Goal: Task Accomplishment & Management: Complete application form

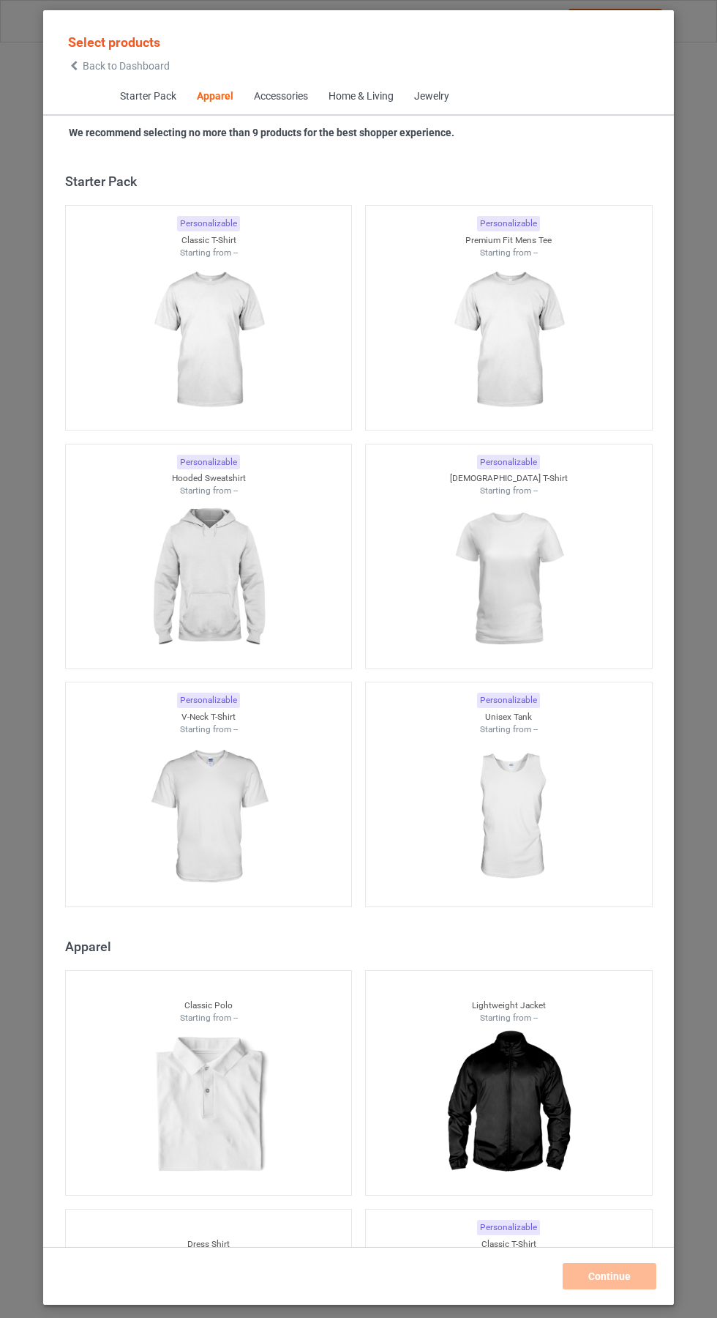
scroll to position [783, 0]
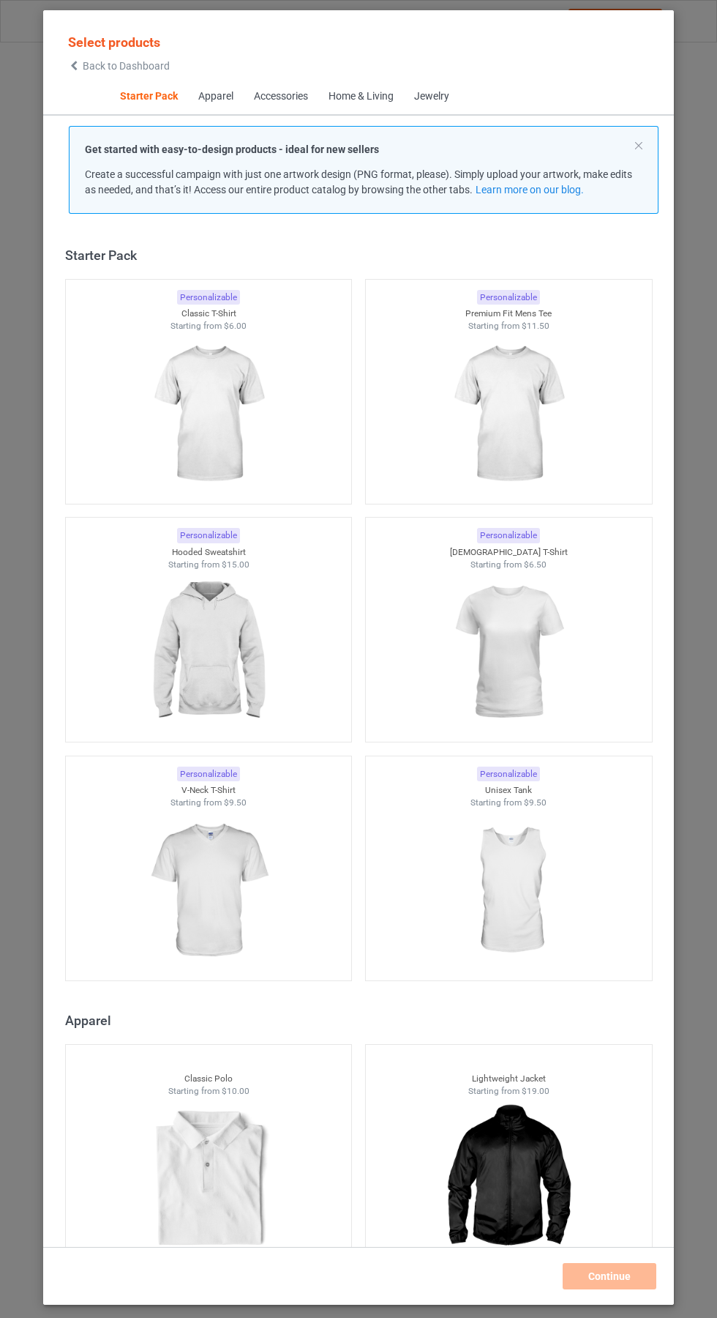
click at [198, 405] on img at bounding box center [208, 414] width 131 height 164
click at [526, 399] on img at bounding box center [508, 414] width 131 height 164
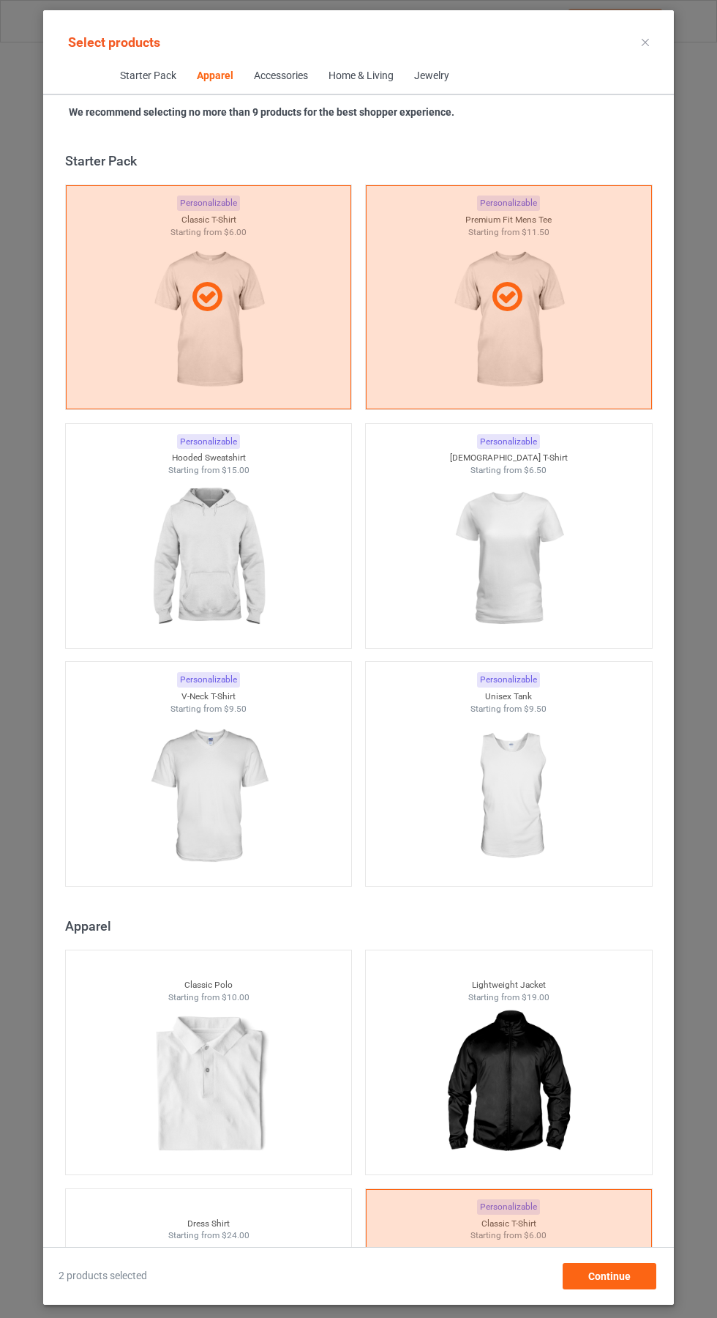
click at [194, 546] on img at bounding box center [208, 559] width 131 height 164
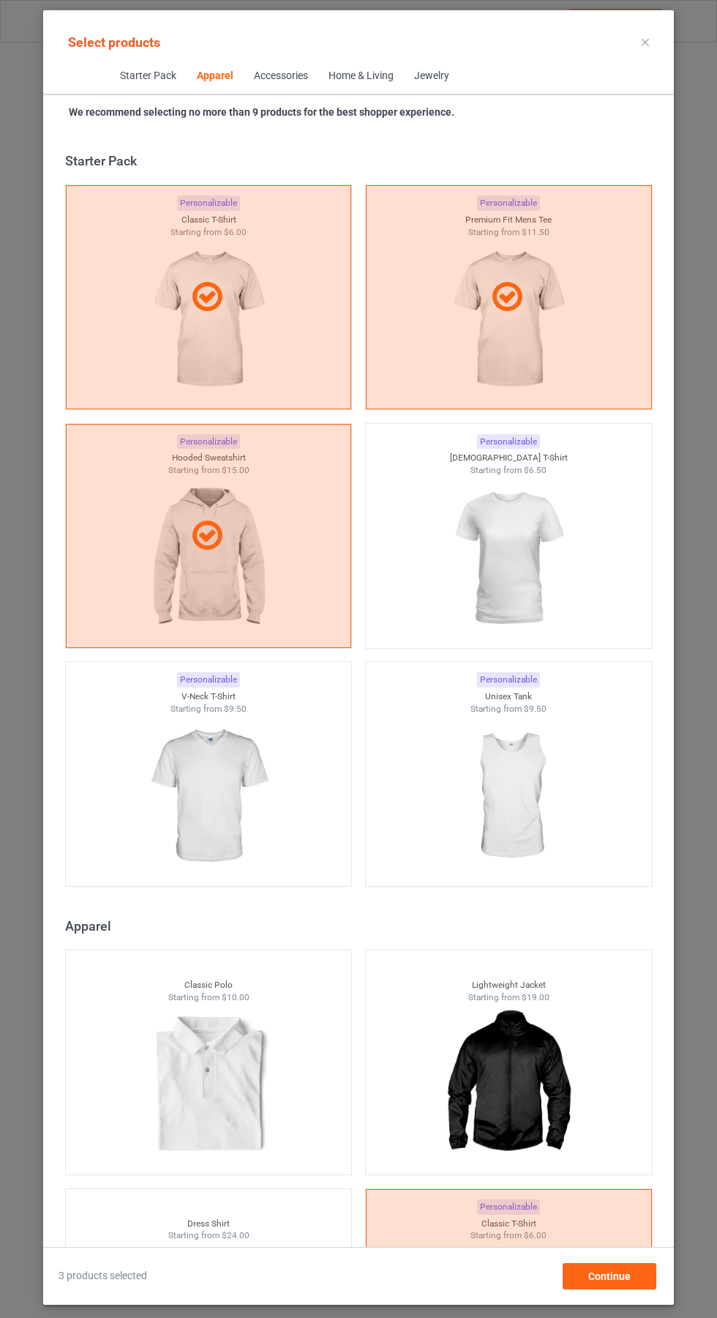
click at [526, 561] on img at bounding box center [508, 559] width 131 height 164
click at [204, 776] on img at bounding box center [208, 796] width 131 height 164
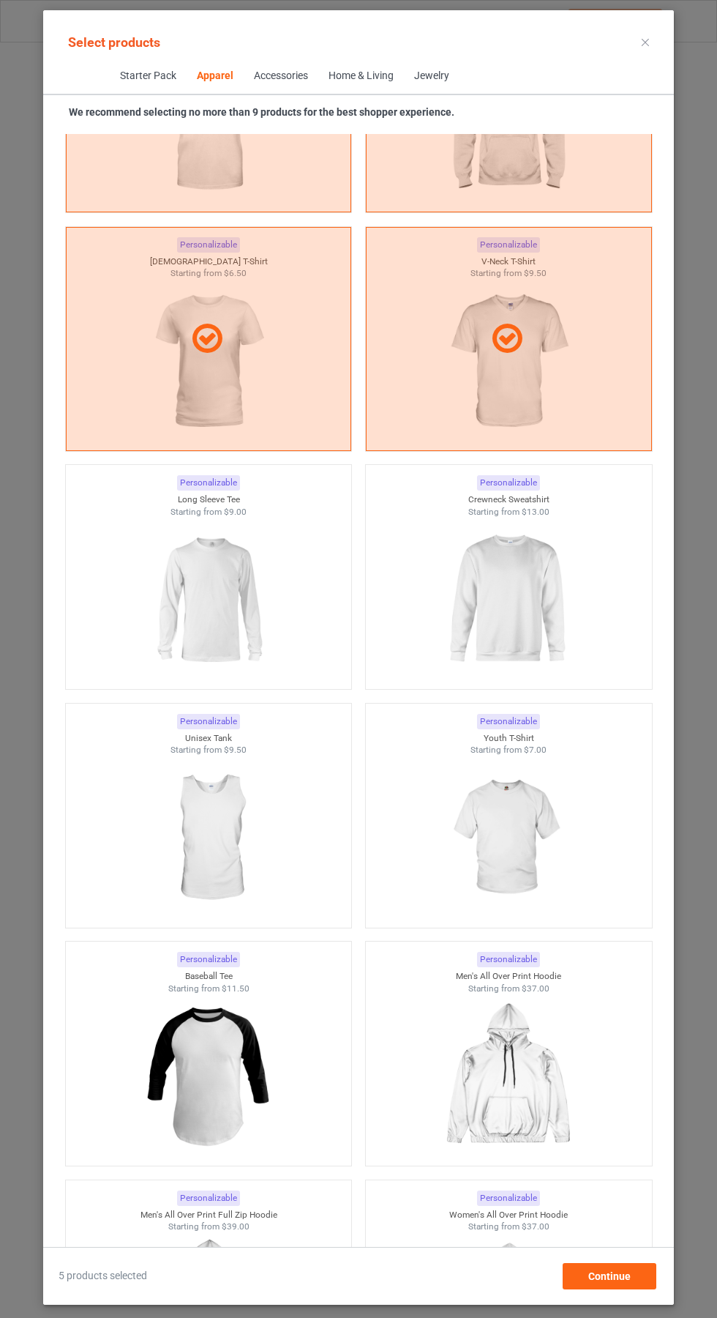
scroll to position [1444, 0]
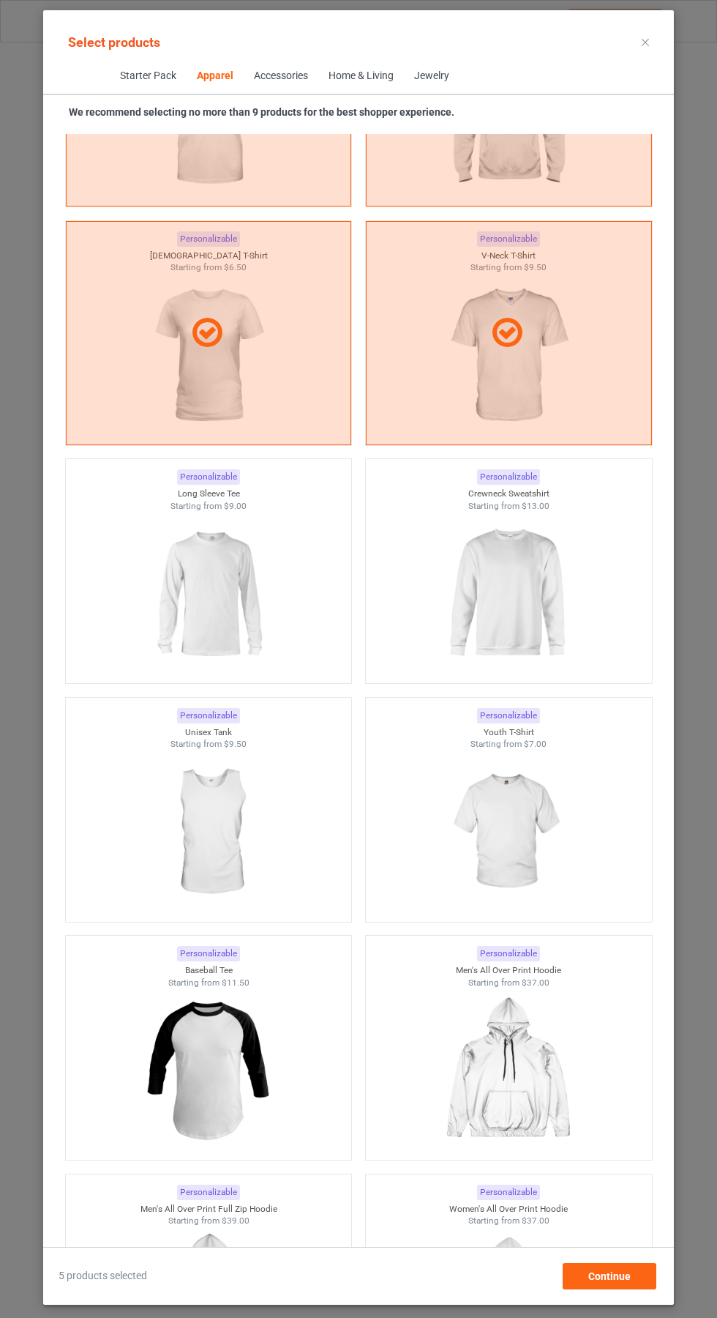
click at [527, 583] on img at bounding box center [508, 594] width 131 height 164
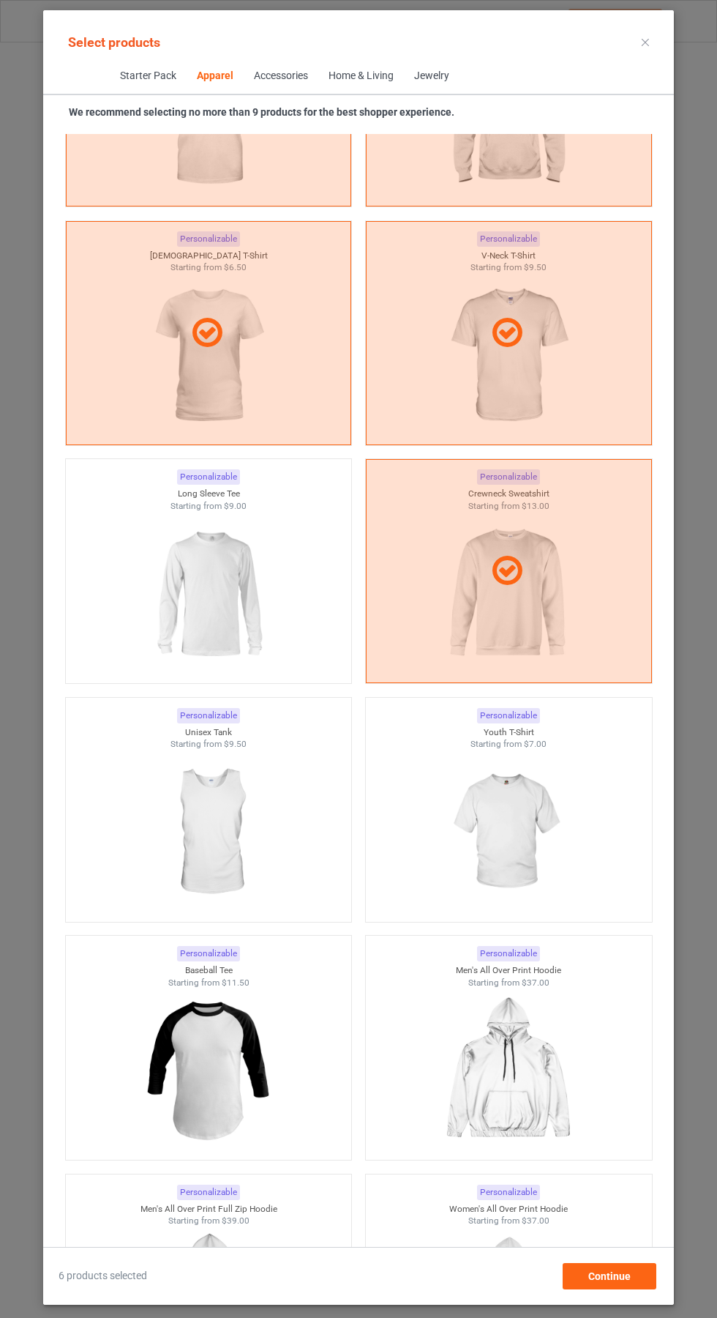
click at [195, 593] on img at bounding box center [208, 594] width 131 height 164
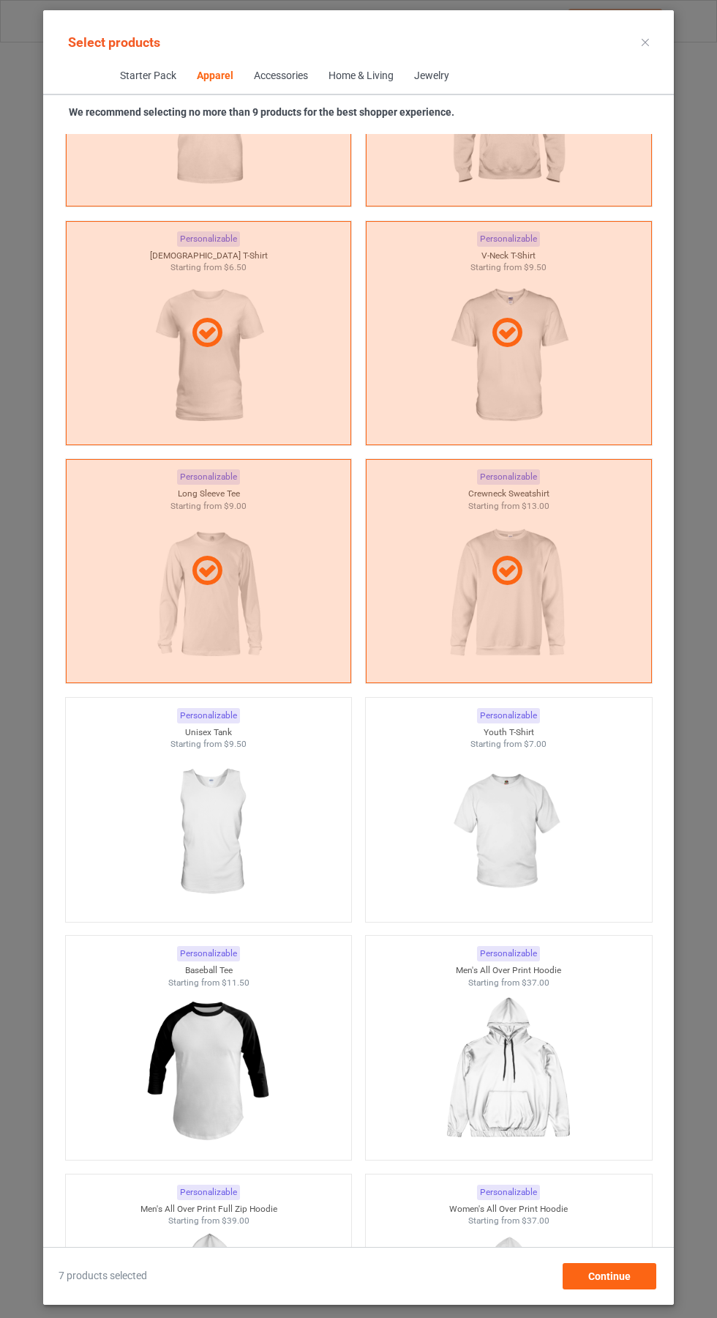
click at [646, 42] on icon at bounding box center [645, 42] width 7 height 7
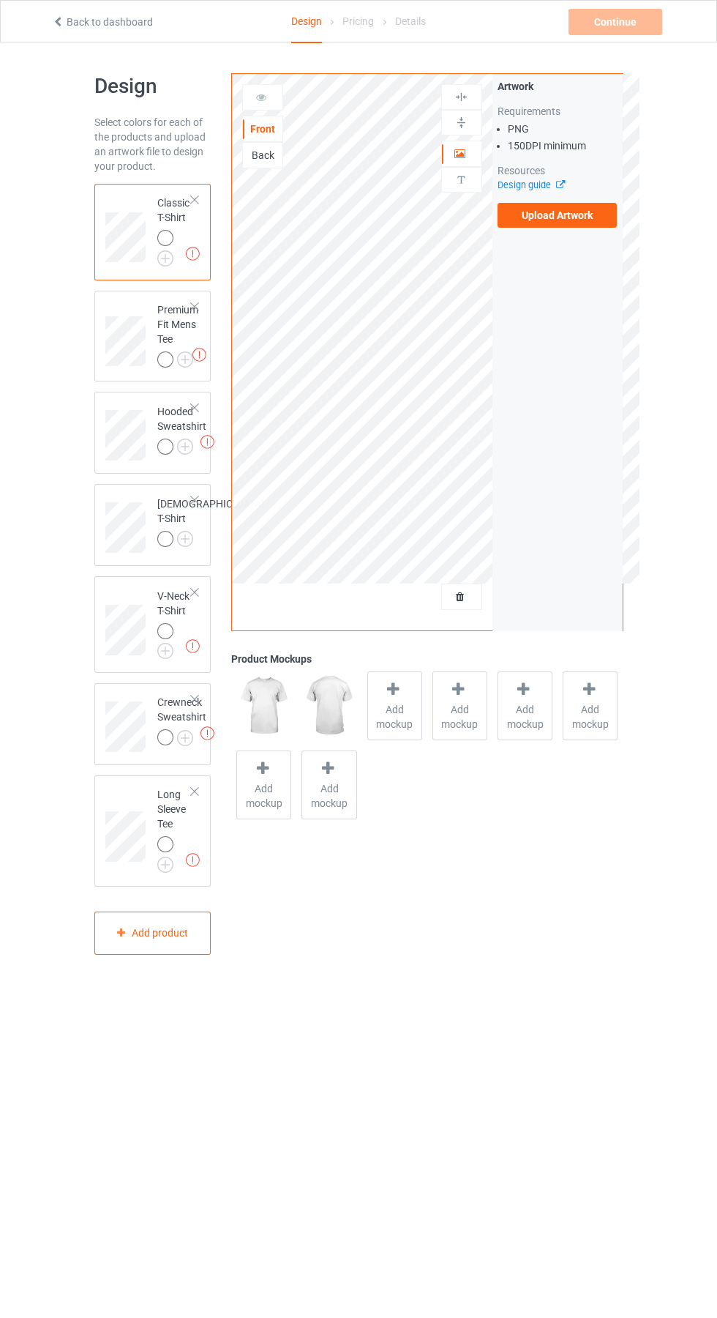
click at [572, 215] on label "Upload Artwork" at bounding box center [558, 215] width 120 height 25
click at [0, 0] on input "Upload Artwork" at bounding box center [0, 0] width 0 height 0
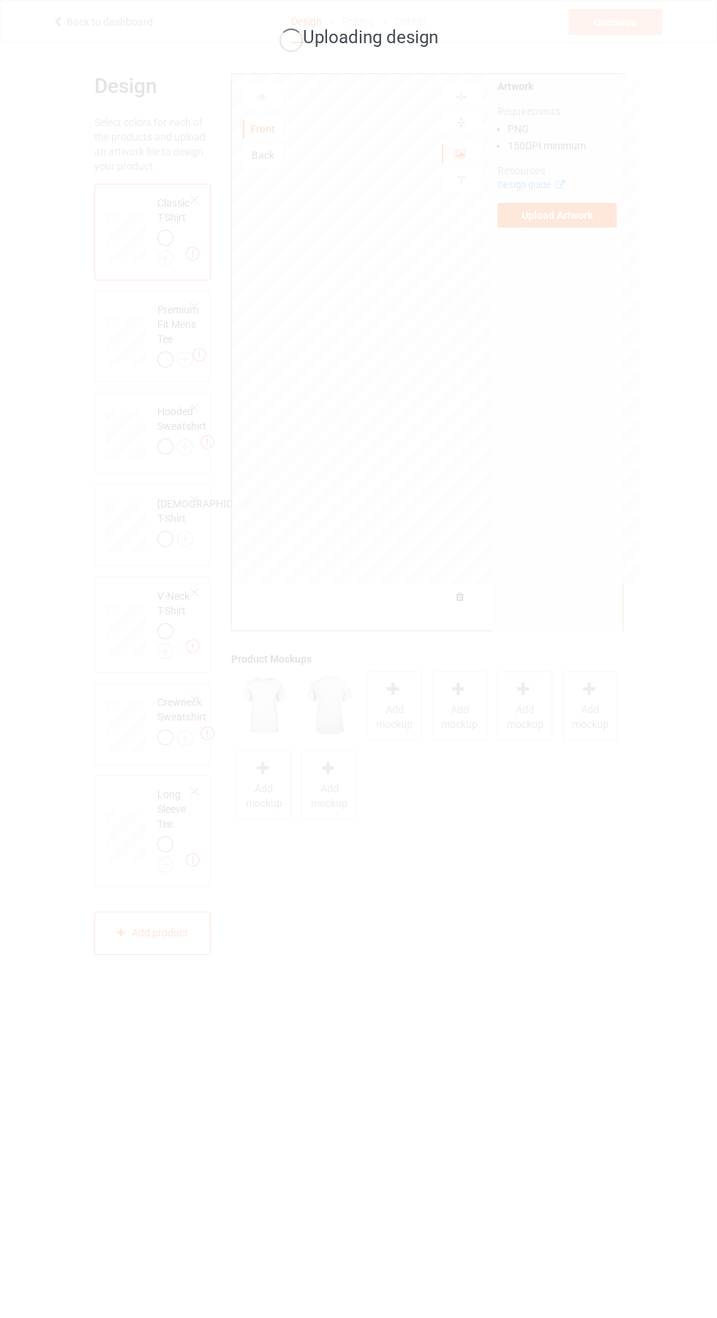
click at [561, 769] on div "Uploading design" at bounding box center [358, 659] width 717 height 1318
click at [648, 712] on div "Uploading design" at bounding box center [358, 659] width 717 height 1318
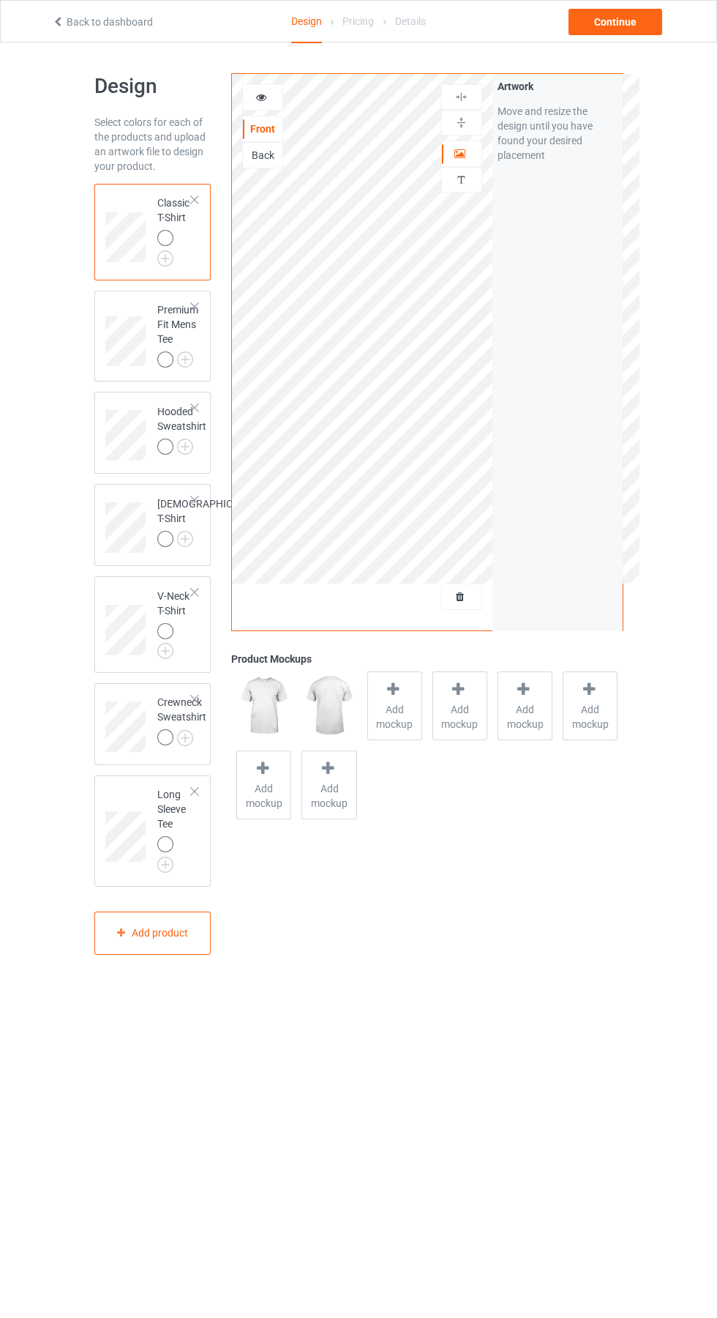
click at [632, 866] on div "Front Back Artwork Personalized text Artwork Move and resize the design until y…" at bounding box center [427, 514] width 412 height 902
click at [0, 0] on img at bounding box center [0, 0] width 0 height 0
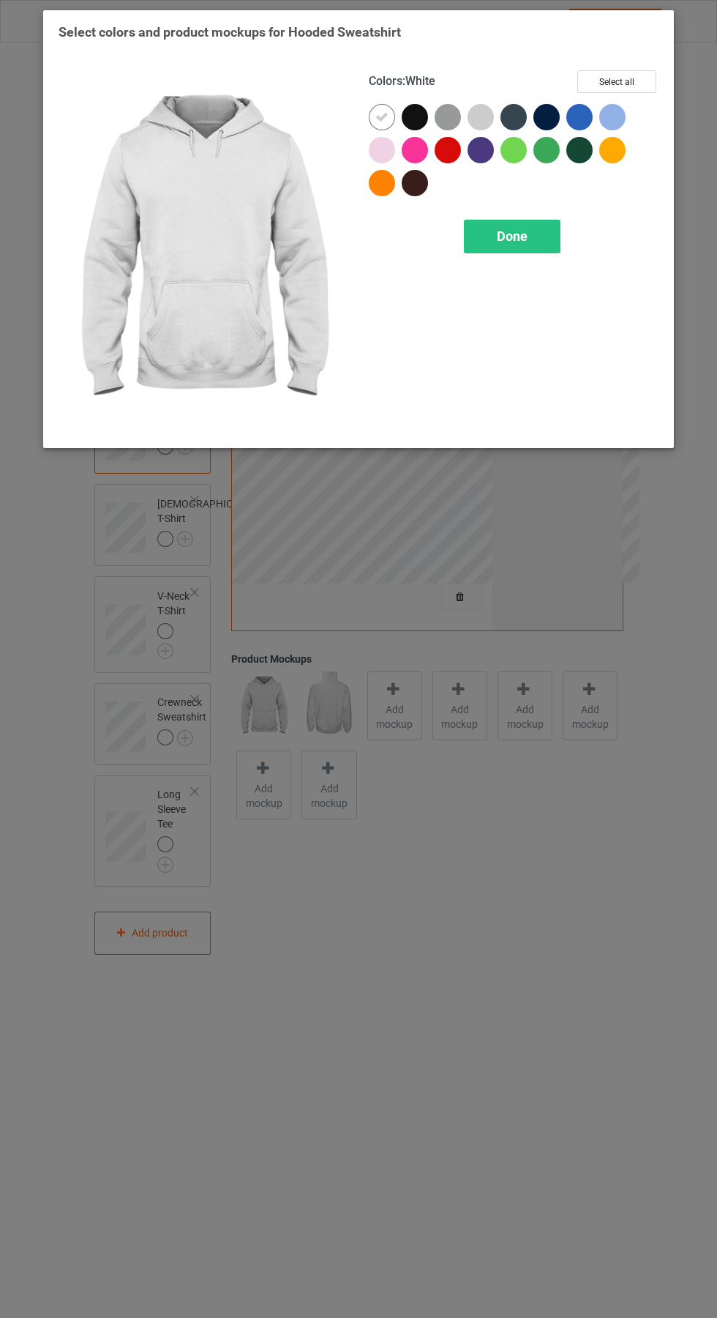
click at [524, 234] on span "Done" at bounding box center [512, 235] width 31 height 15
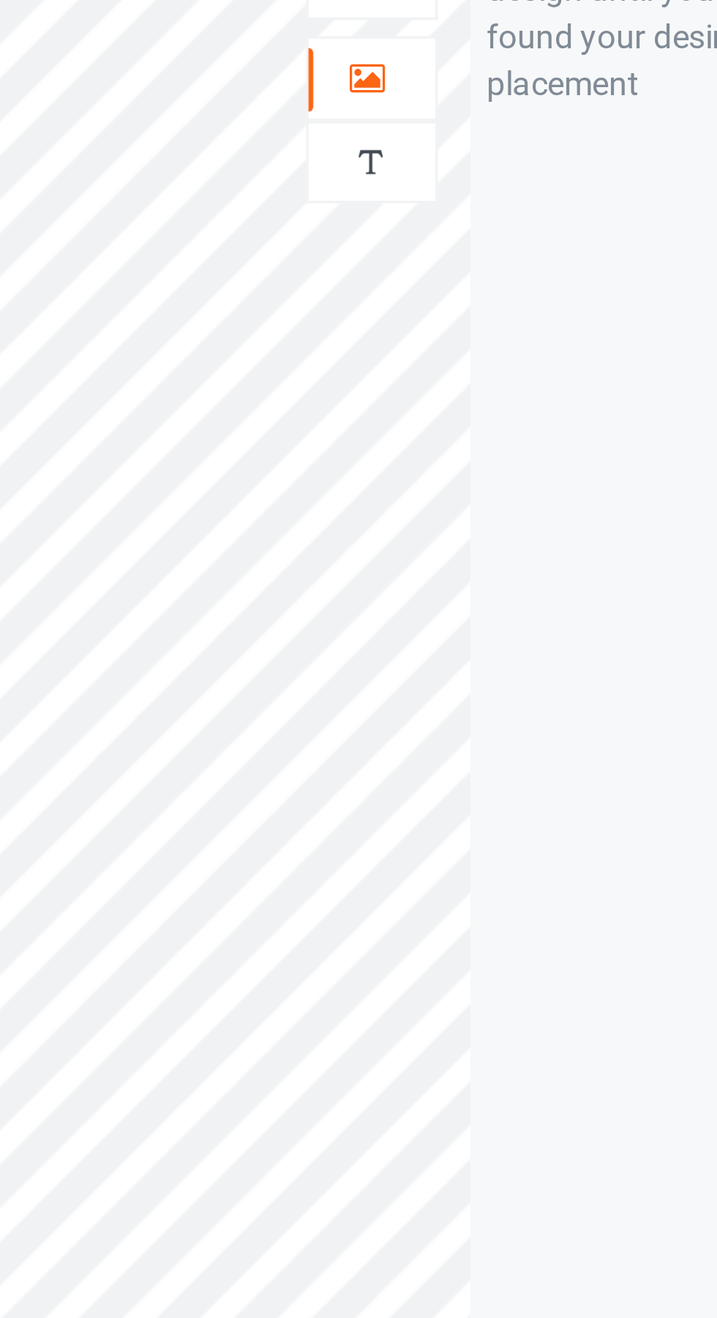
click at [463, 153] on icon at bounding box center [461, 151] width 12 height 10
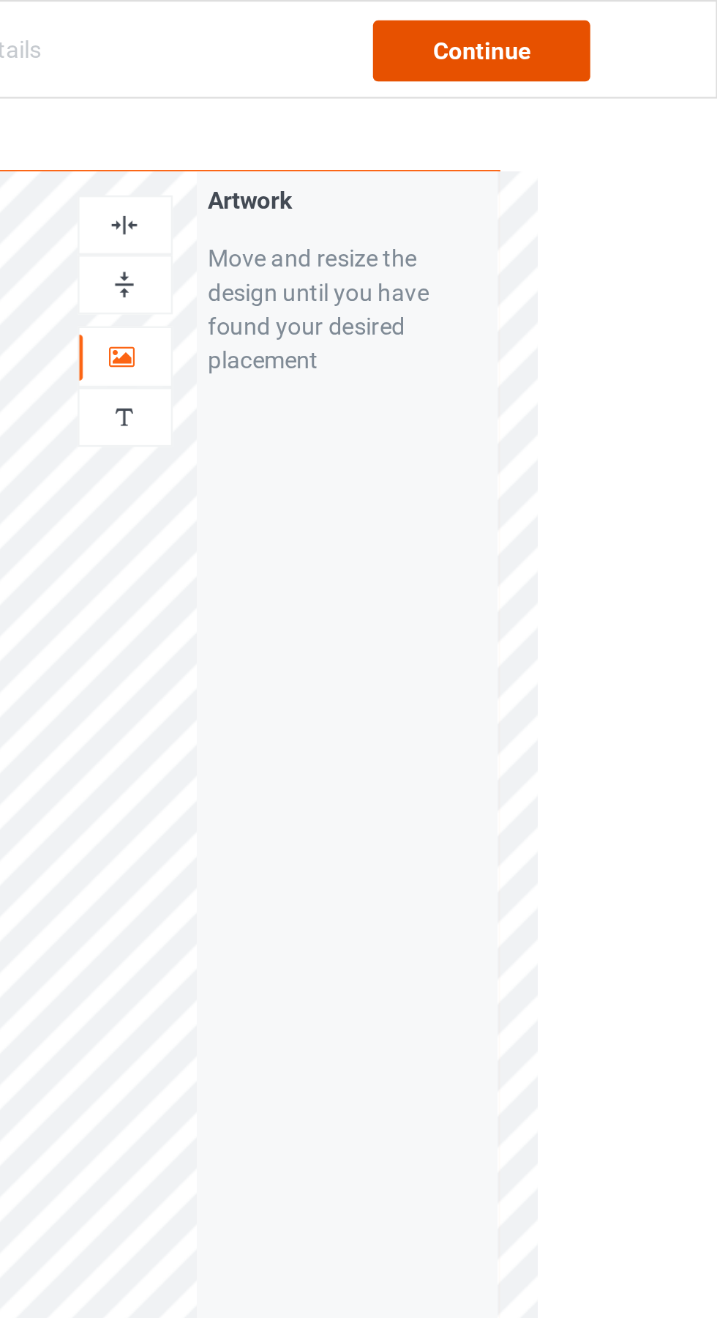
click at [633, 26] on div "Continue" at bounding box center [616, 22] width 94 height 26
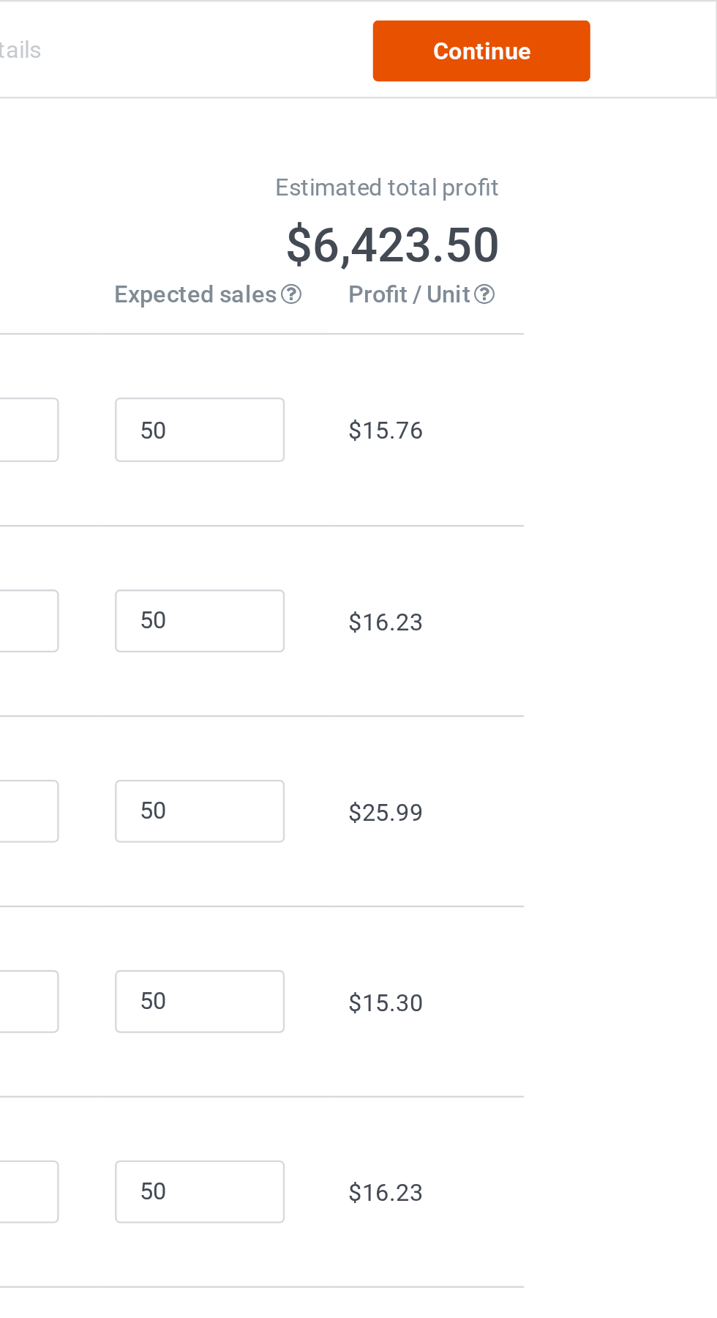
click at [630, 23] on link "Continue" at bounding box center [616, 22] width 94 height 26
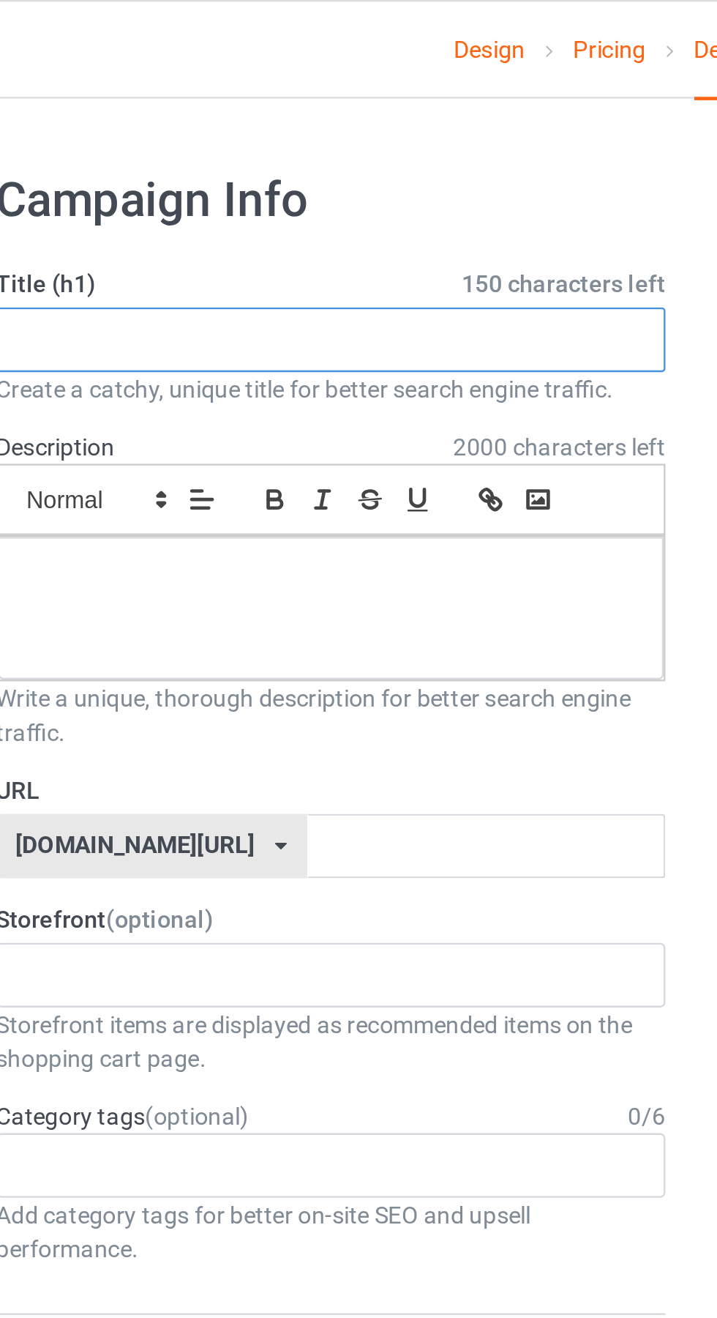
click at [185, 150] on input "text" at bounding box center [238, 147] width 288 height 28
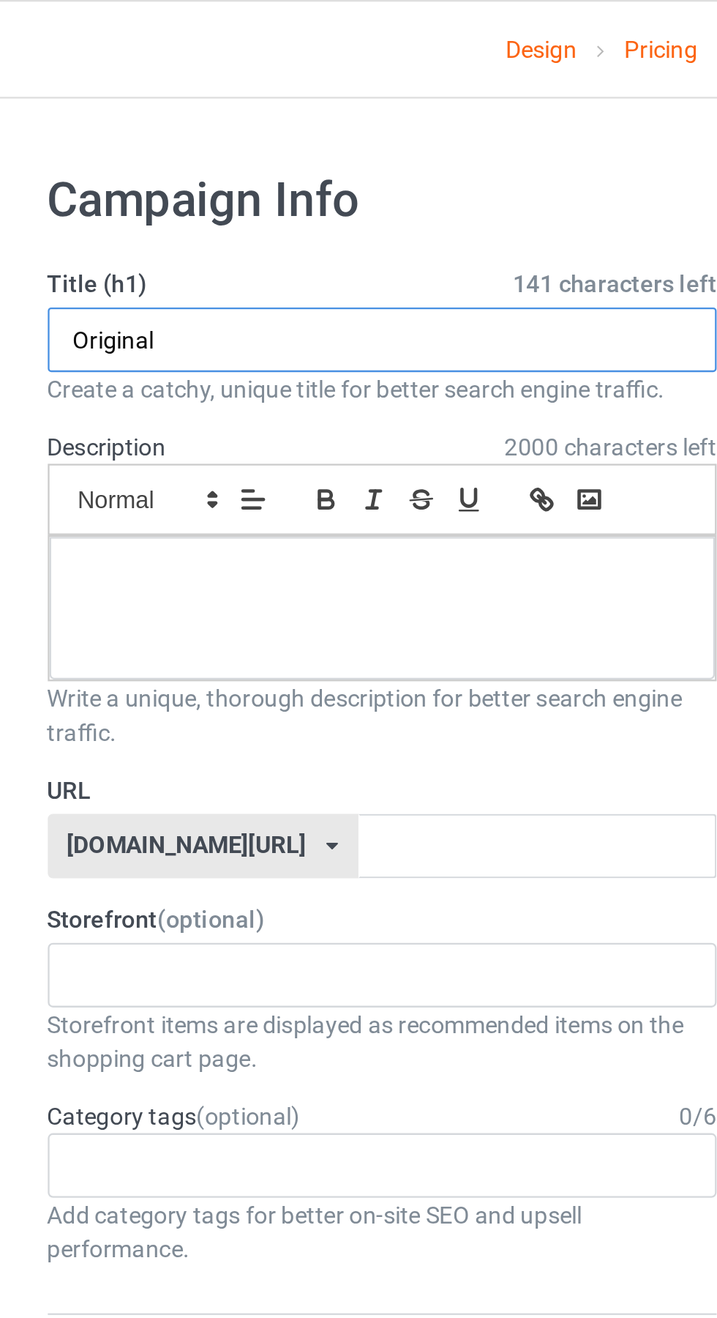
type input "Original"
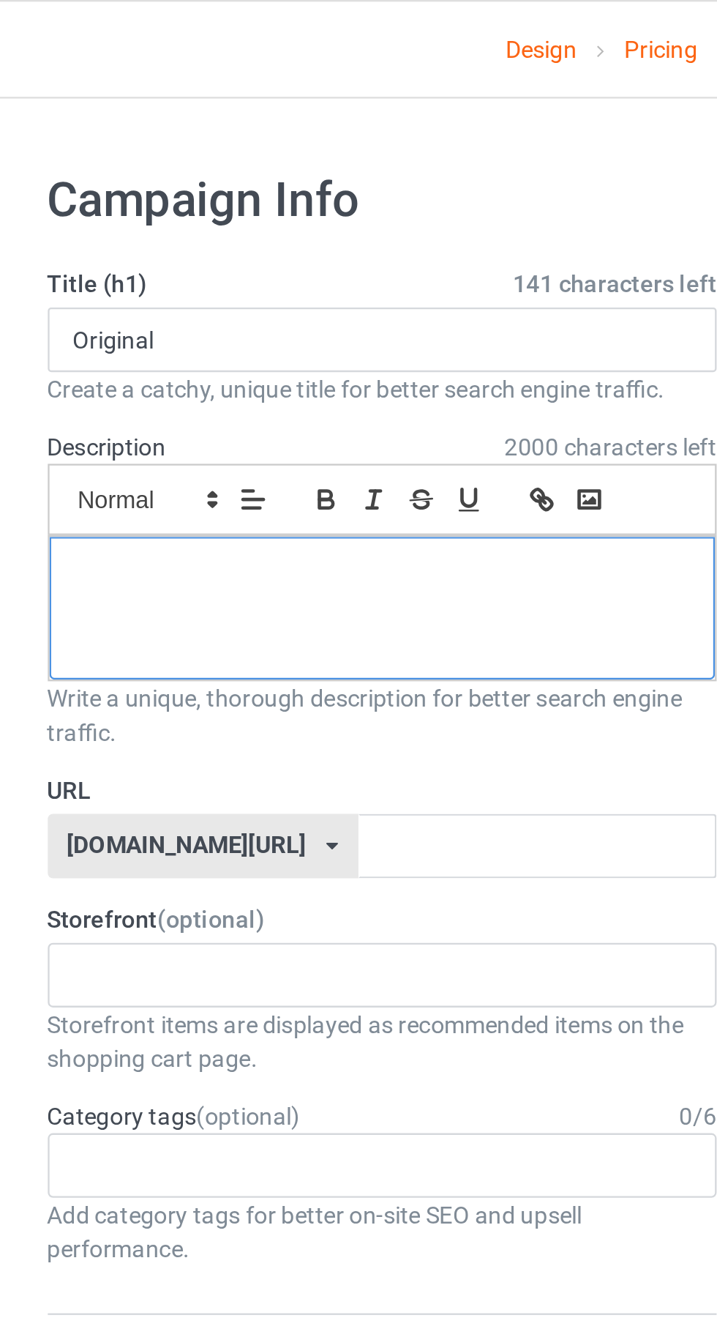
click at [126, 245] on p at bounding box center [239, 248] width 264 height 14
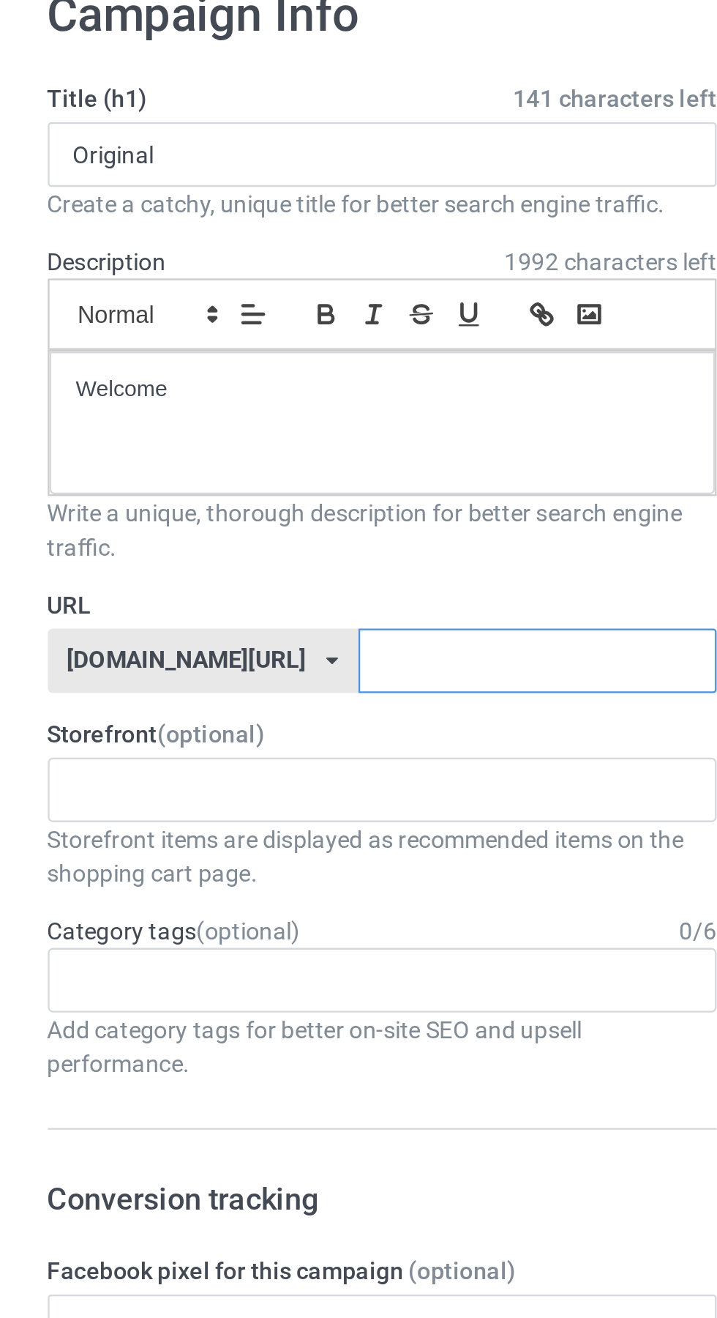
click at [264, 364] on input "text" at bounding box center [305, 365] width 154 height 28
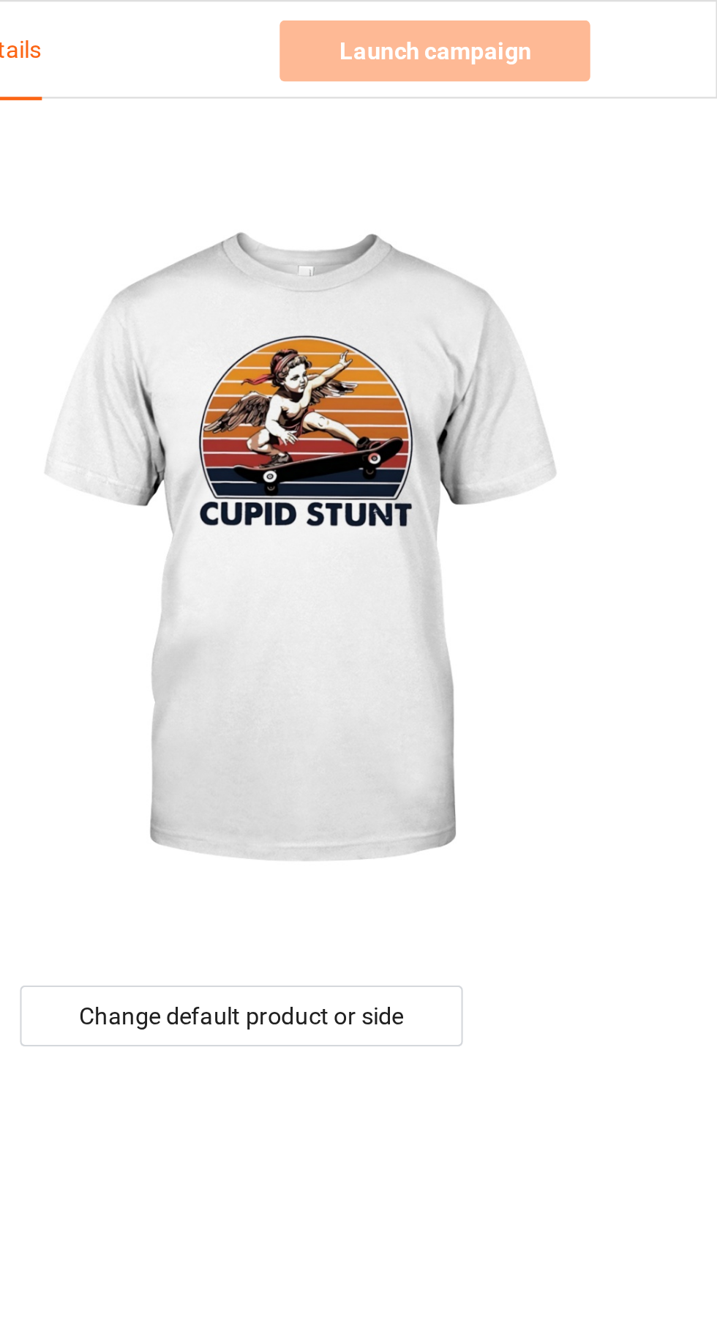
type input "Dalp"
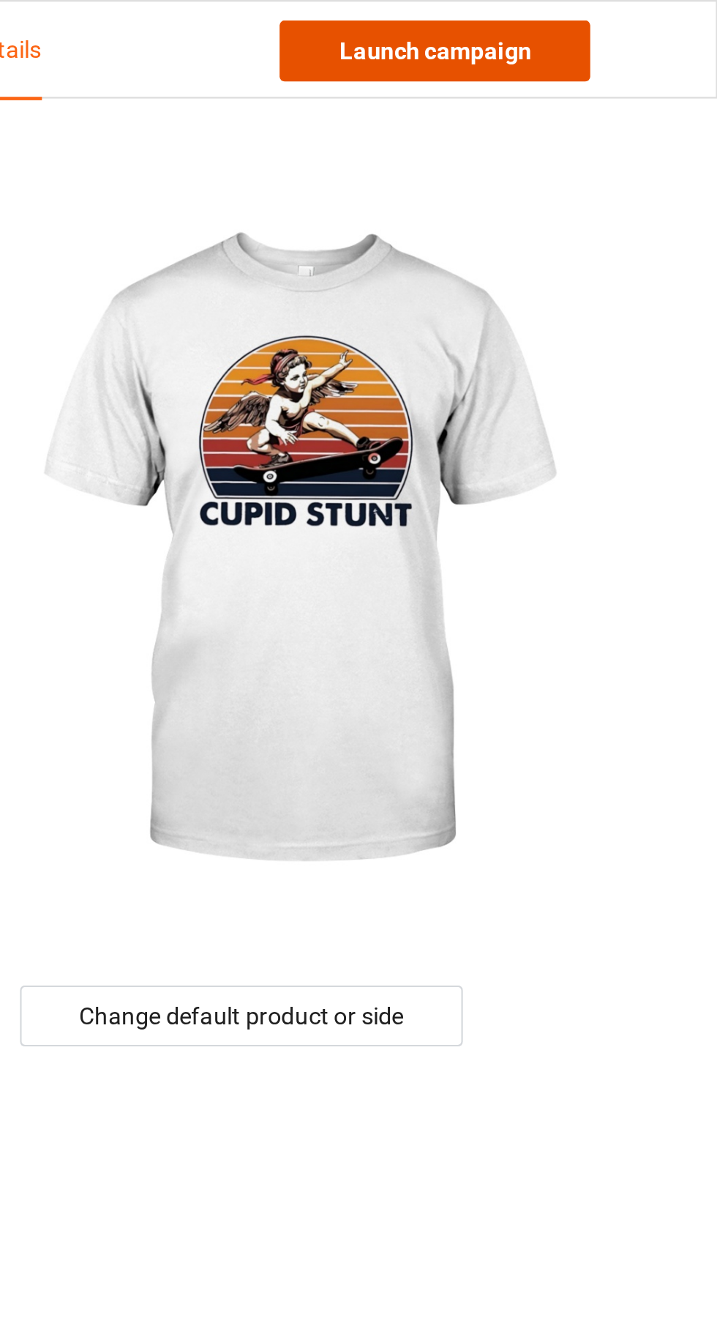
click at [625, 26] on link "Launch campaign" at bounding box center [596, 22] width 134 height 26
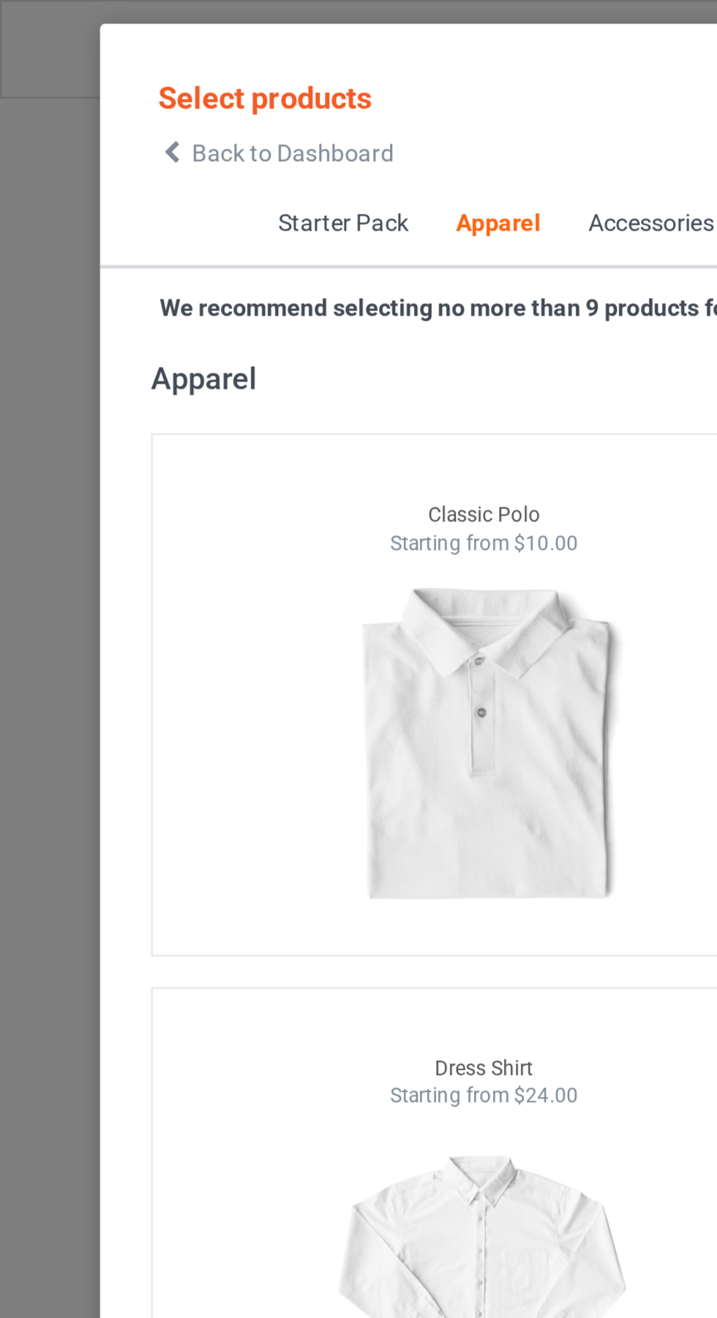
click at [83, 67] on span "Back to Dashboard" at bounding box center [126, 66] width 87 height 12
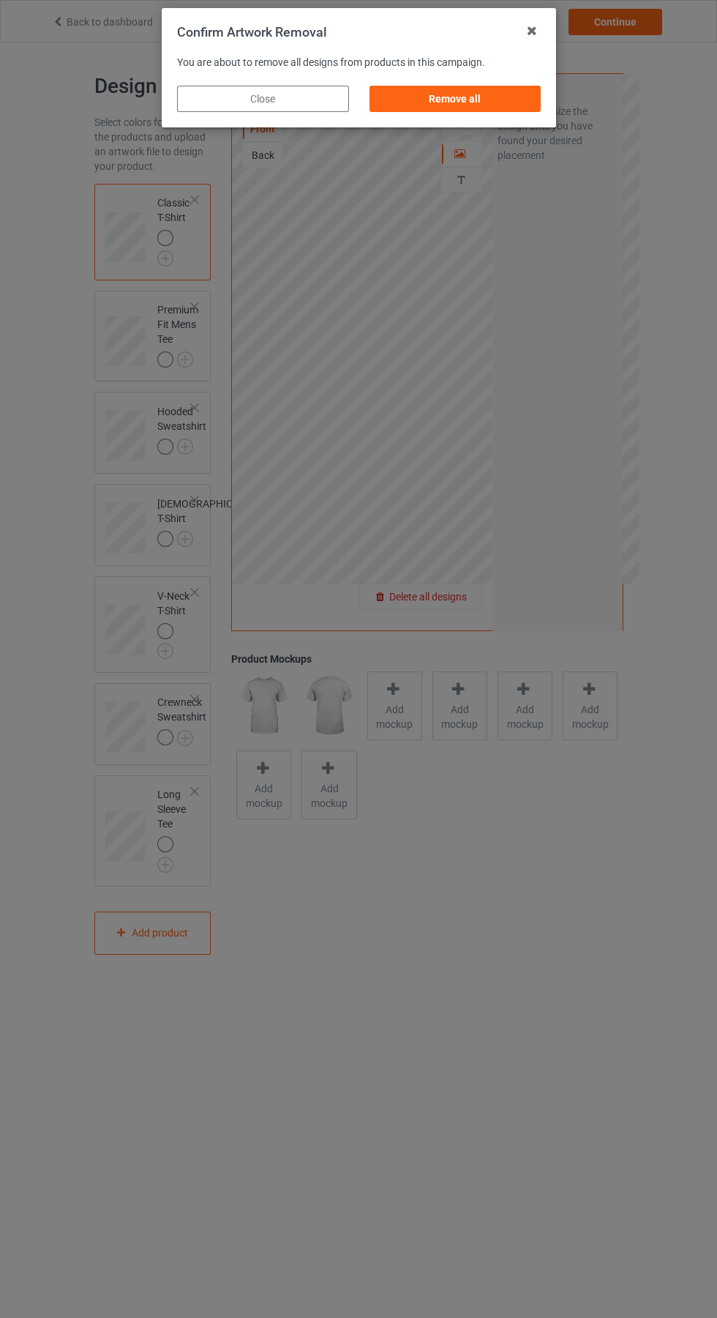
click at [458, 109] on div "Remove all" at bounding box center [455, 99] width 172 height 26
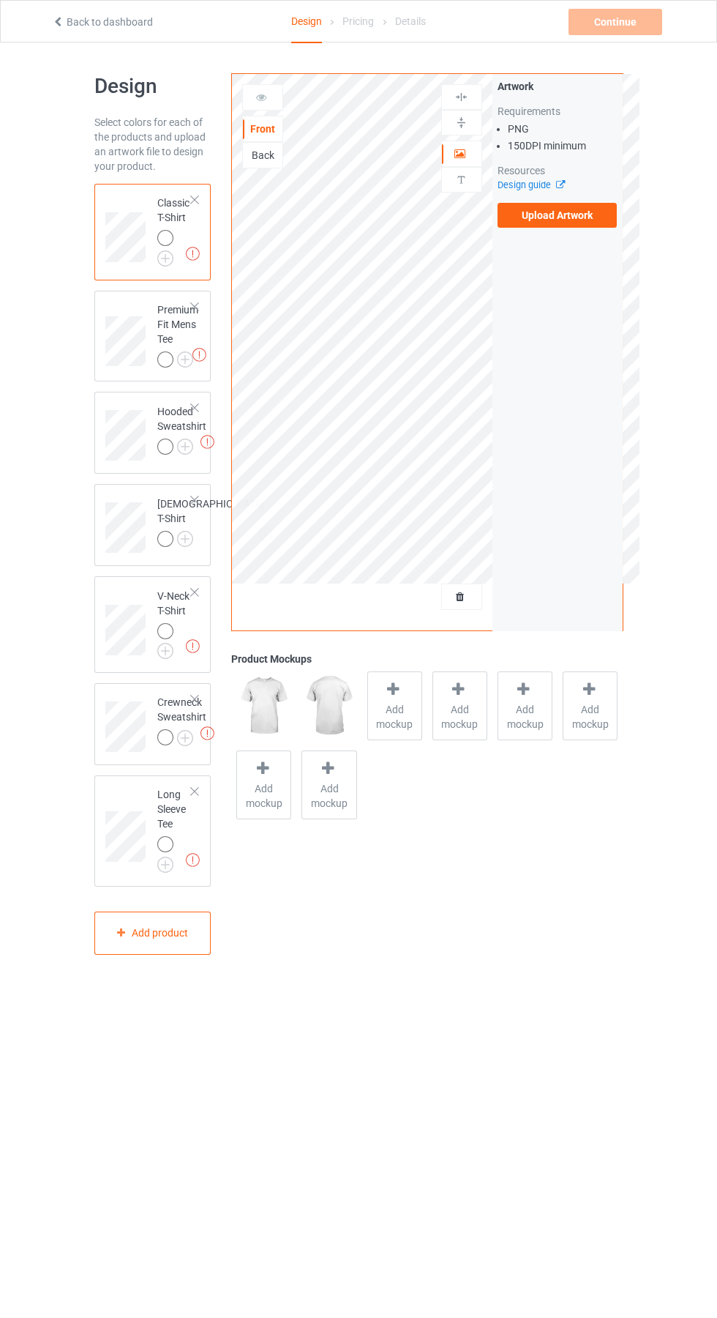
click at [578, 225] on label "Upload Artwork" at bounding box center [558, 215] width 120 height 25
click at [0, 0] on input "Upload Artwork" at bounding box center [0, 0] width 0 height 0
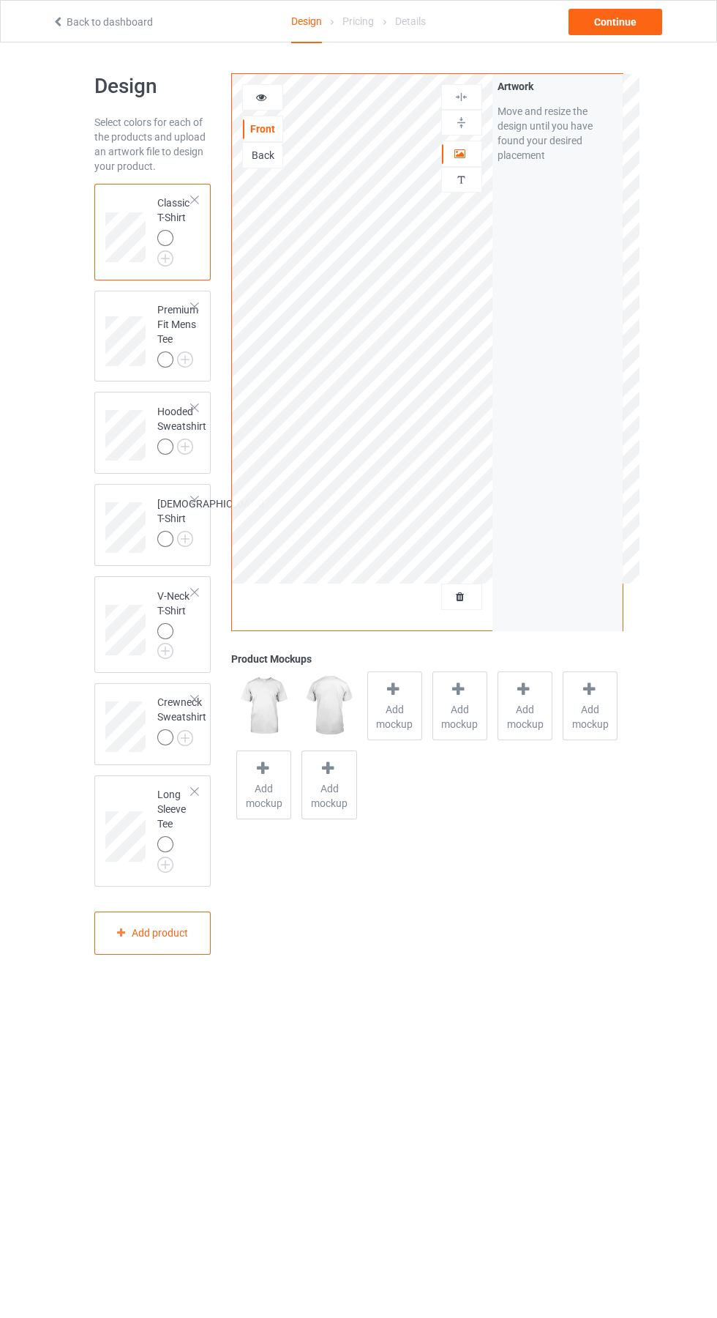
click at [56, 576] on div "Design Select colors for each of the products and upload an artwork file to des…" at bounding box center [358, 513] width 717 height 943
click at [397, 712] on span "Add mockup" at bounding box center [394, 716] width 53 height 29
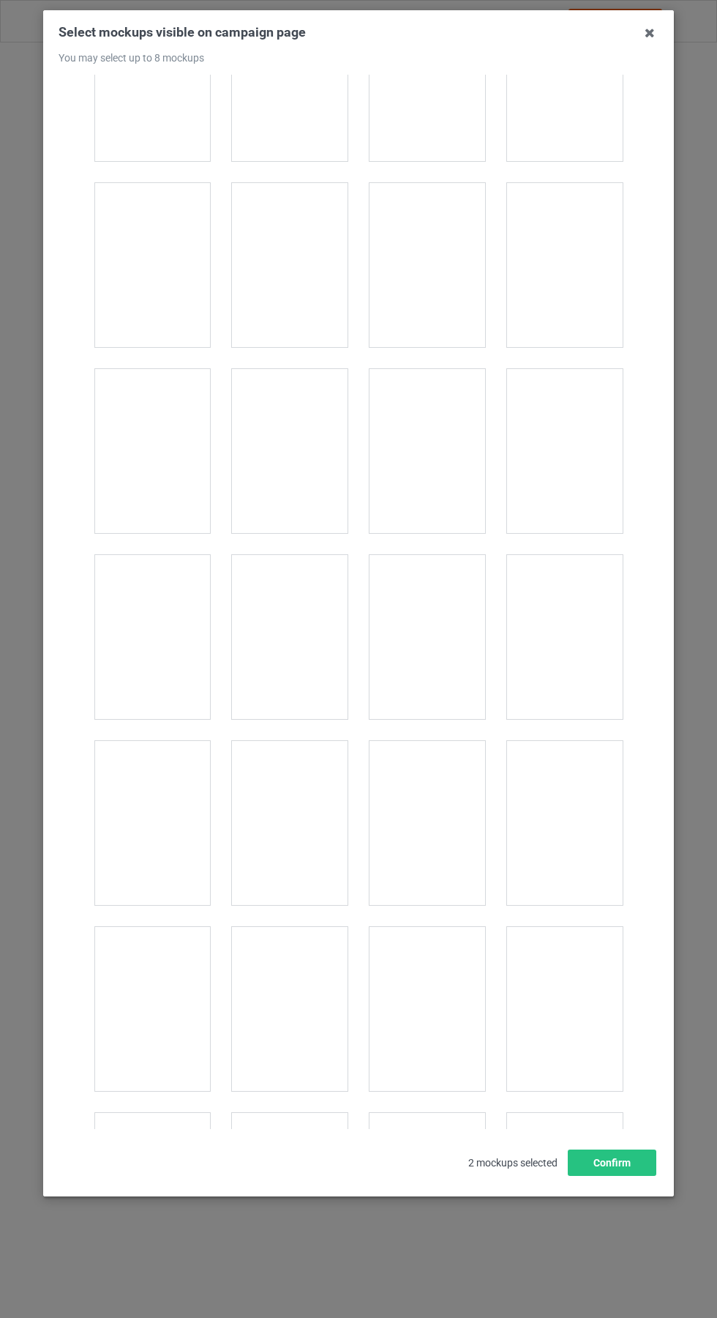
scroll to position [1953, 0]
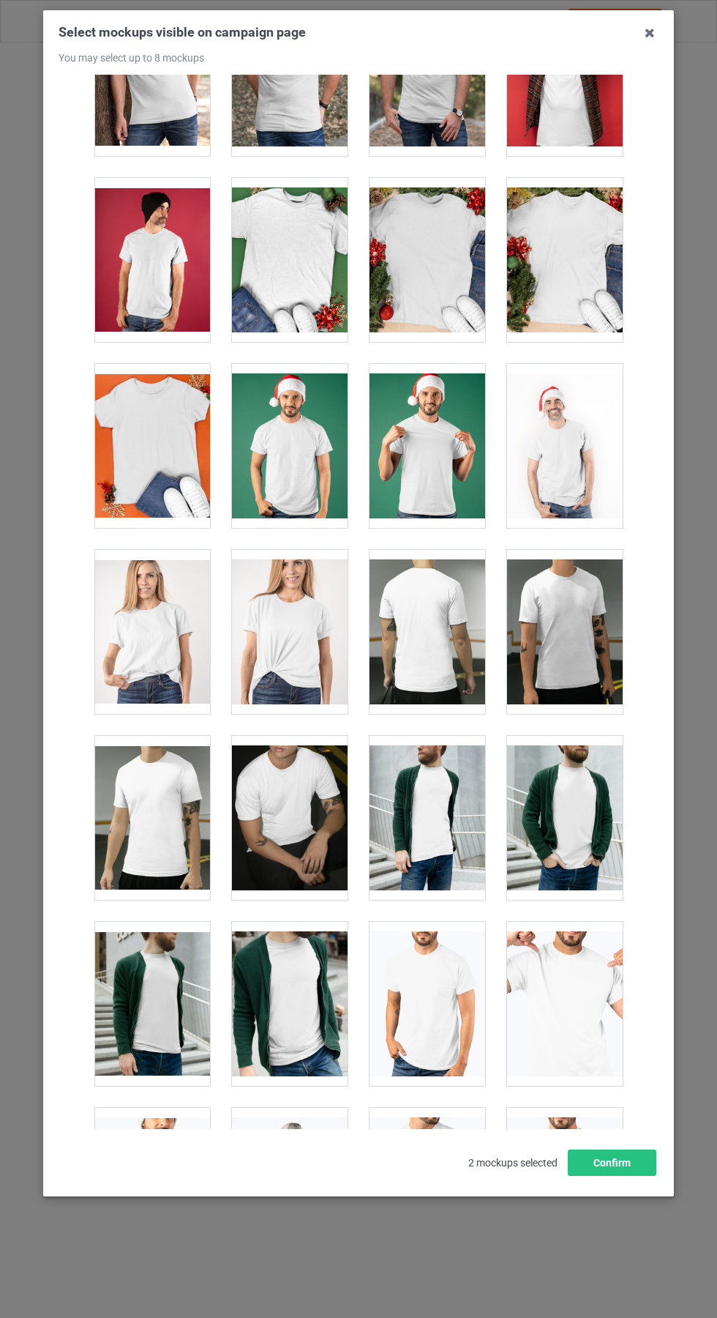
click at [308, 477] on div at bounding box center [290, 446] width 116 height 164
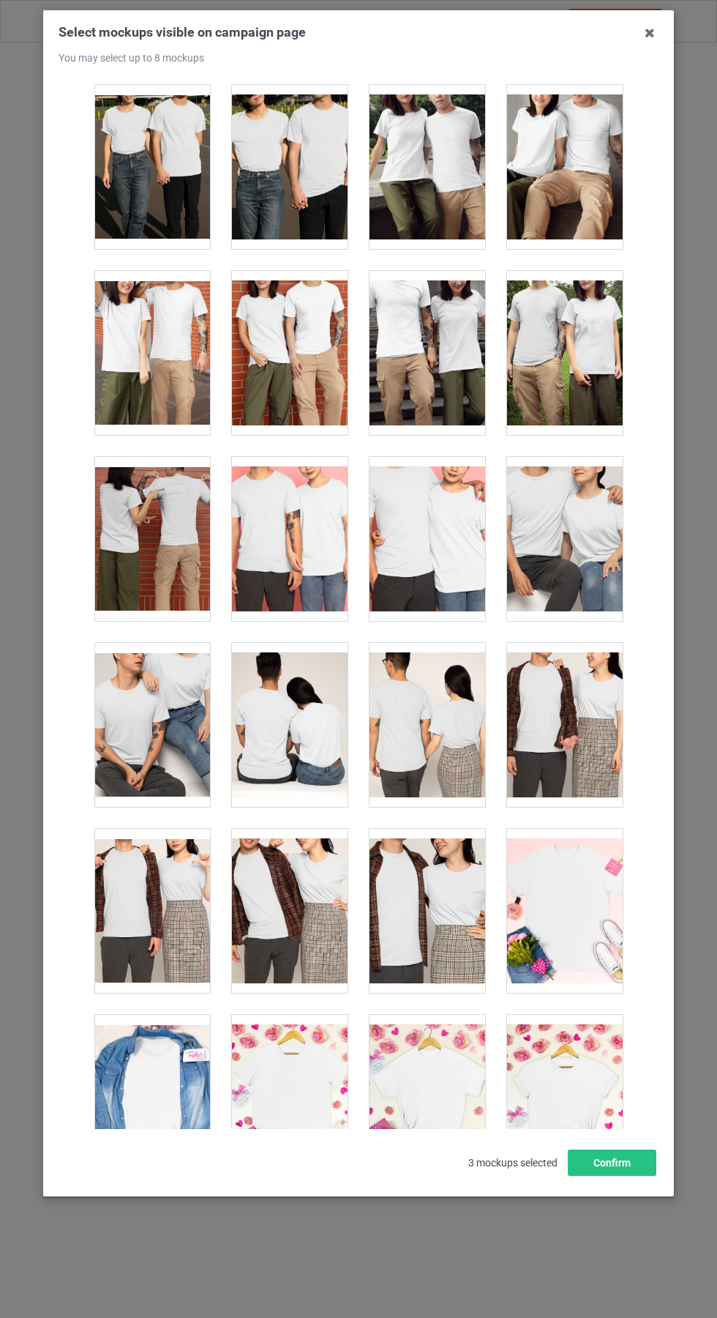
scroll to position [5035, 0]
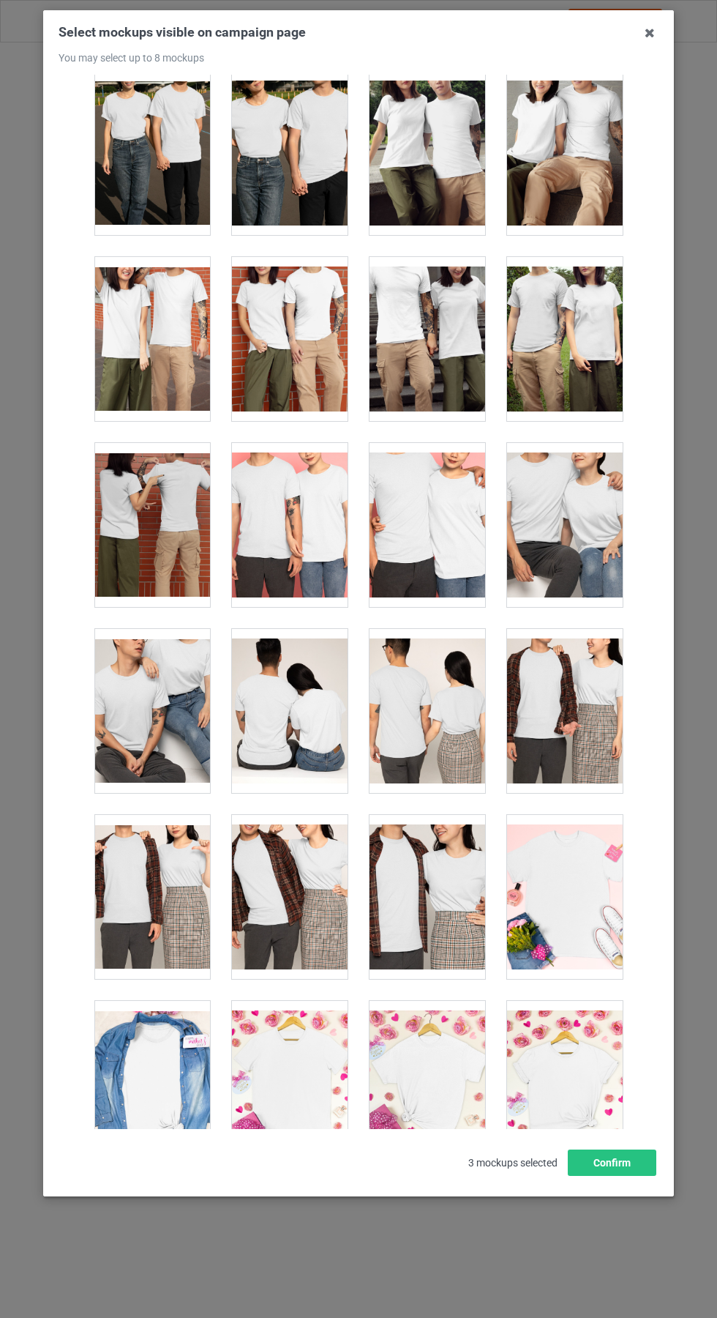
click at [308, 1061] on div at bounding box center [290, 1083] width 116 height 164
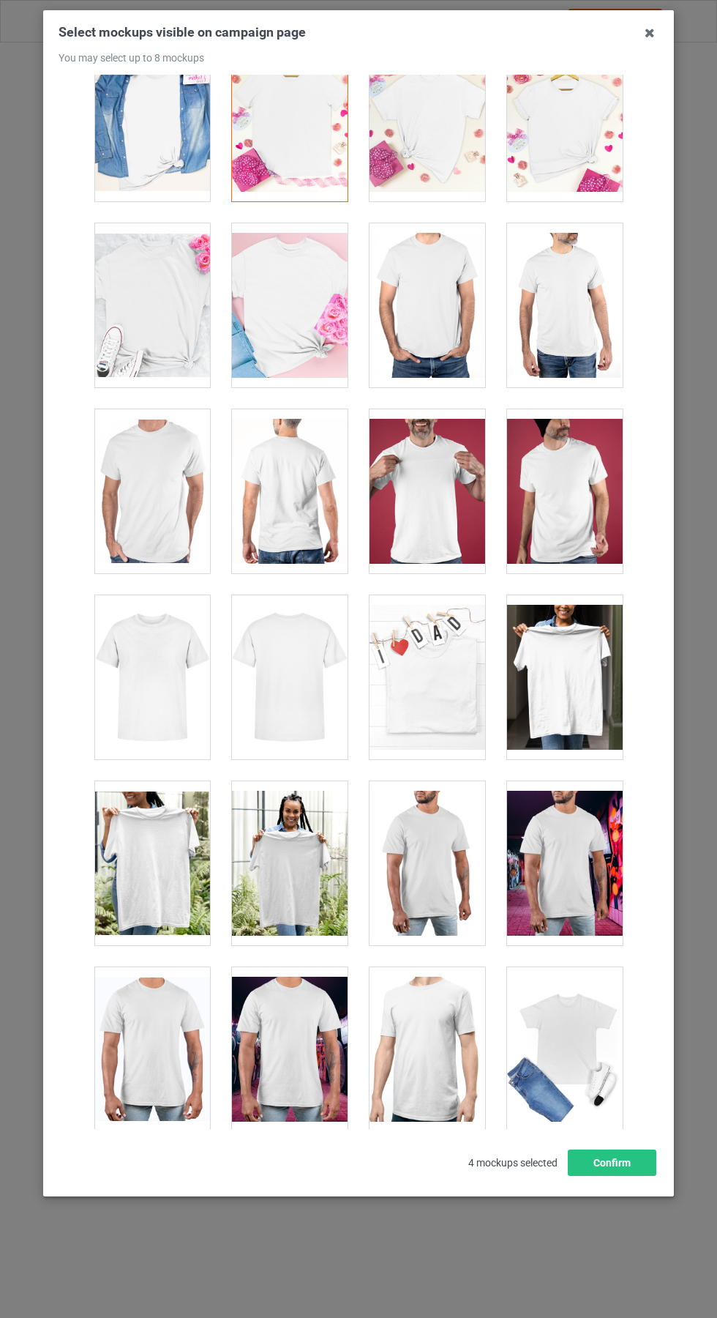
scroll to position [6029, 0]
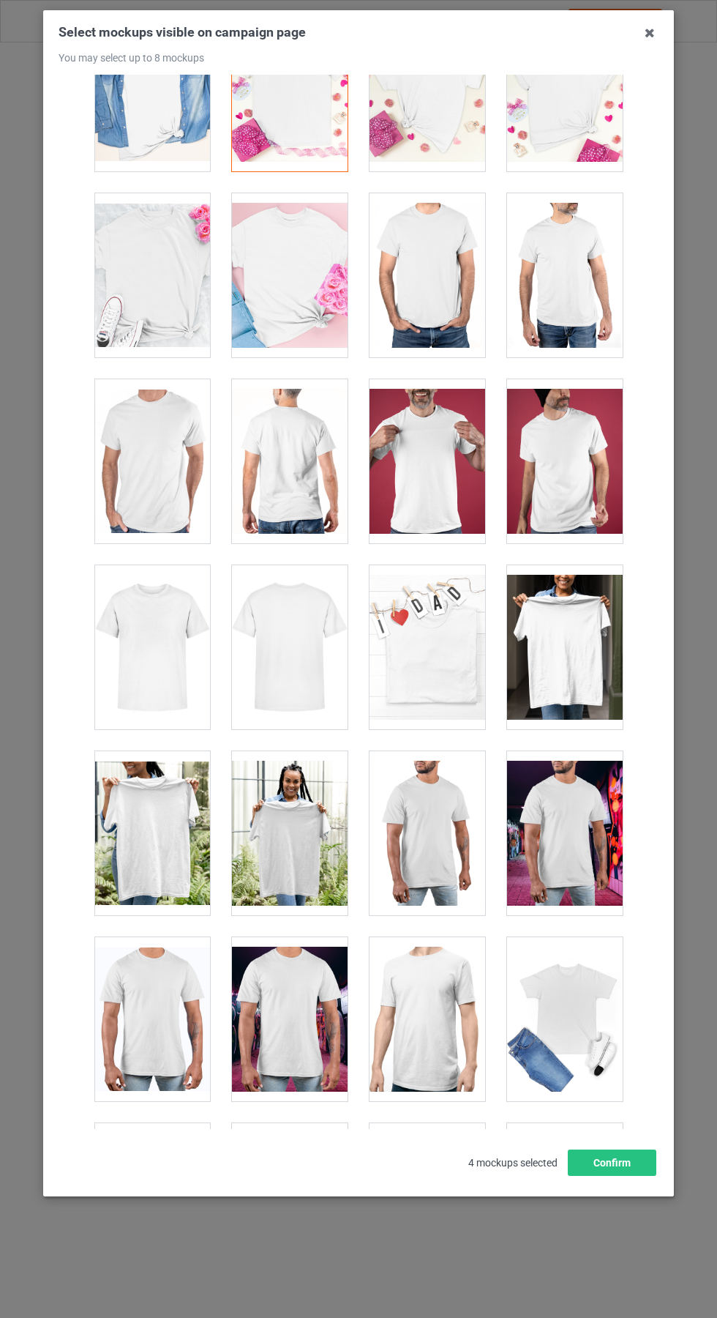
click at [153, 635] on div at bounding box center [152, 647] width 116 height 164
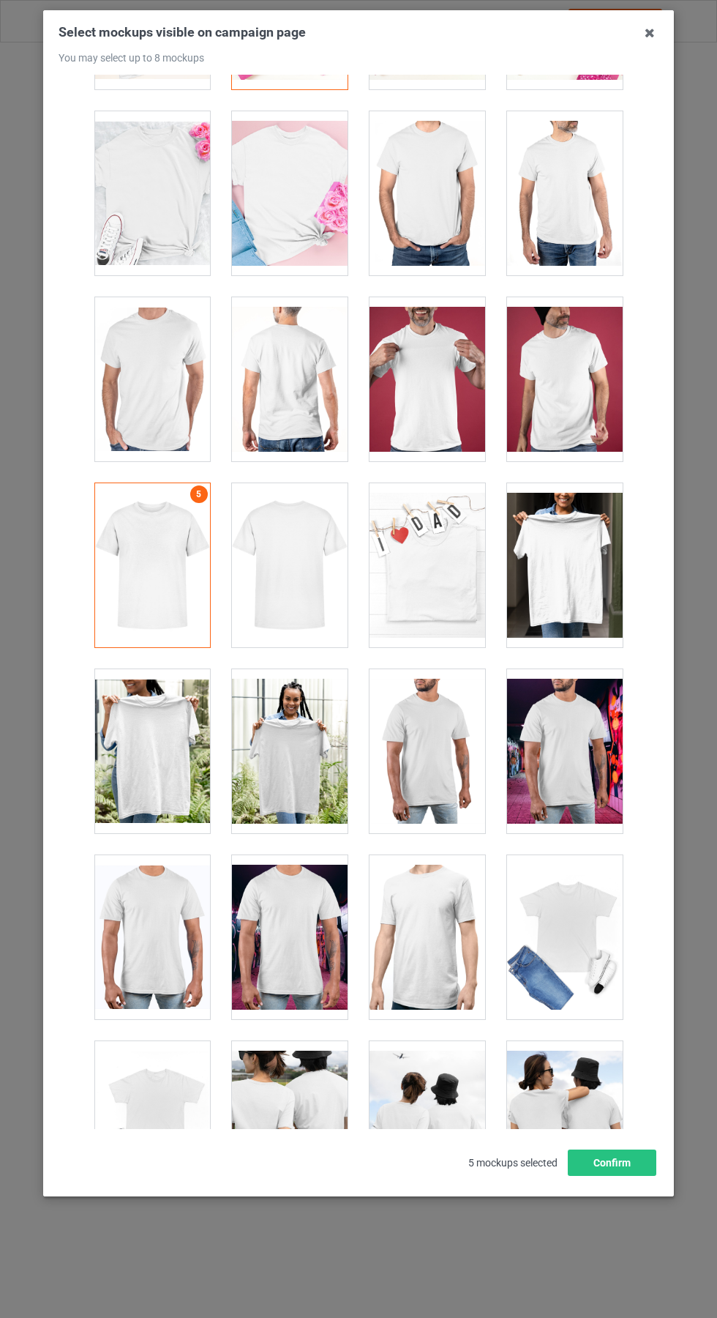
click at [439, 579] on div at bounding box center [428, 565] width 116 height 164
click at [661, 34] on div "Select mockups visible on campaign page You may select up to 8 mockups 1 2 3 4 …" at bounding box center [358, 603] width 631 height 1186
click at [650, 34] on icon at bounding box center [649, 32] width 23 height 23
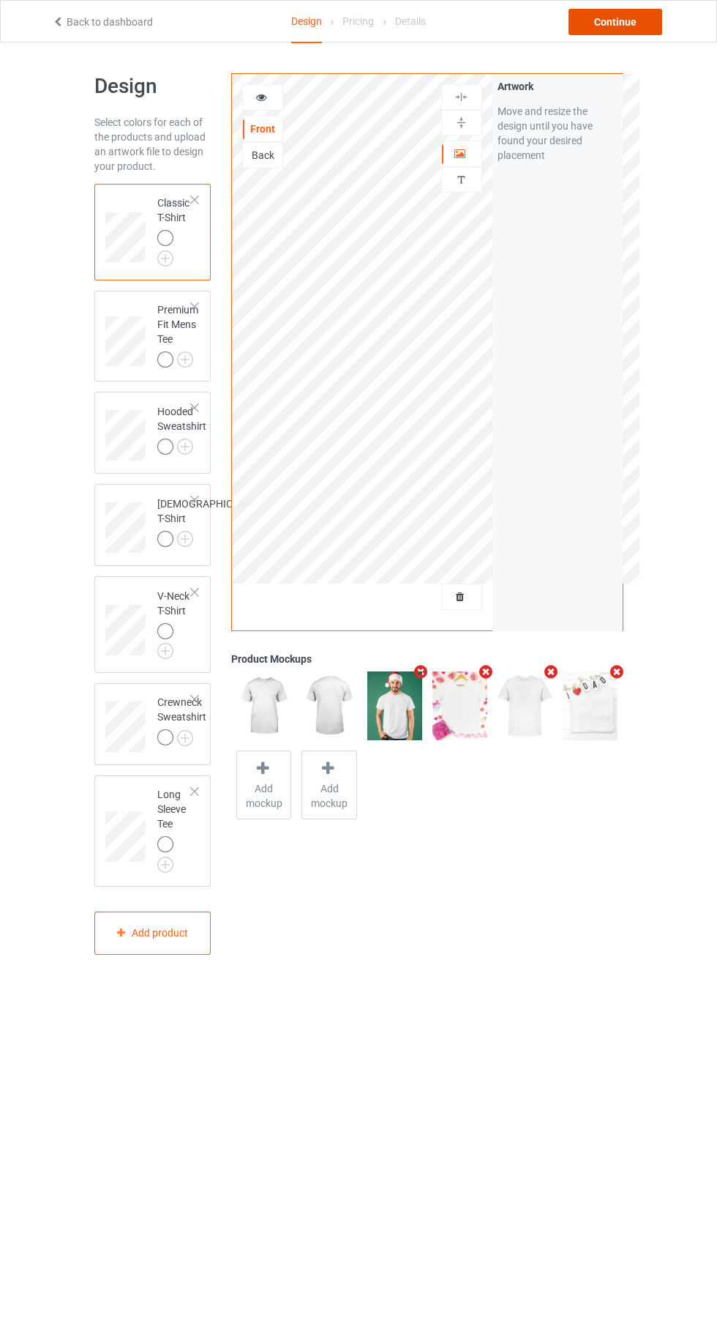
click at [635, 22] on div "Continue" at bounding box center [616, 22] width 94 height 26
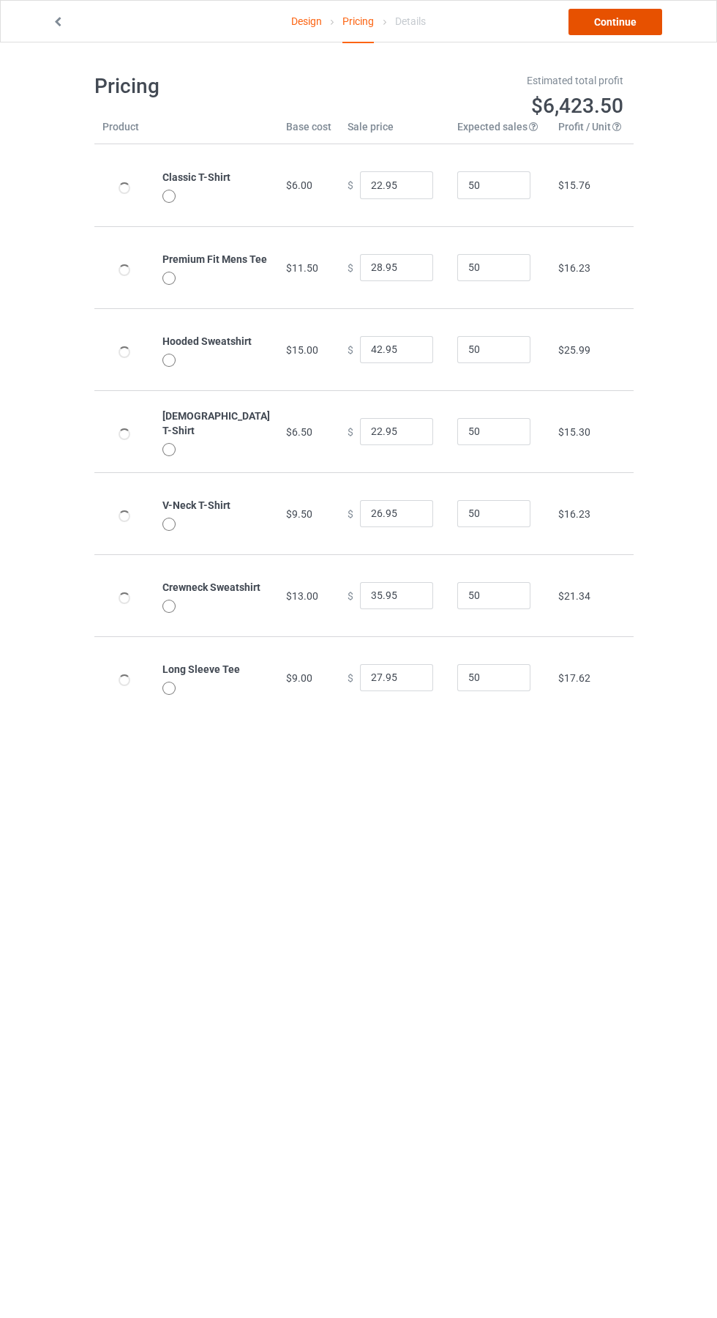
click at [631, 26] on link "Continue" at bounding box center [616, 22] width 94 height 26
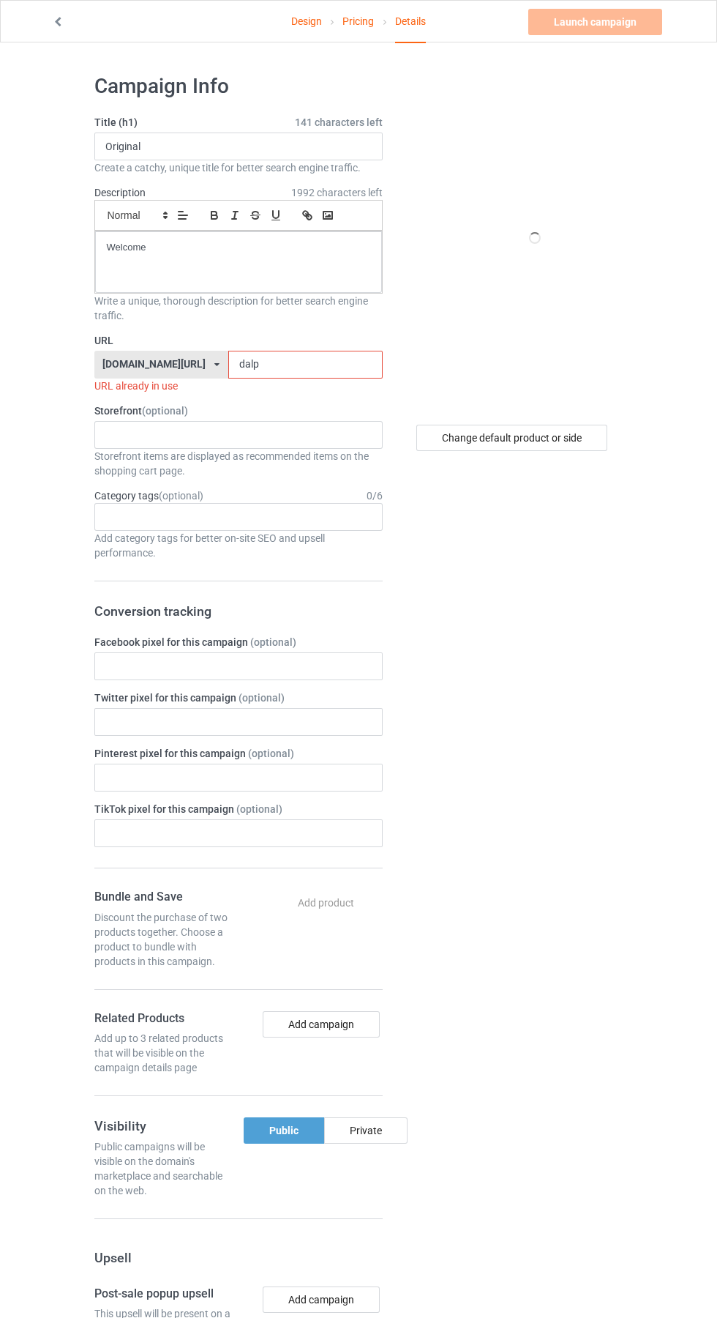
click at [276, 410] on label "Storefront (optional)" at bounding box center [238, 410] width 288 height 15
click at [270, 365] on input "dalp" at bounding box center [305, 365] width 154 height 28
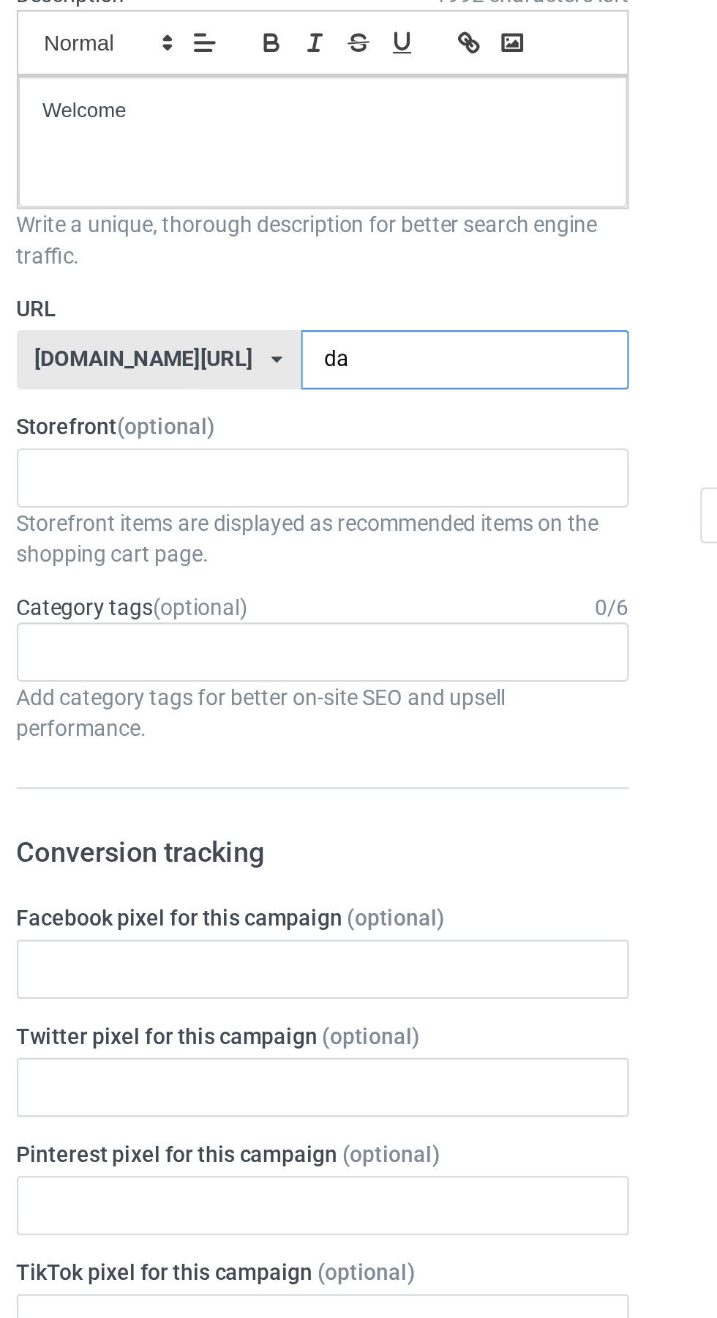
type input "d"
type input "Phs"
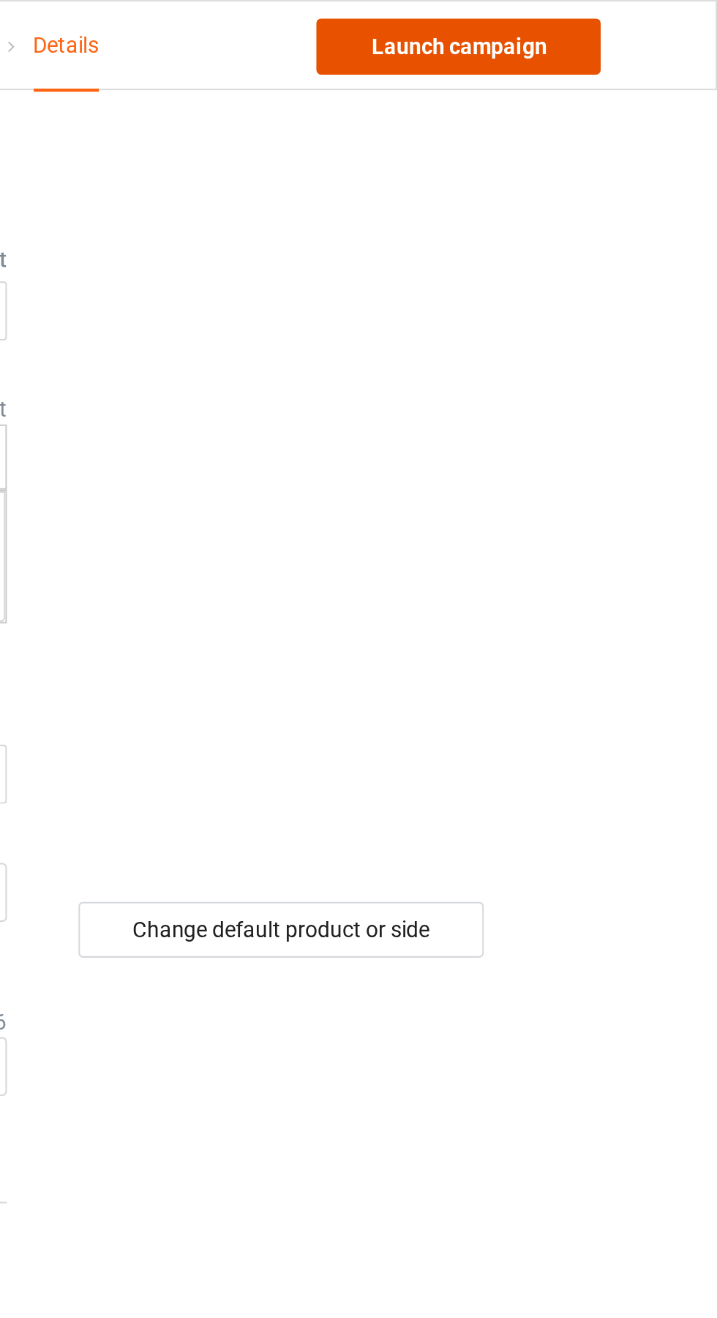
click at [641, 18] on link "Launch campaign" at bounding box center [596, 22] width 134 height 26
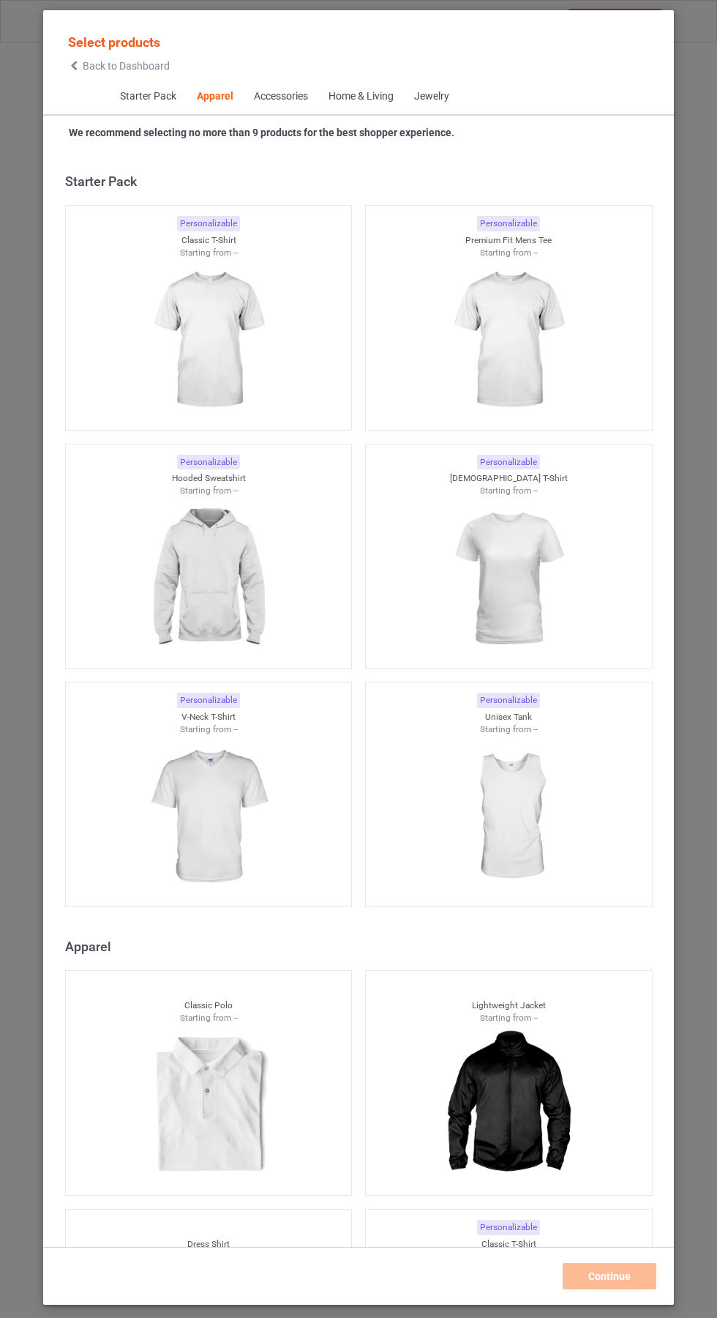
click at [74, 66] on icon at bounding box center [74, 66] width 12 height 10
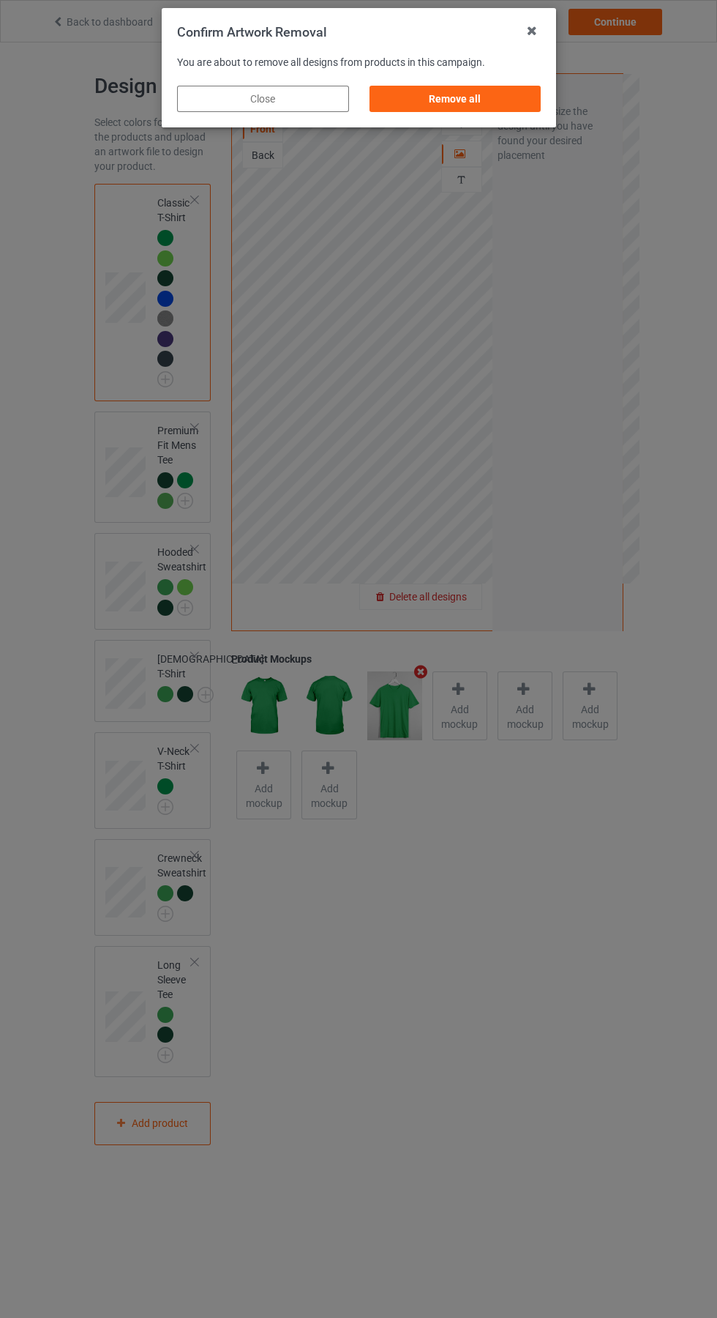
click at [477, 107] on div "Remove all" at bounding box center [455, 99] width 172 height 26
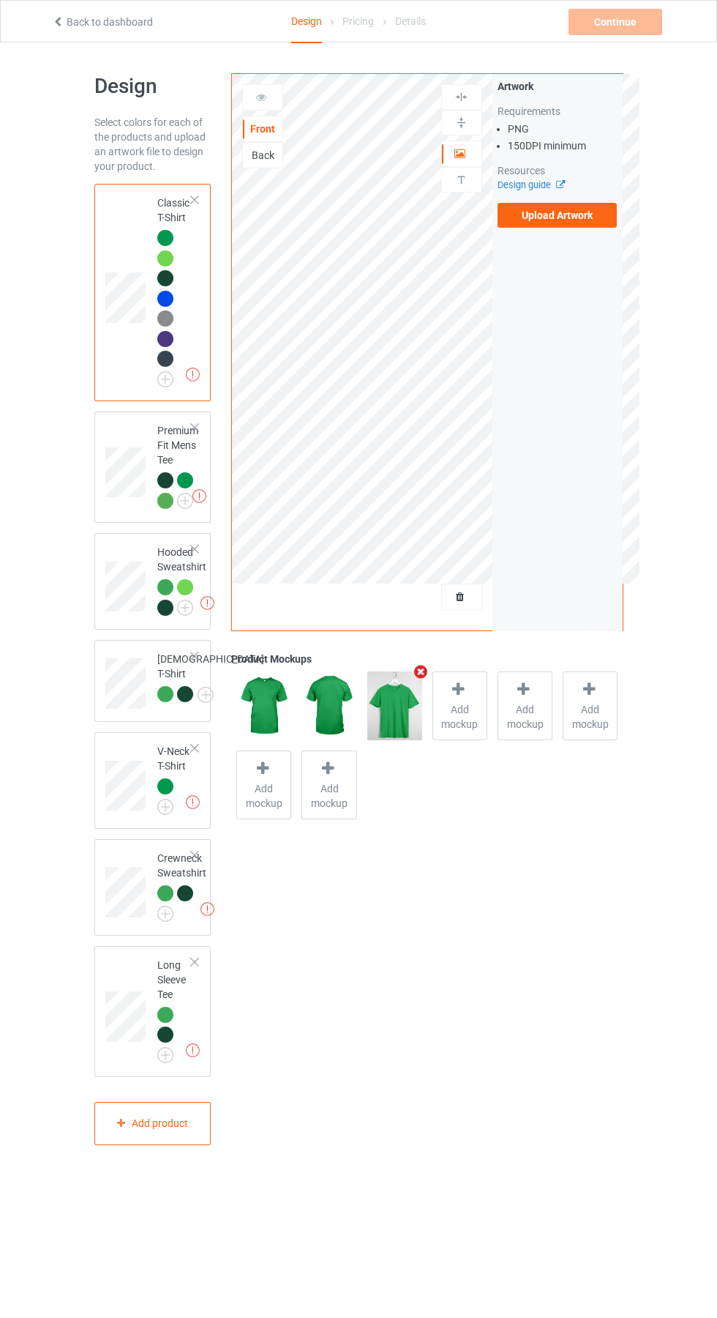
click at [0, 0] on img at bounding box center [0, 0] width 0 height 0
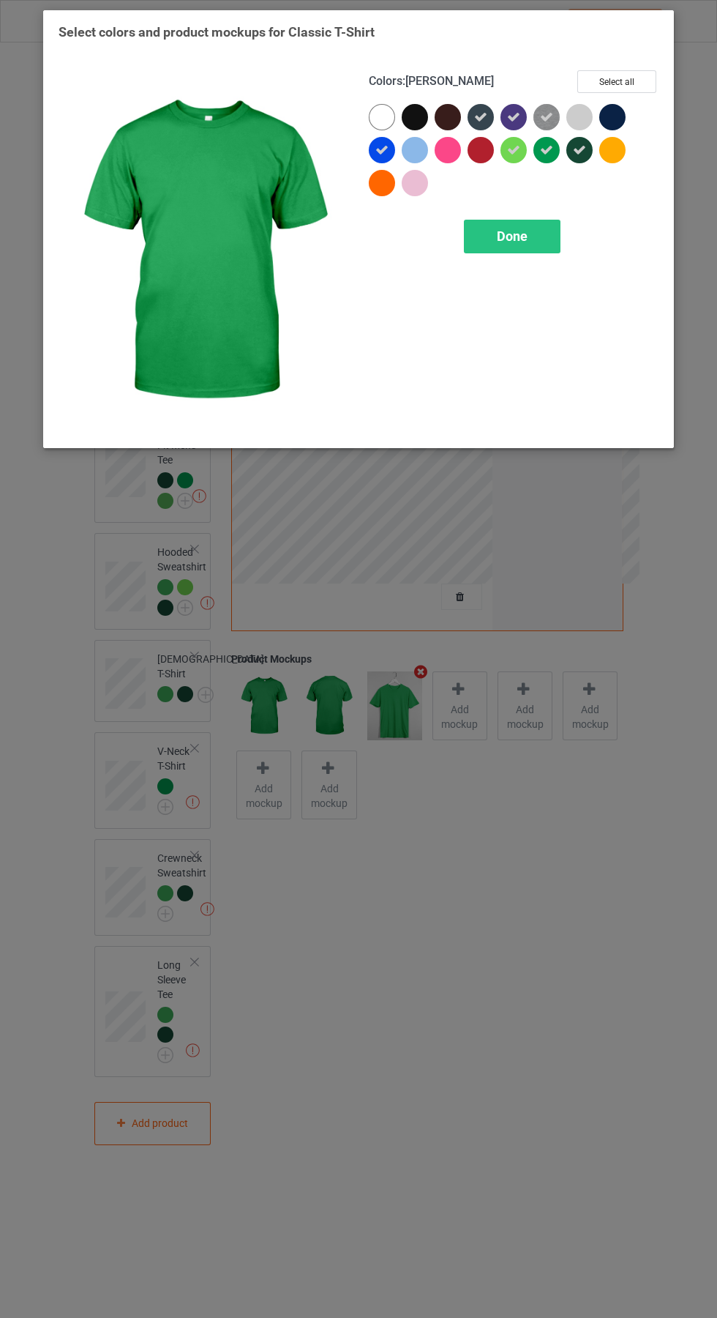
click at [510, 122] on icon at bounding box center [513, 117] width 13 height 13
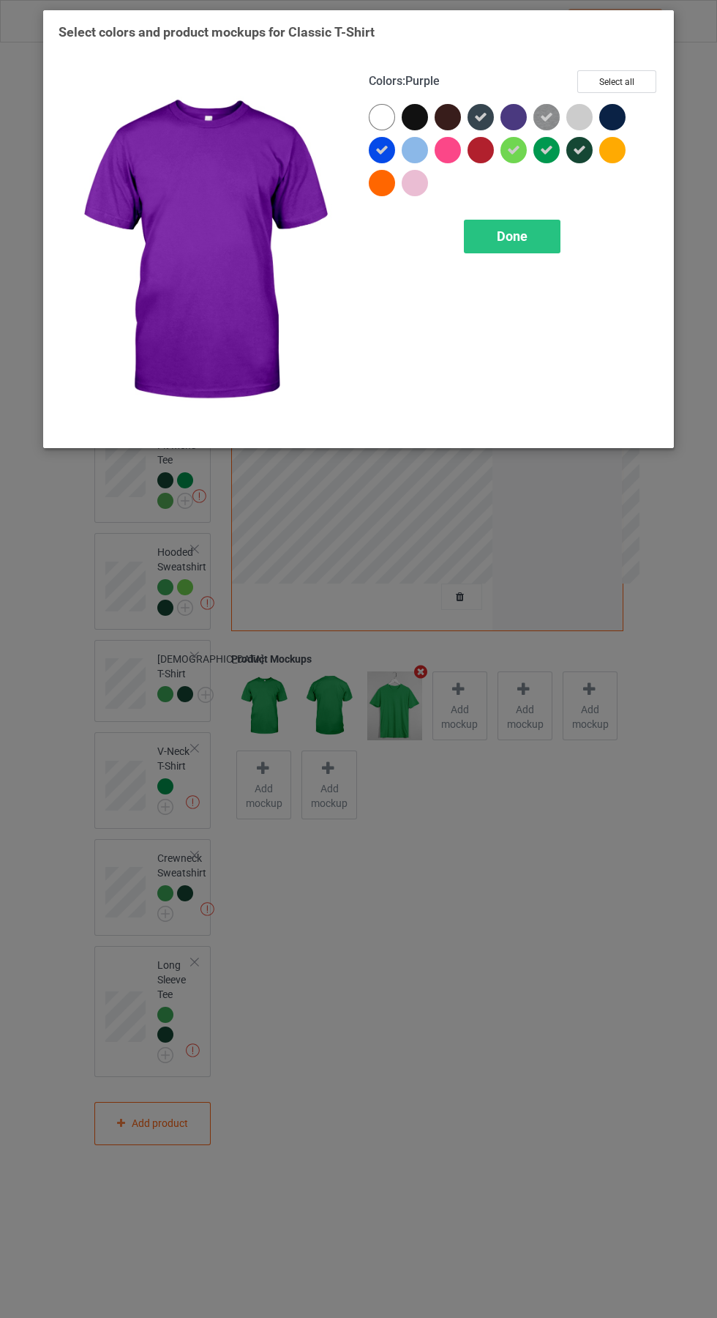
click at [477, 111] on icon at bounding box center [480, 117] width 13 height 13
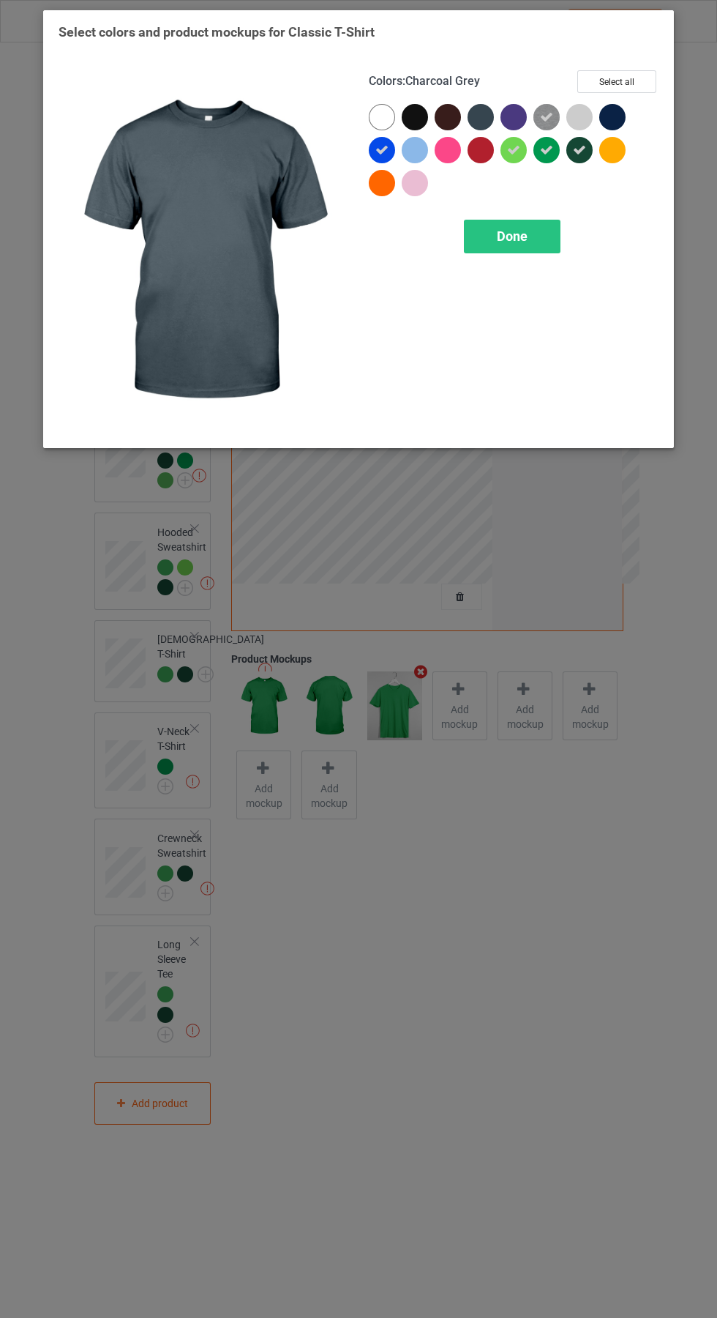
click at [371, 151] on div at bounding box center [382, 150] width 26 height 26
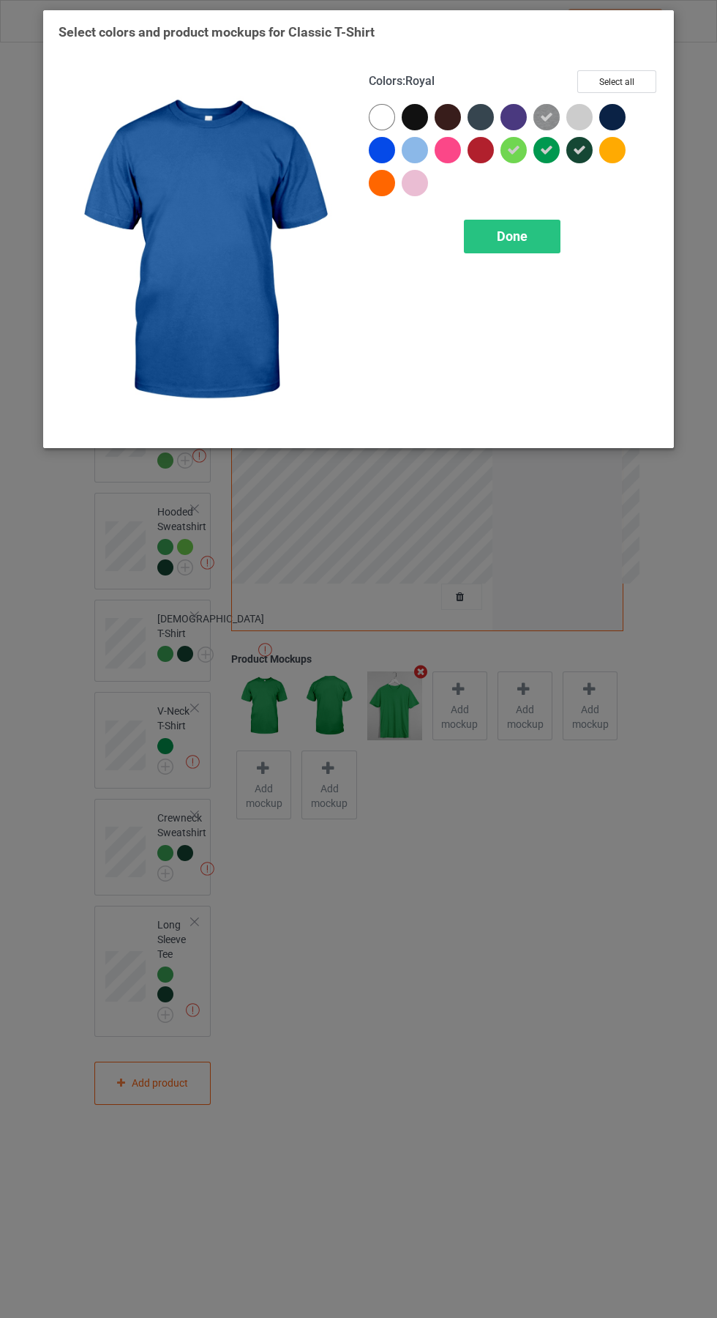
click at [537, 113] on img at bounding box center [547, 117] width 26 height 26
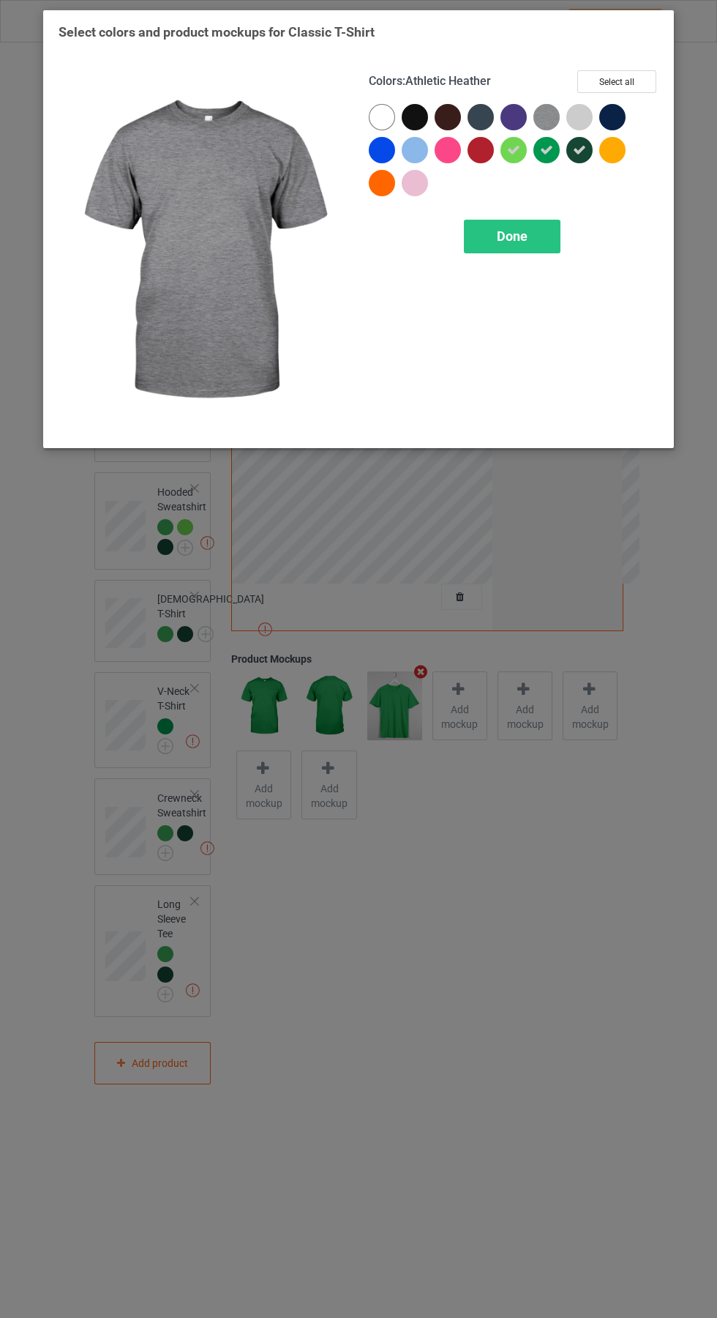
click at [523, 243] on span "Done" at bounding box center [512, 235] width 31 height 15
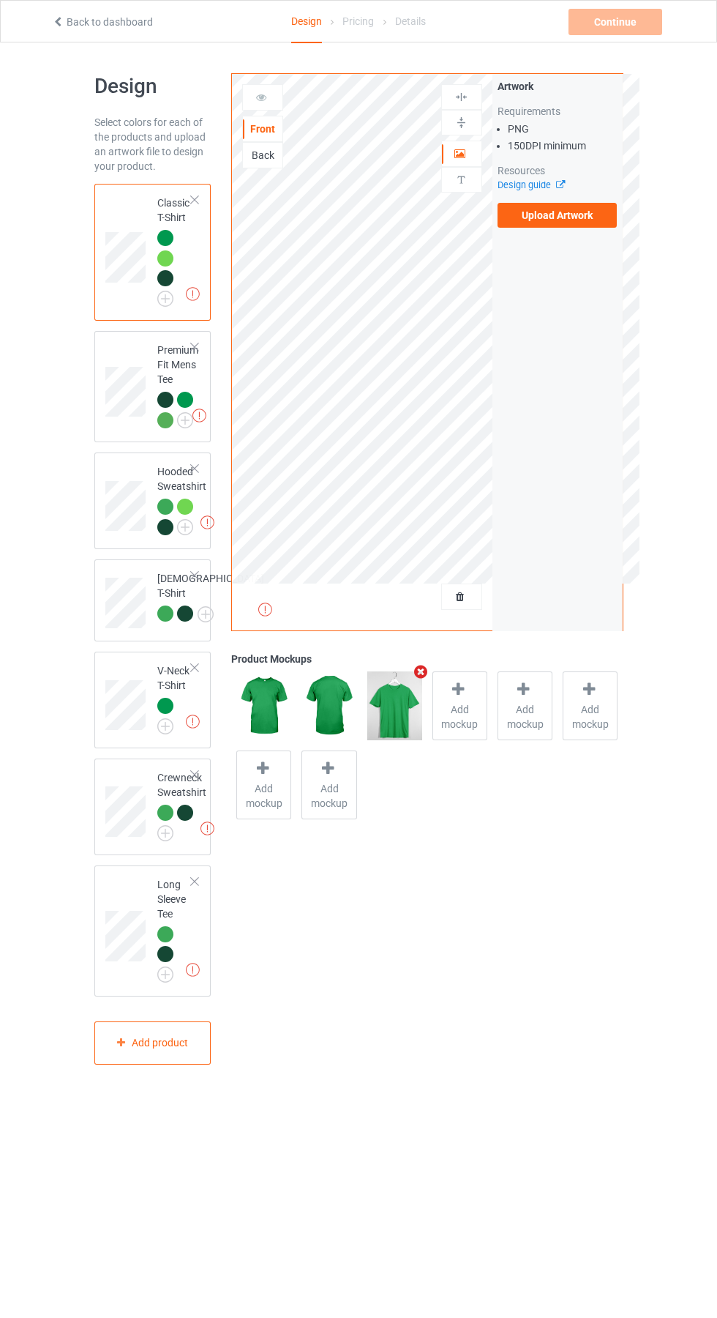
click at [576, 216] on label "Upload Artwork" at bounding box center [558, 215] width 120 height 25
click at [0, 0] on input "Upload Artwork" at bounding box center [0, 0] width 0 height 0
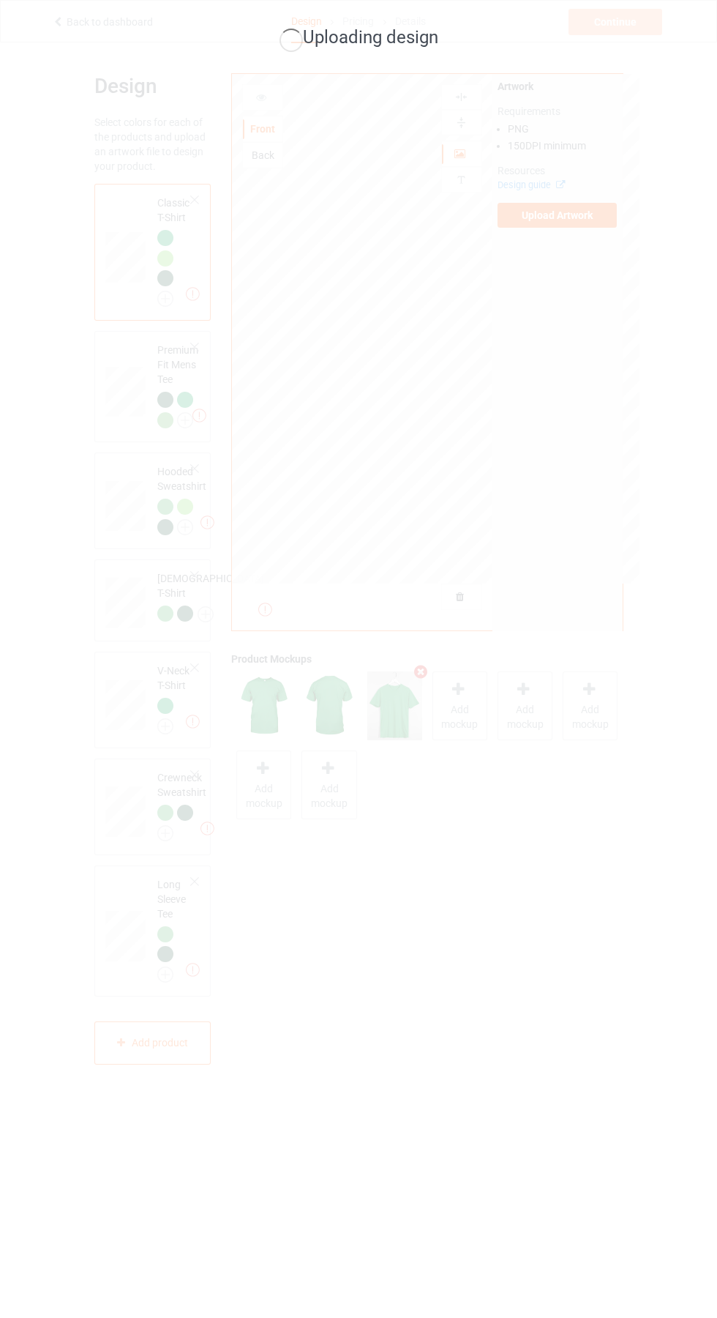
click at [15, 481] on div "Uploading design" at bounding box center [358, 659] width 717 height 1318
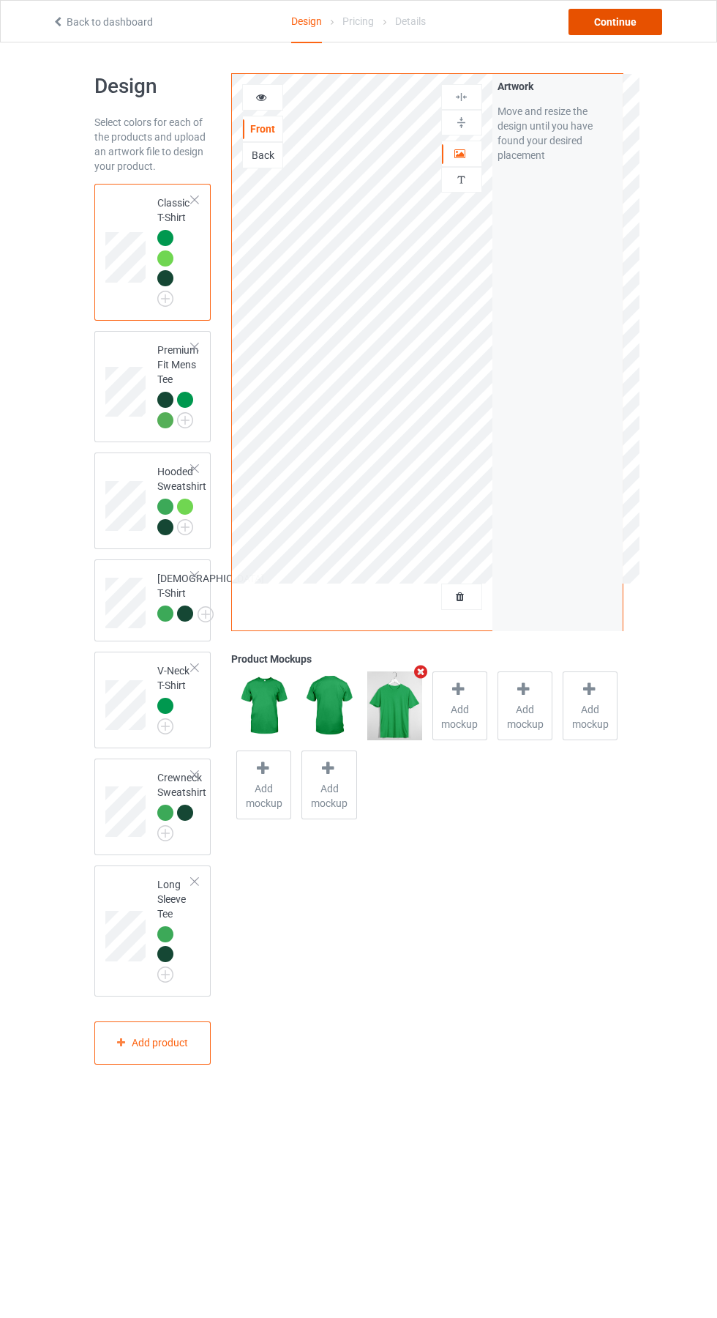
click at [632, 30] on div "Continue" at bounding box center [616, 22] width 94 height 26
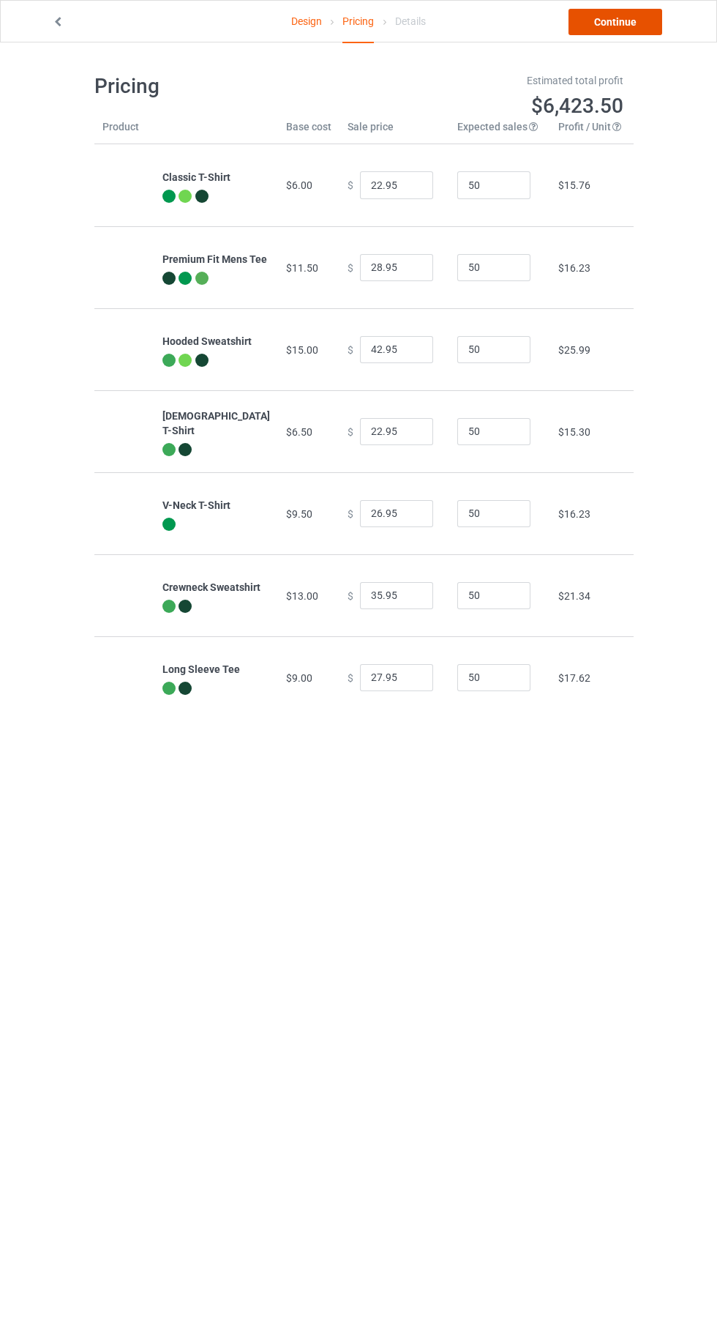
click at [635, 26] on link "Continue" at bounding box center [616, 22] width 94 height 26
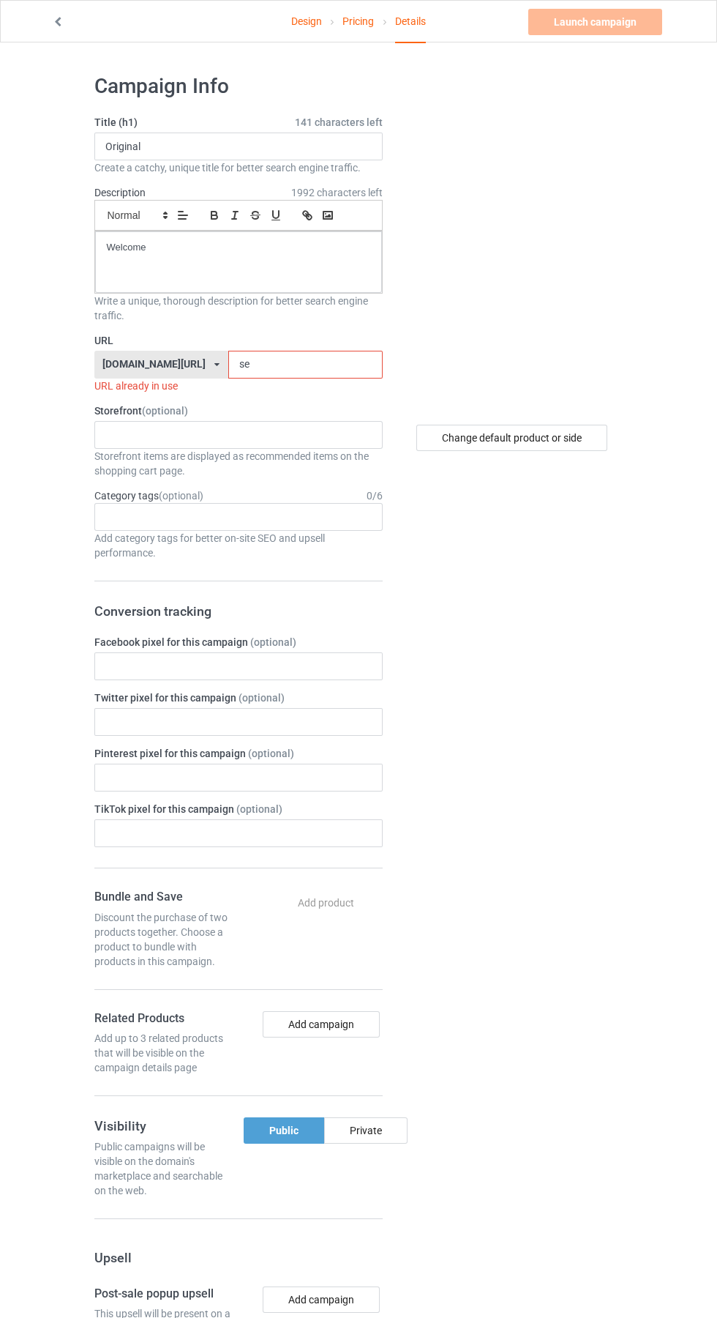
click at [277, 363] on input "se" at bounding box center [305, 365] width 154 height 28
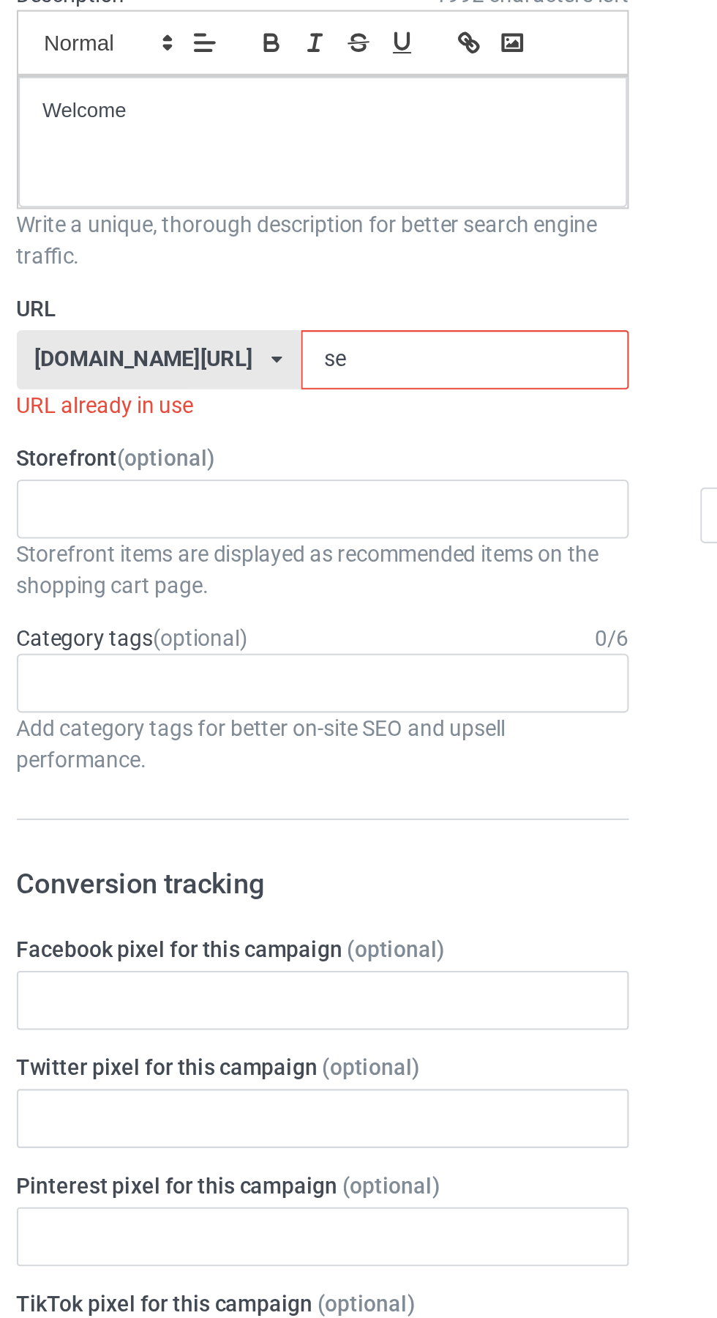
type input "seo"
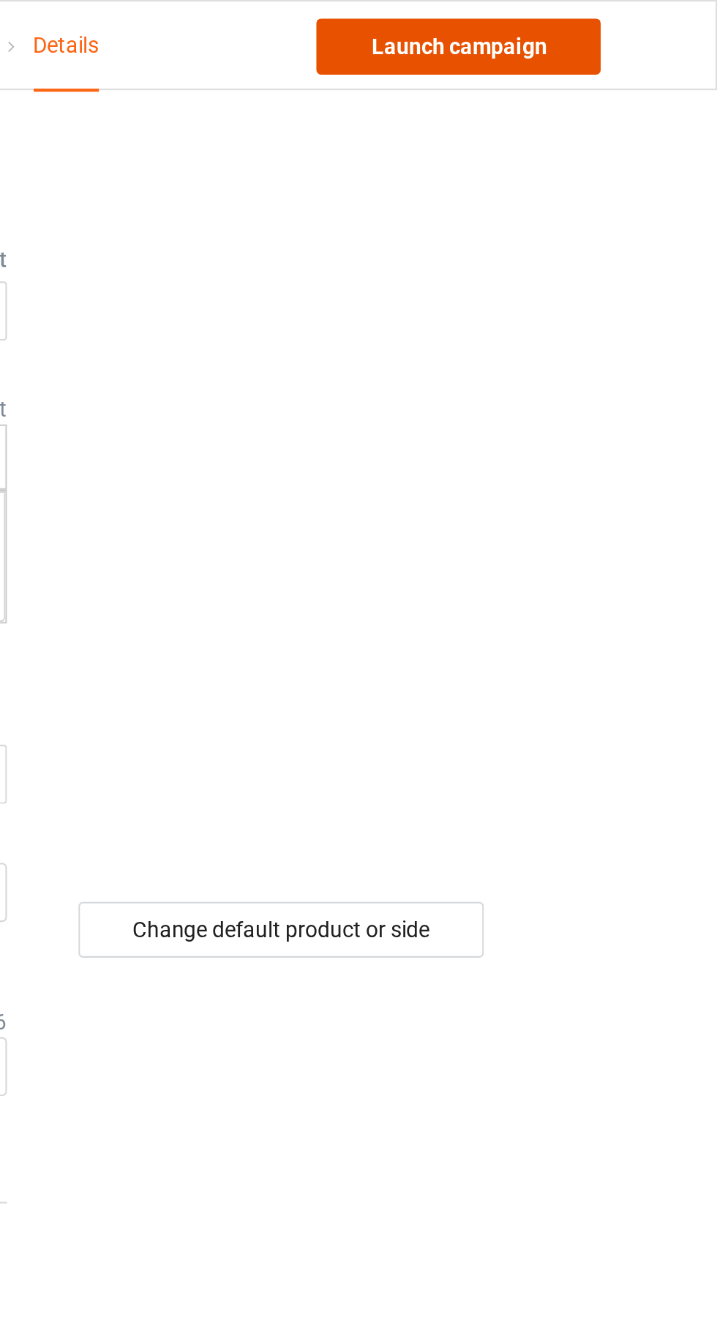
click at [624, 21] on link "Launch campaign" at bounding box center [596, 22] width 134 height 26
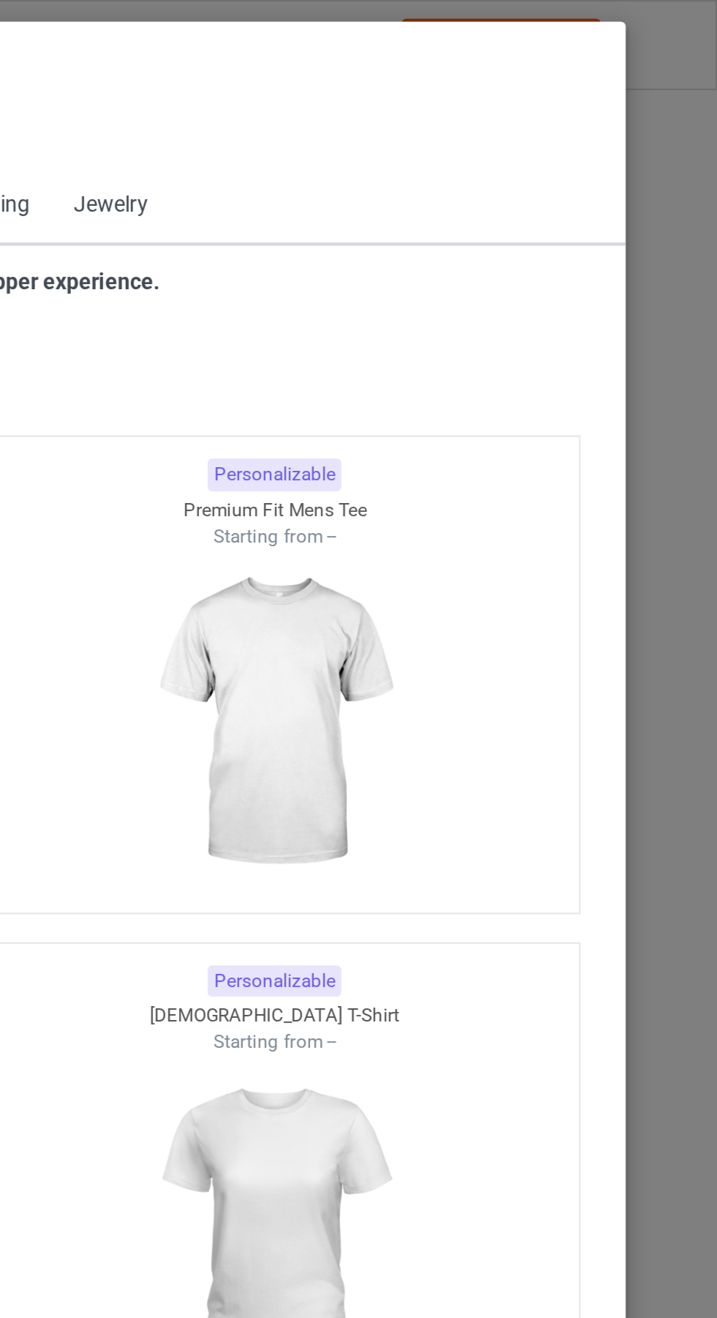
click at [83, 67] on span "Back to Dashboard" at bounding box center [126, 66] width 87 height 12
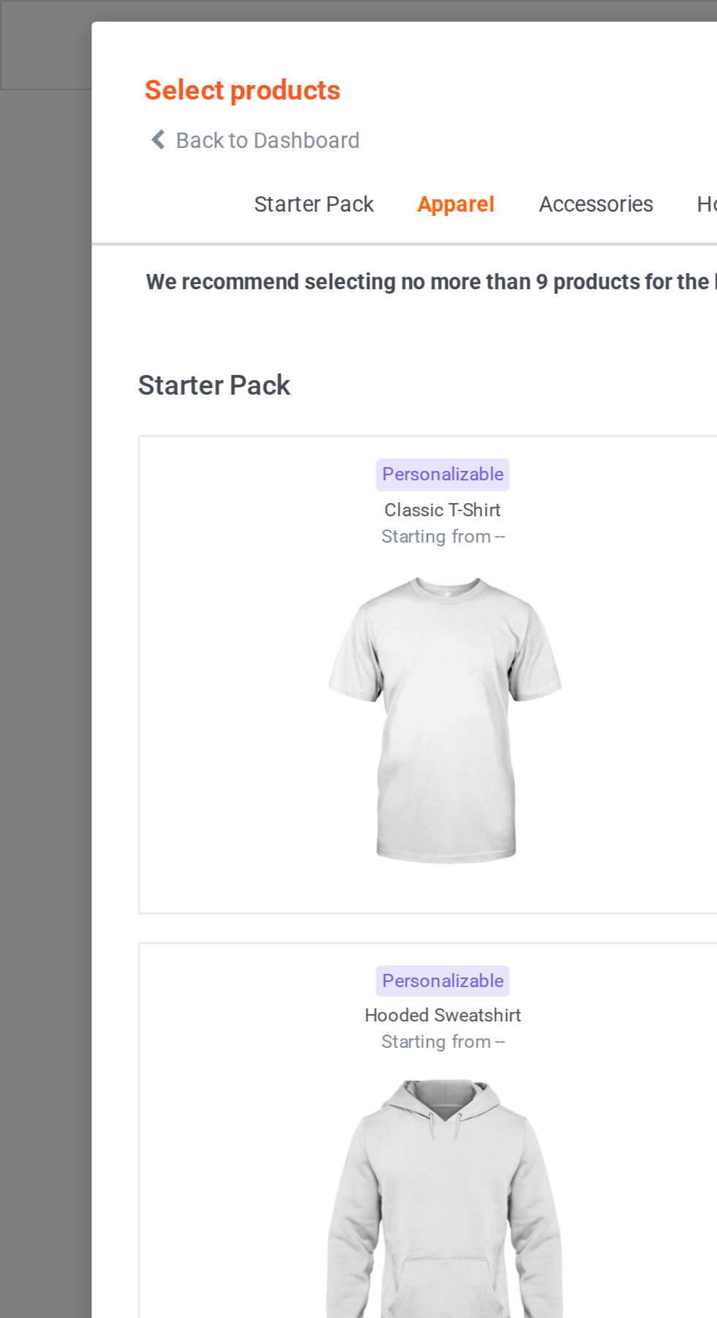
scroll to position [783, 0]
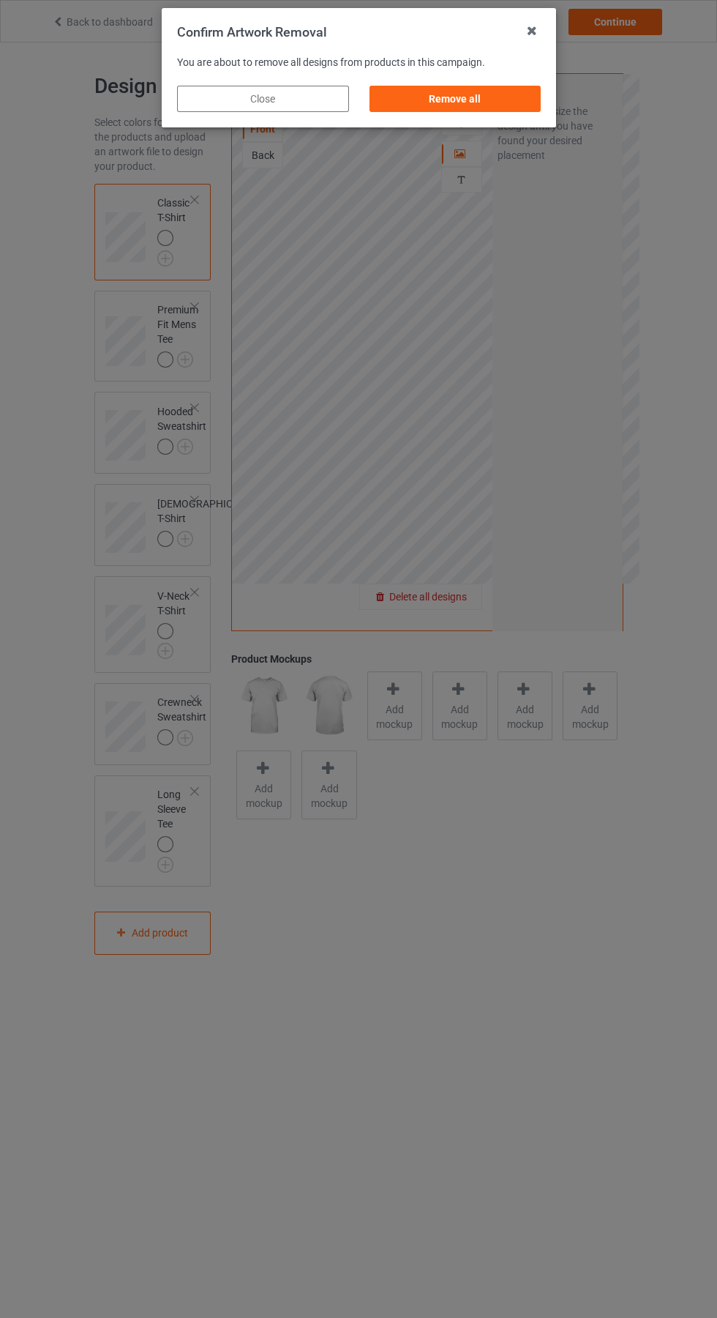
click at [474, 97] on div "Remove all" at bounding box center [455, 99] width 172 height 26
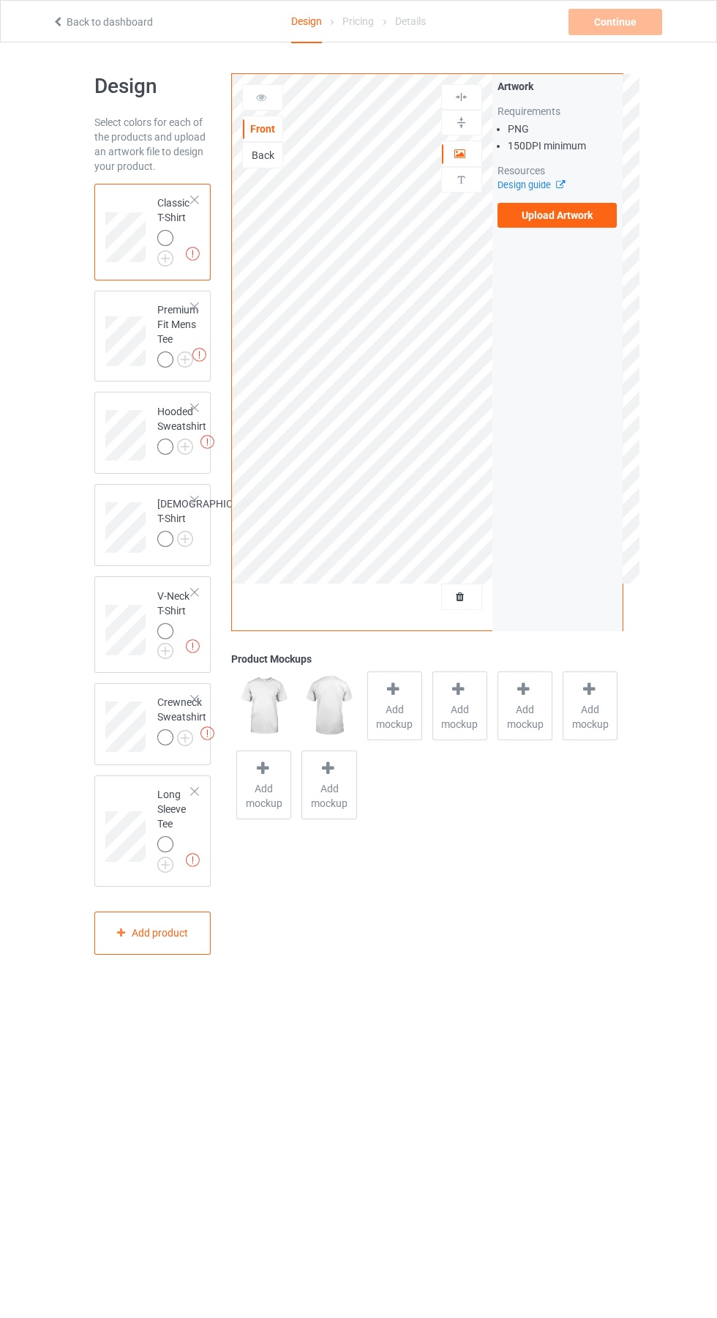
click at [600, 211] on label "Upload Artwork" at bounding box center [558, 215] width 120 height 25
click at [0, 0] on input "Upload Artwork" at bounding box center [0, 0] width 0 height 0
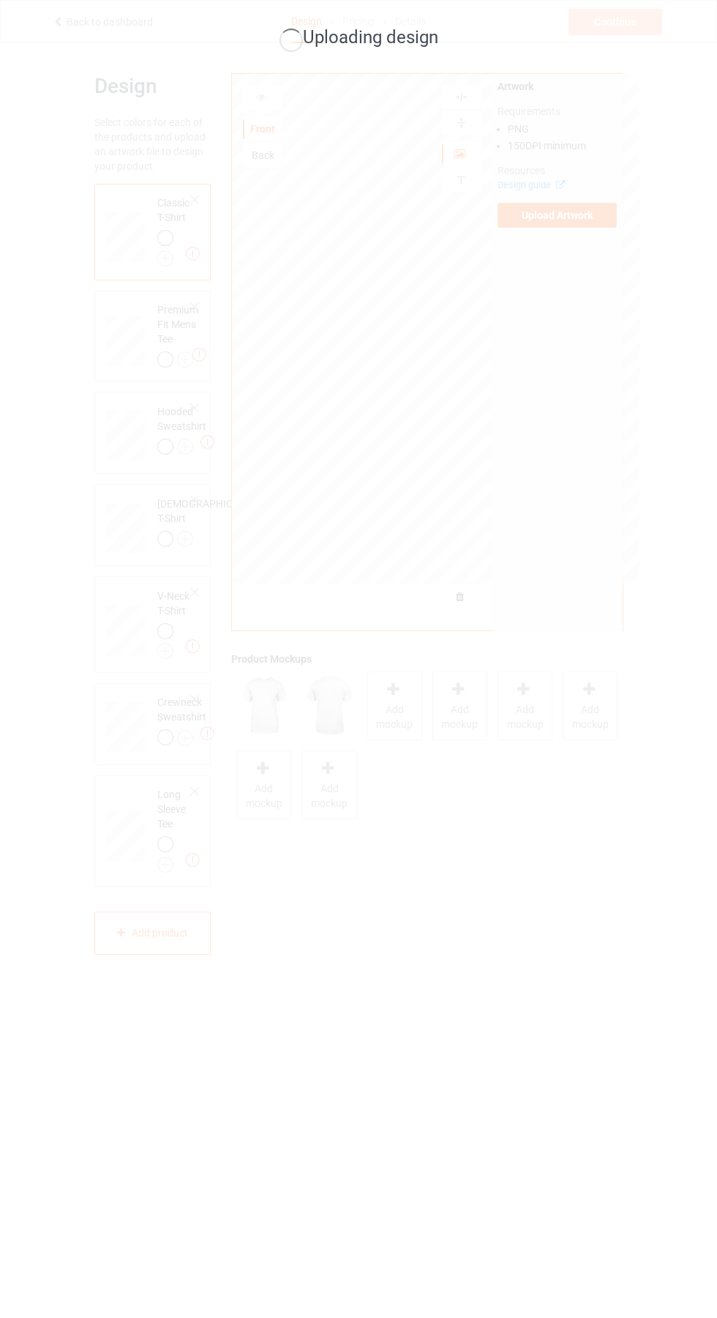
click at [664, 955] on div "Uploading design" at bounding box center [358, 659] width 717 height 1318
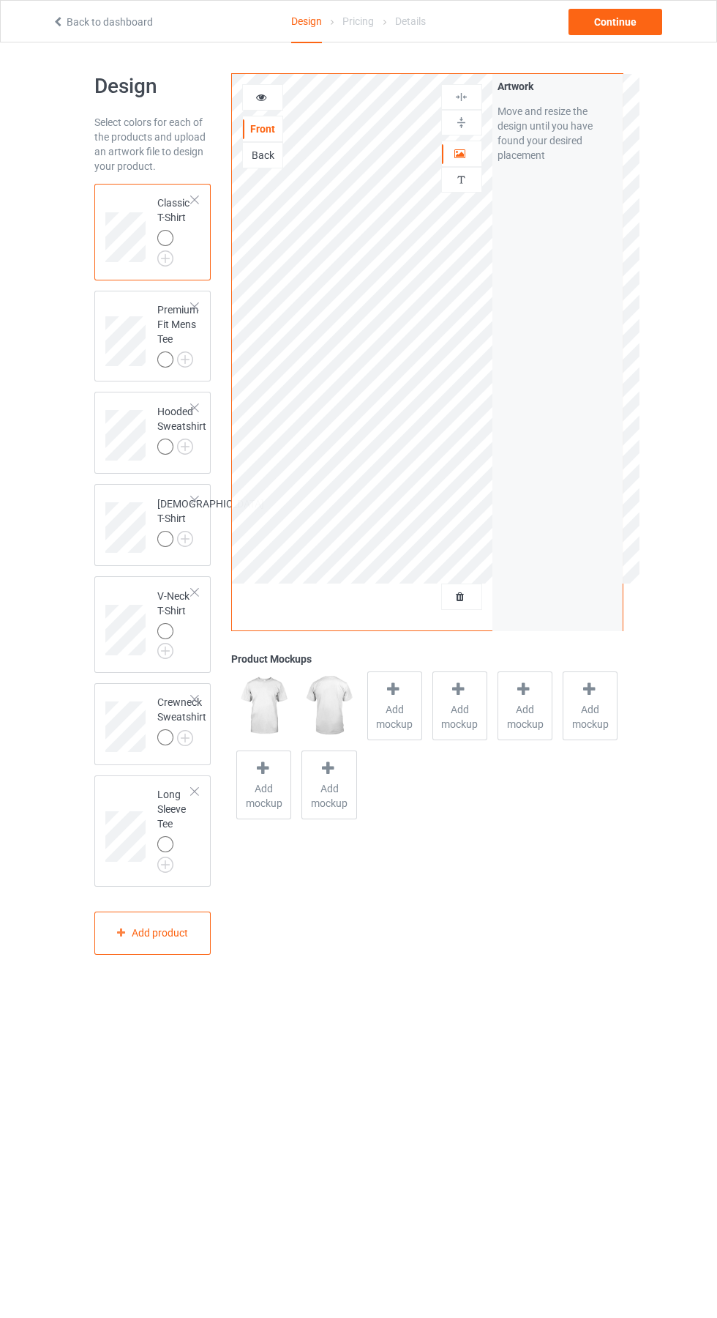
click at [395, 709] on span "Add mockup" at bounding box center [394, 716] width 53 height 29
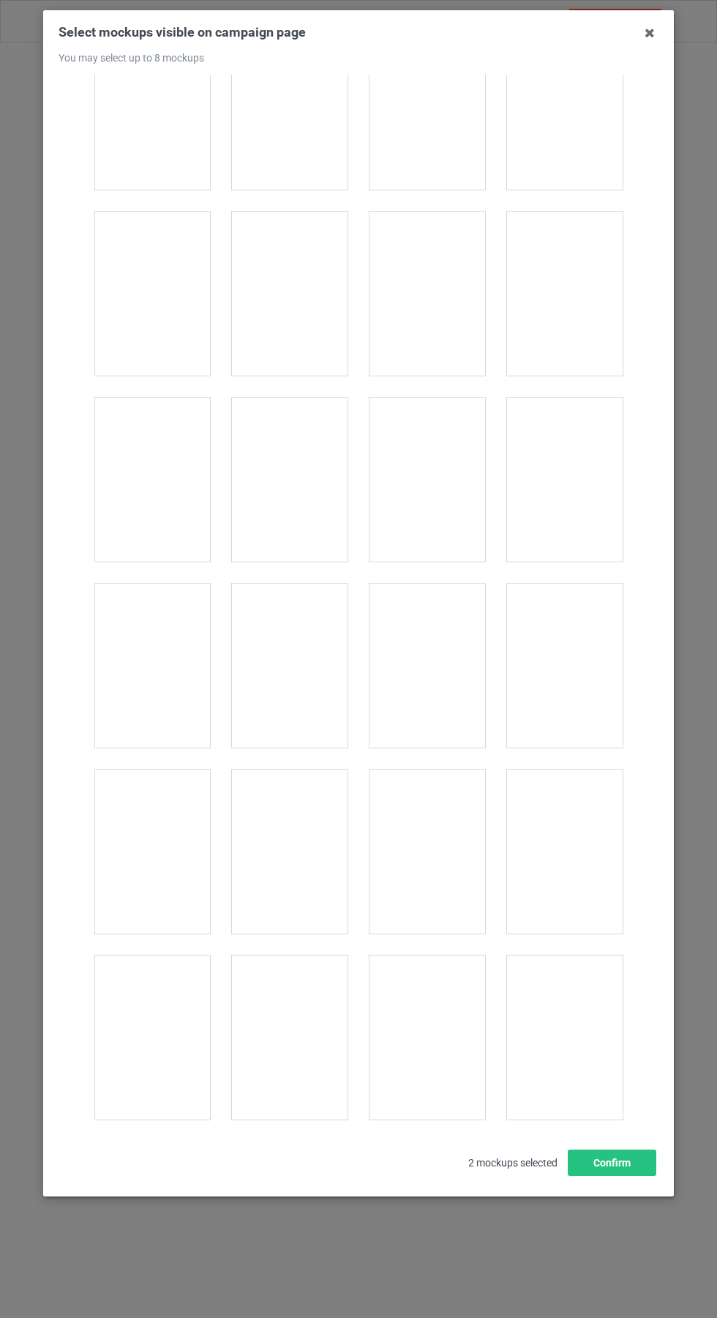
scroll to position [1810, 0]
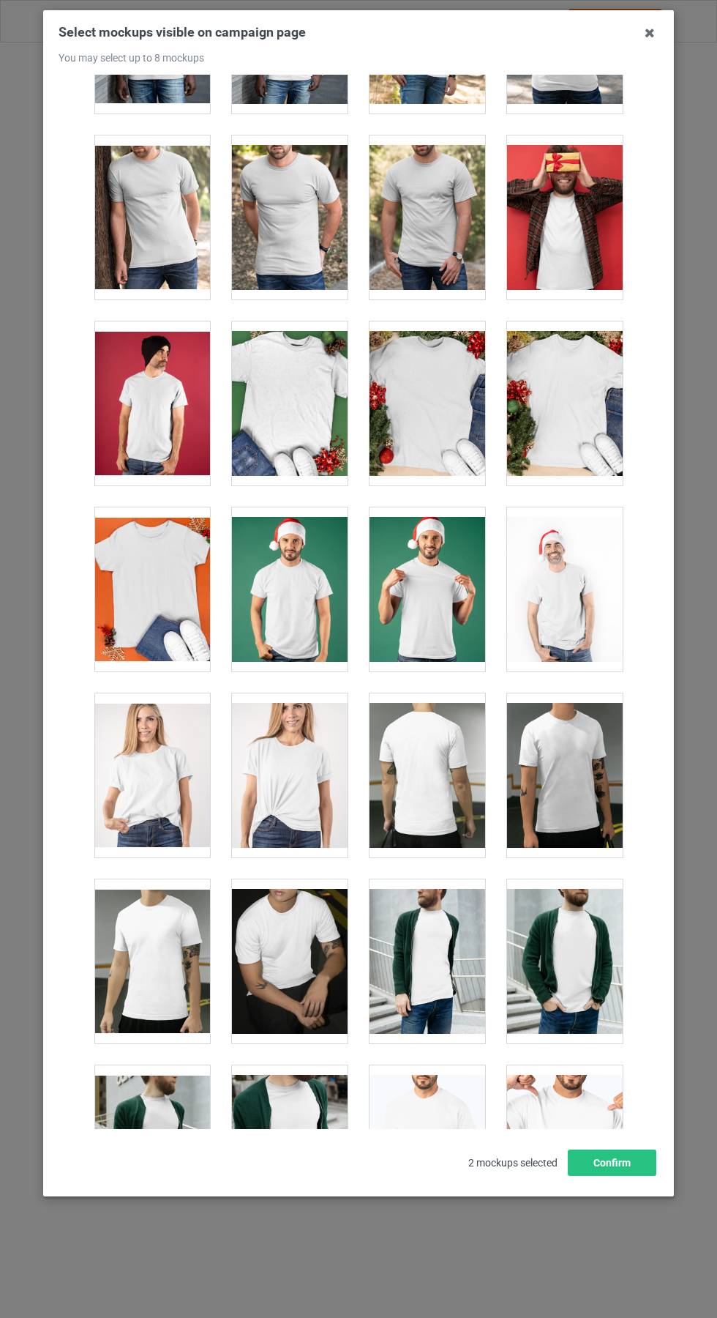
click at [314, 620] on div at bounding box center [290, 589] width 116 height 164
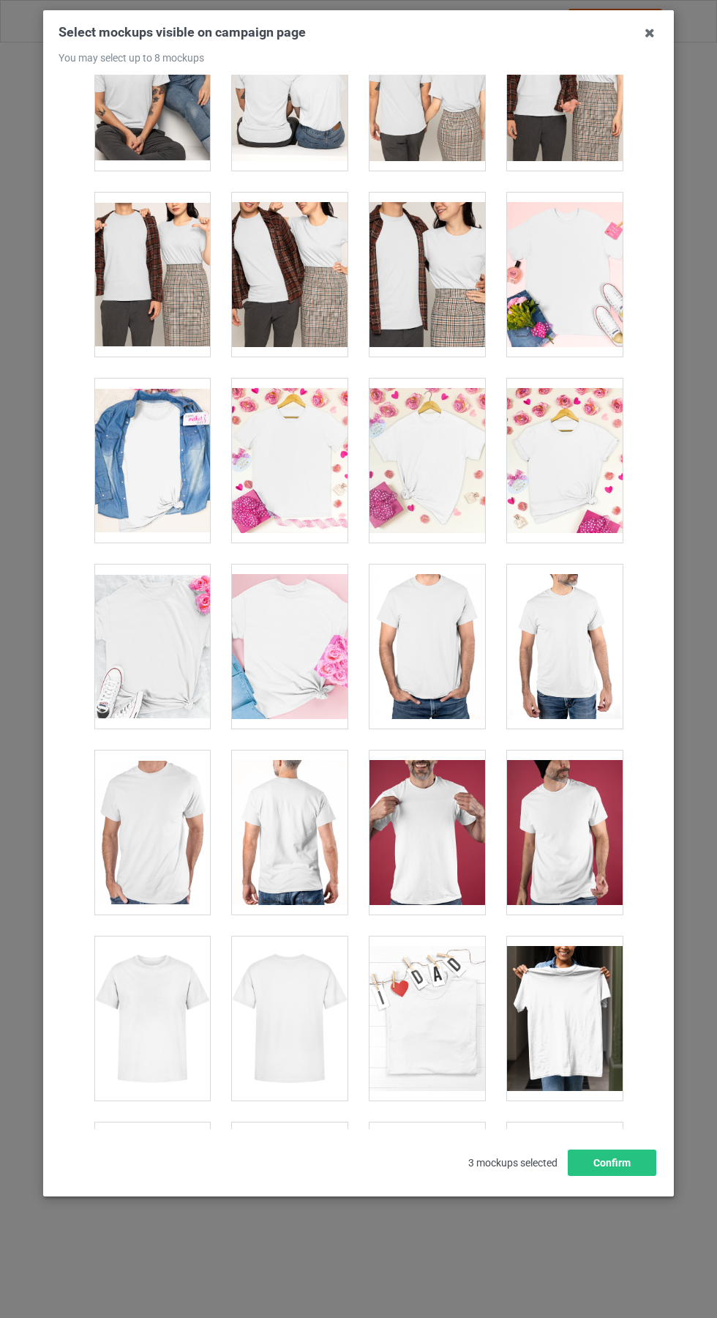
scroll to position [5659, 0]
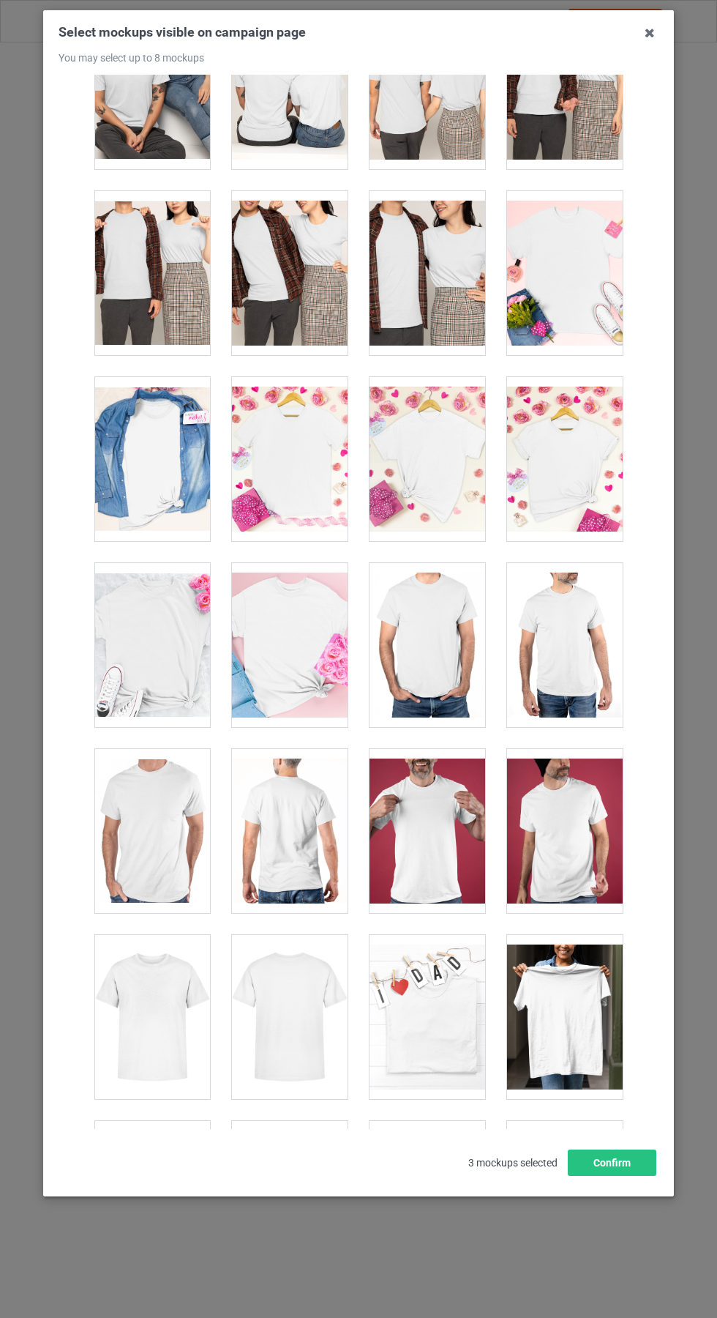
click at [306, 460] on div at bounding box center [290, 459] width 116 height 164
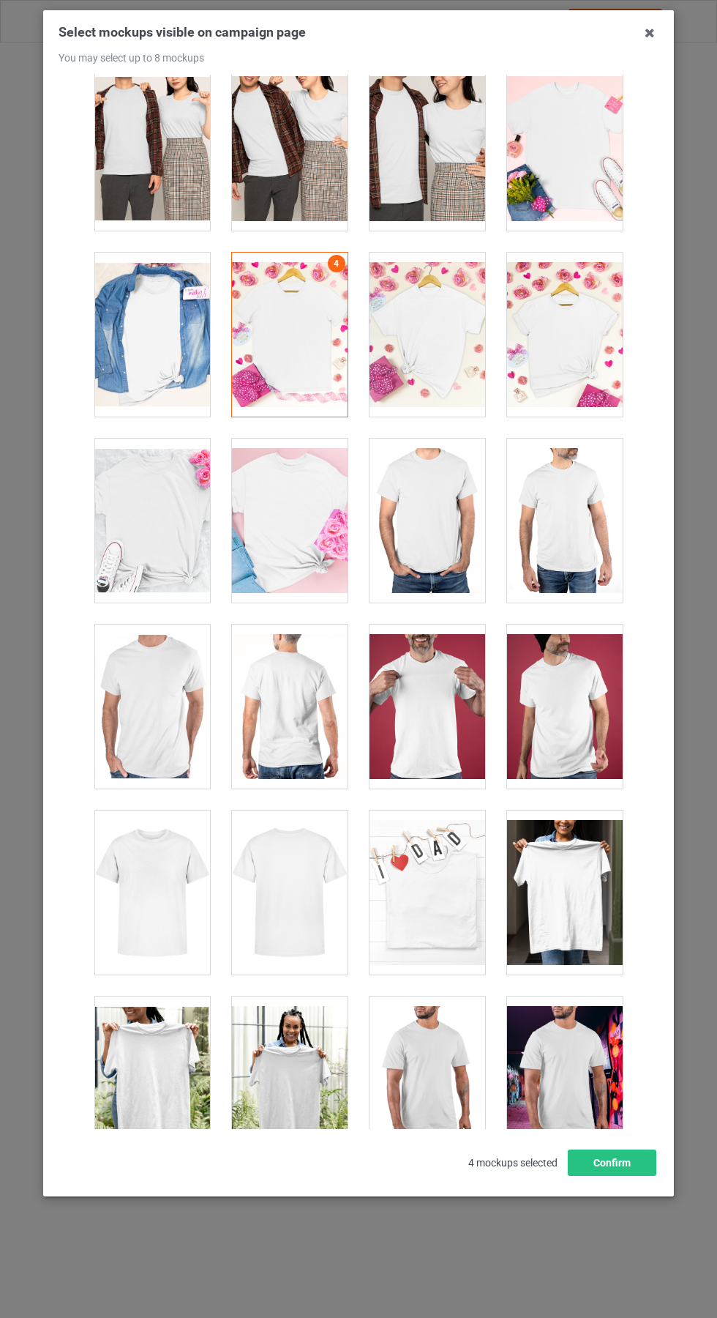
click at [154, 903] on div at bounding box center [152, 892] width 116 height 164
click at [464, 903] on div at bounding box center [428, 892] width 116 height 164
click at [654, 34] on icon at bounding box center [649, 32] width 23 height 23
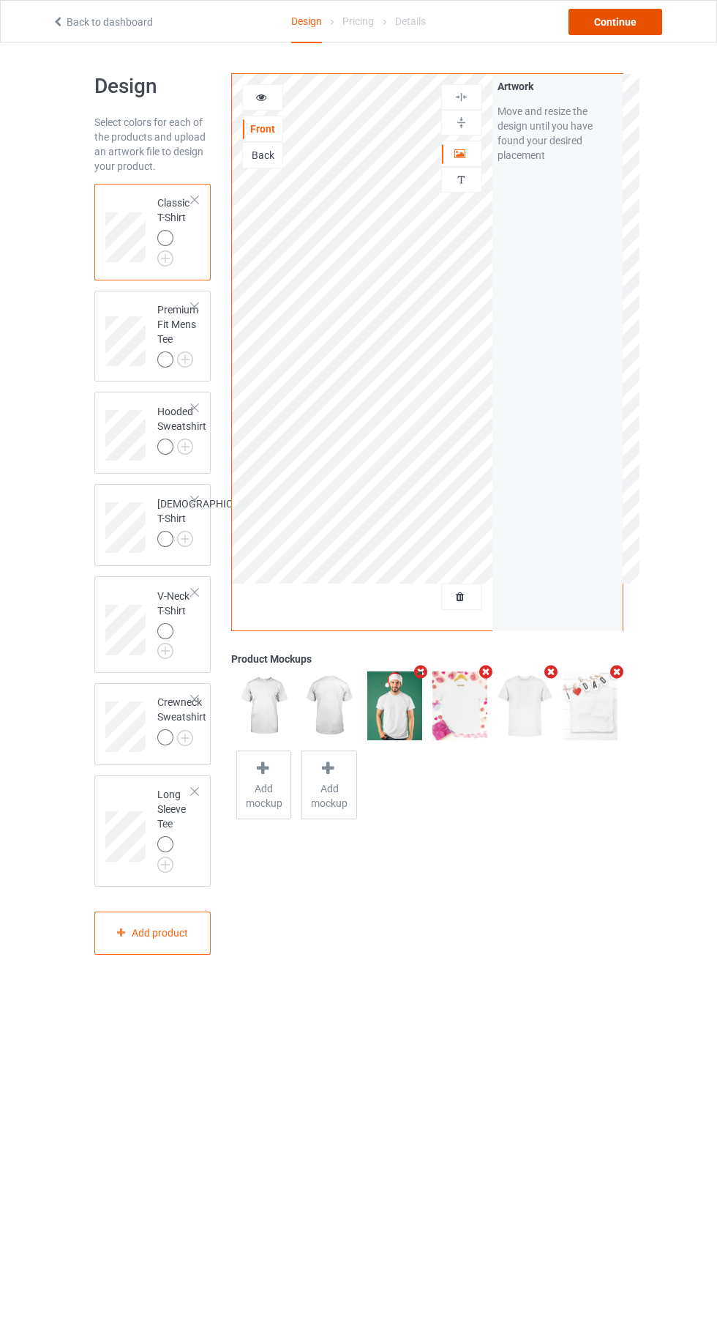
click at [618, 29] on div "Continue" at bounding box center [616, 22] width 94 height 26
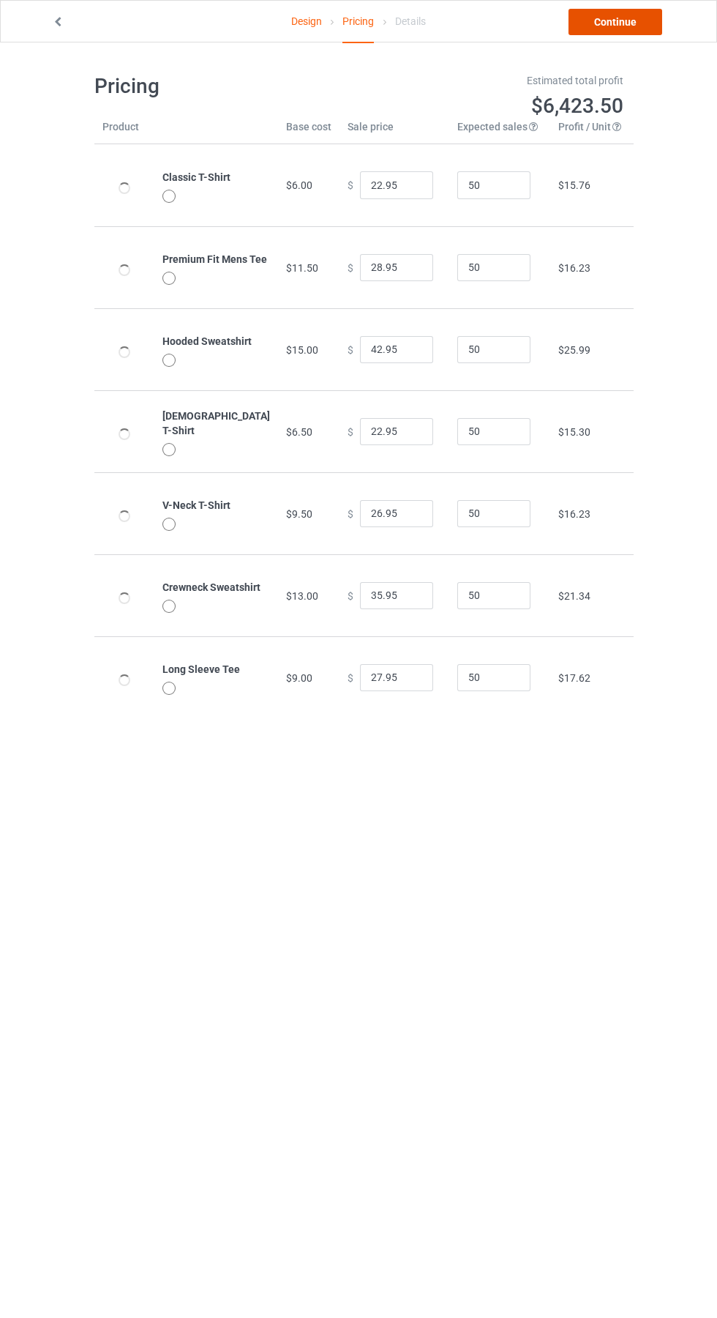
click at [635, 22] on link "Continue" at bounding box center [616, 22] width 94 height 26
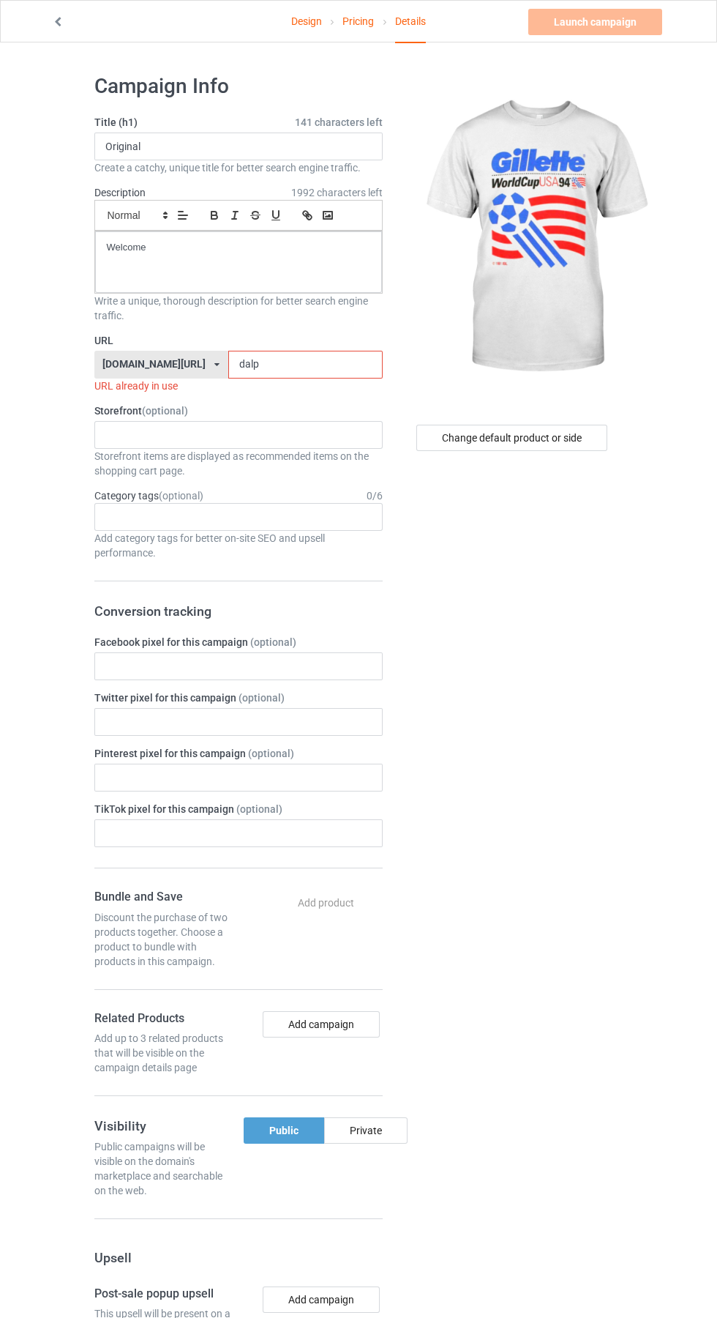
click at [260, 365] on input "dalp" at bounding box center [305, 365] width 154 height 28
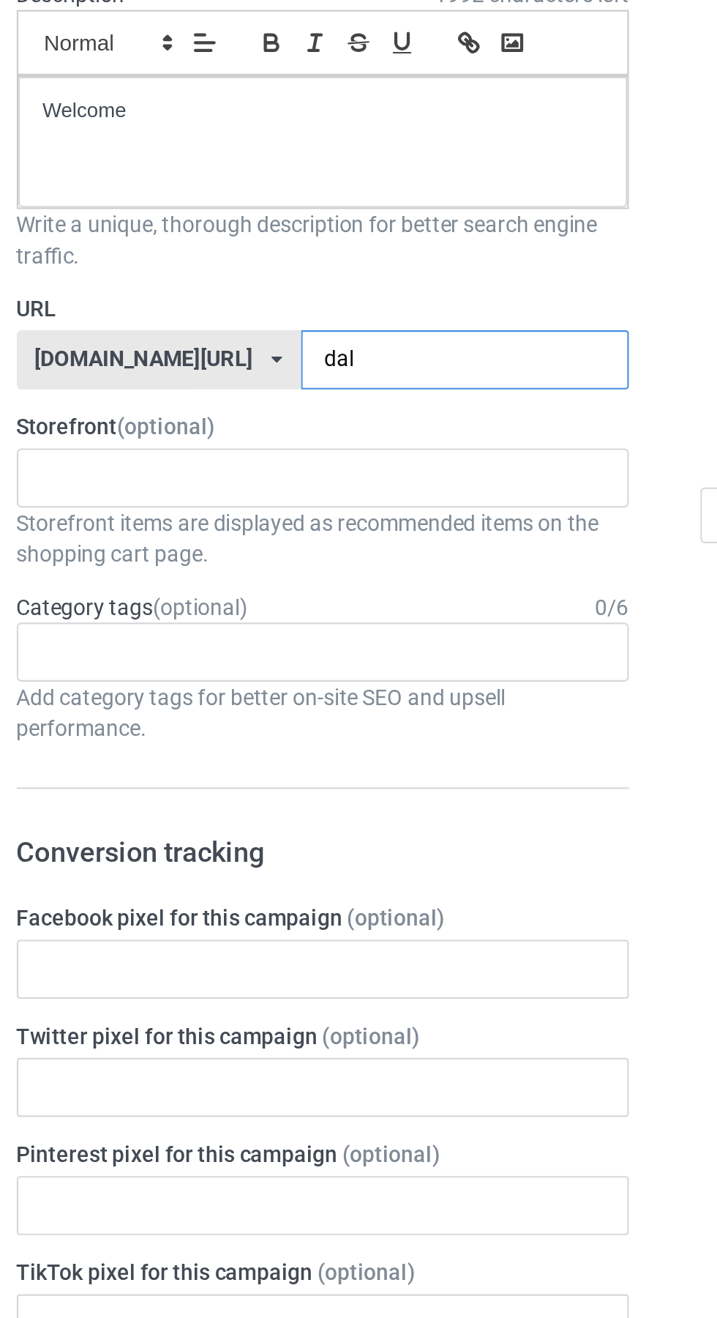
type input "dalr"
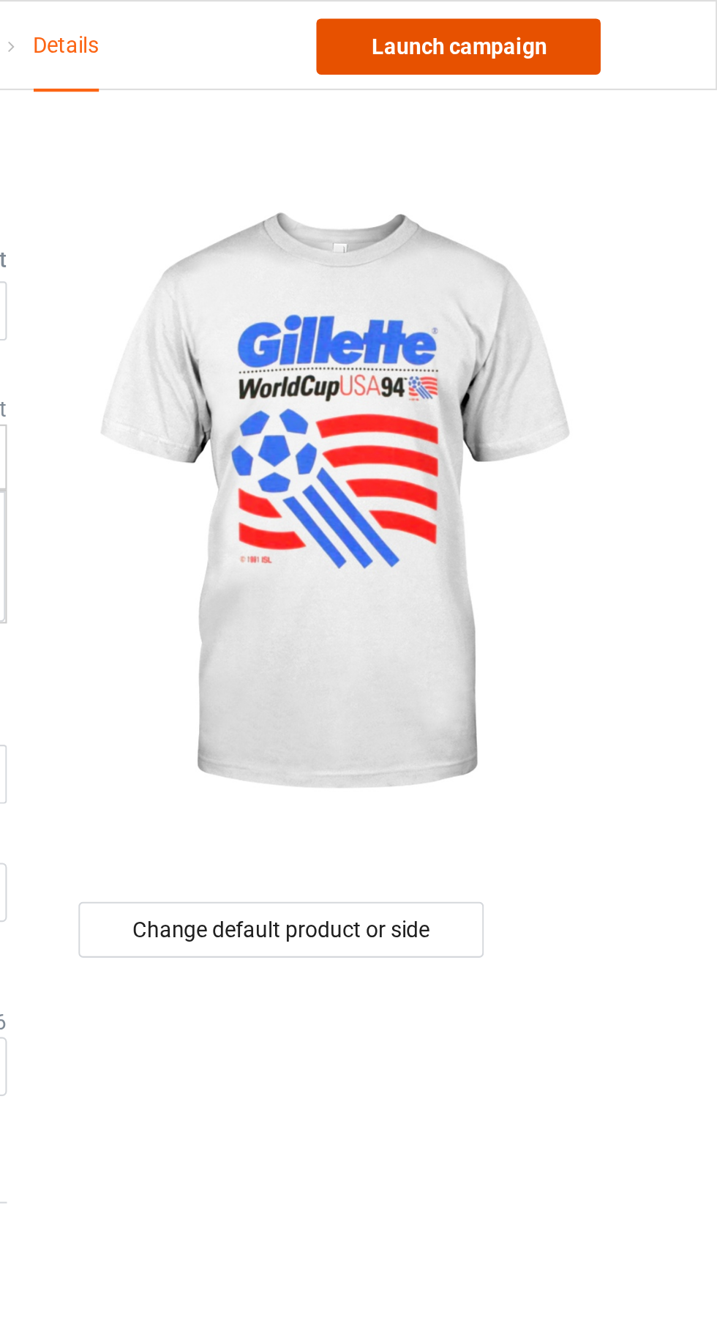
click at [628, 22] on link "Launch campaign" at bounding box center [596, 22] width 134 height 26
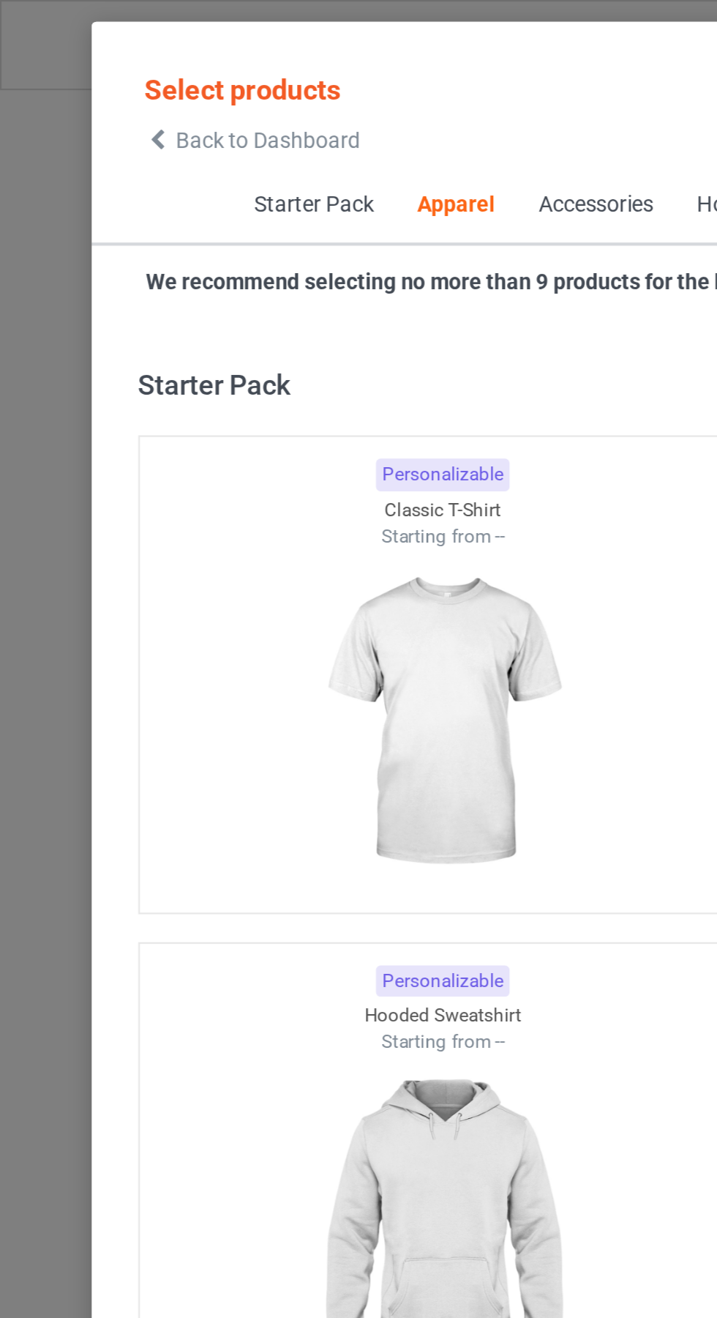
scroll to position [783, 0]
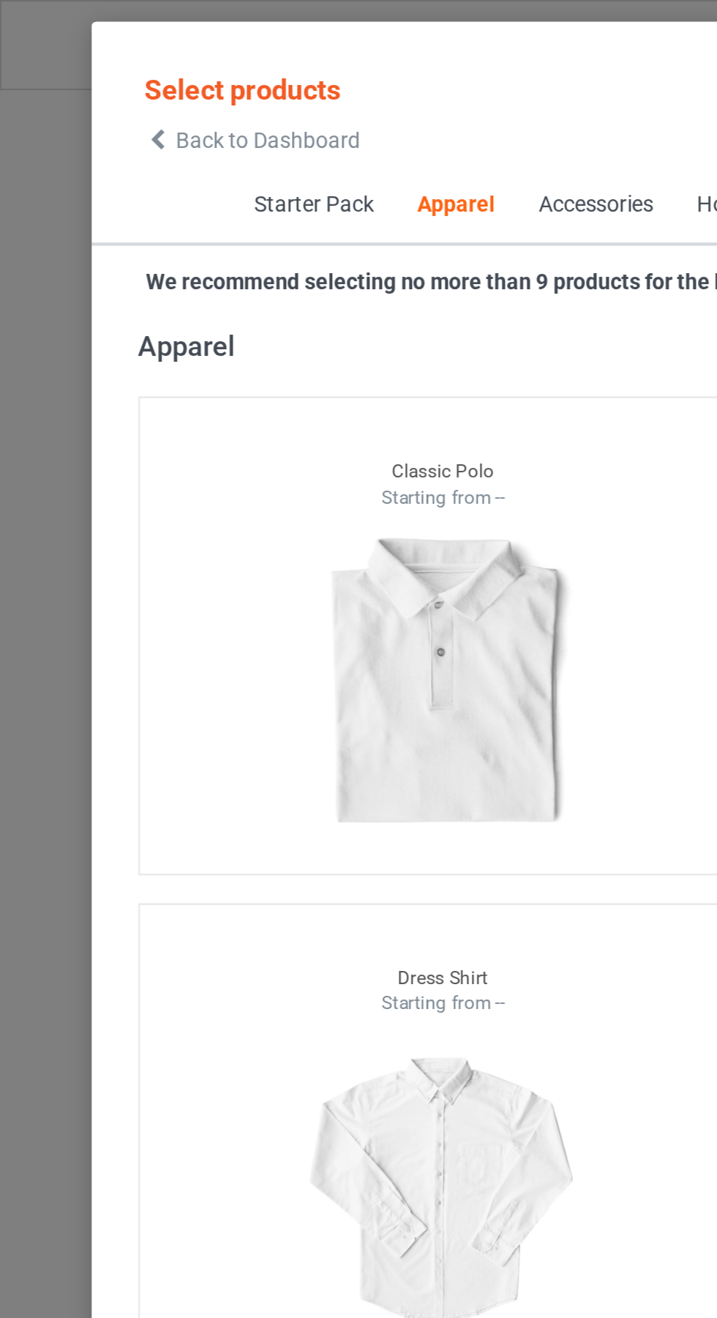
click at [74, 66] on icon at bounding box center [74, 66] width 12 height 10
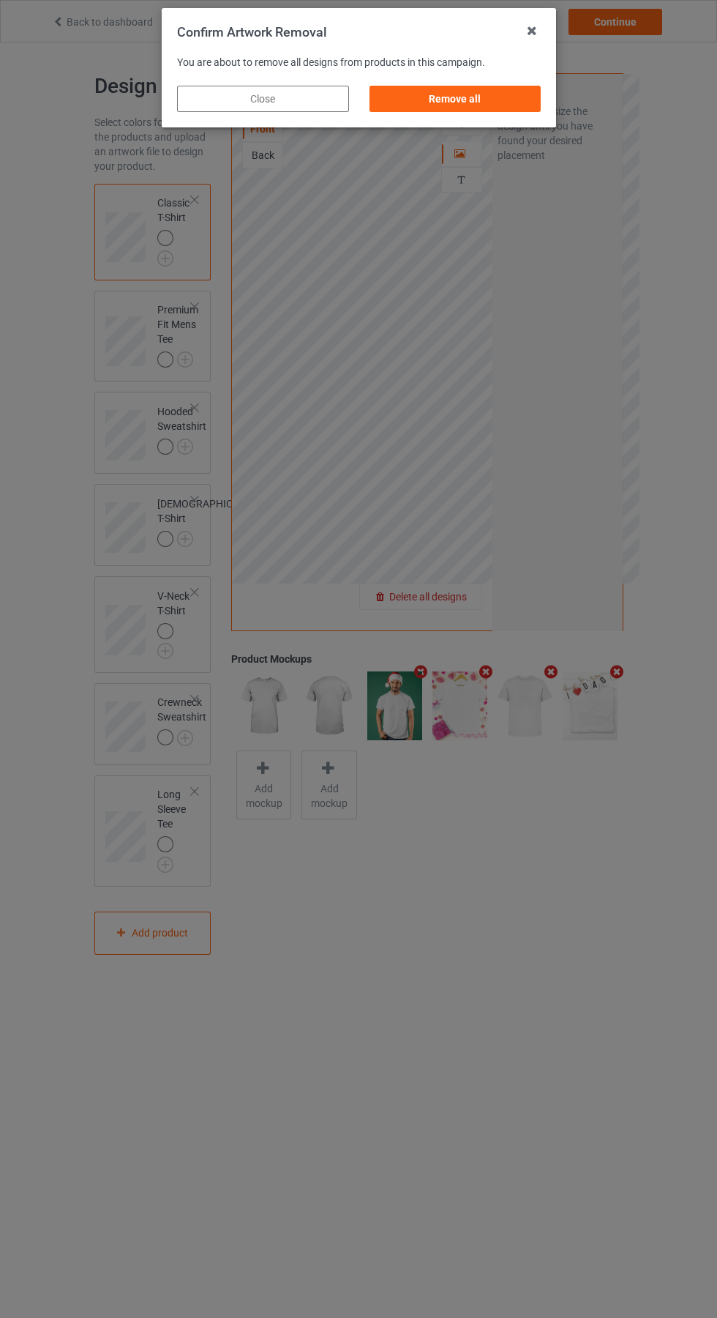
click at [482, 101] on div "Remove all" at bounding box center [455, 99] width 172 height 26
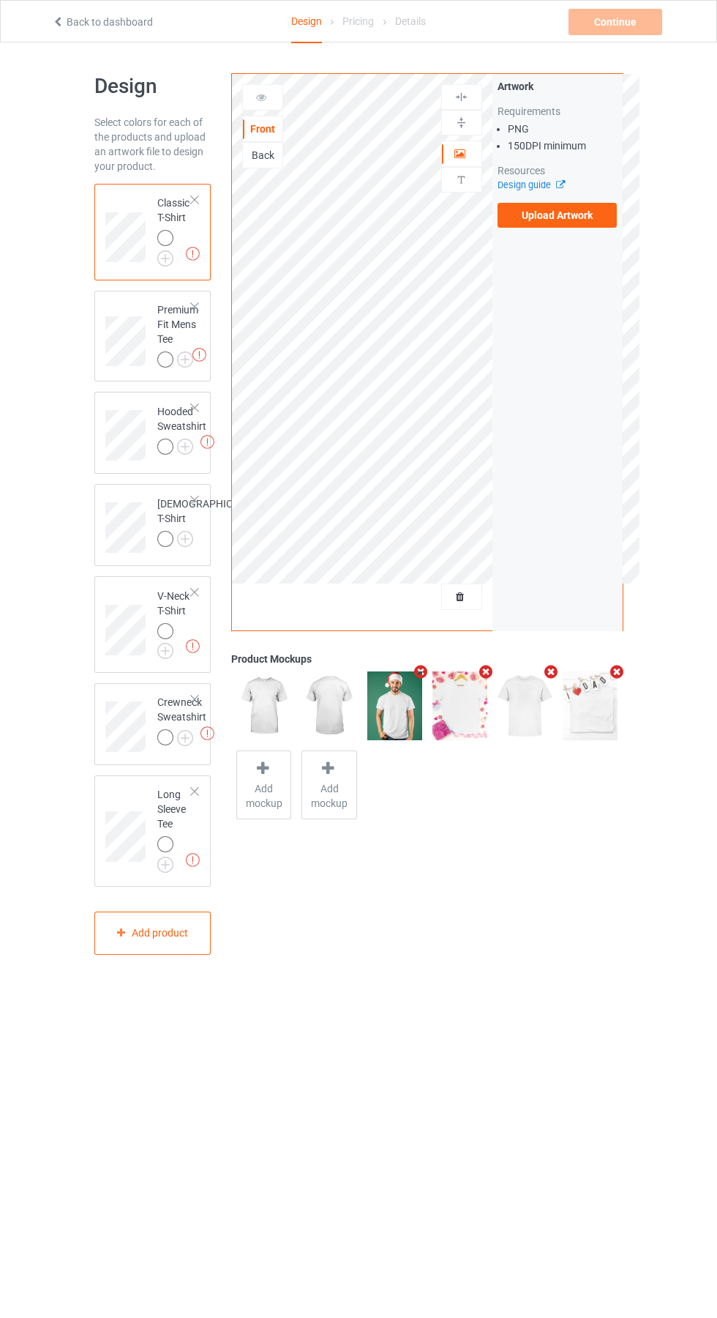
click at [589, 225] on label "Upload Artwork" at bounding box center [558, 215] width 120 height 25
click at [0, 0] on input "Upload Artwork" at bounding box center [0, 0] width 0 height 0
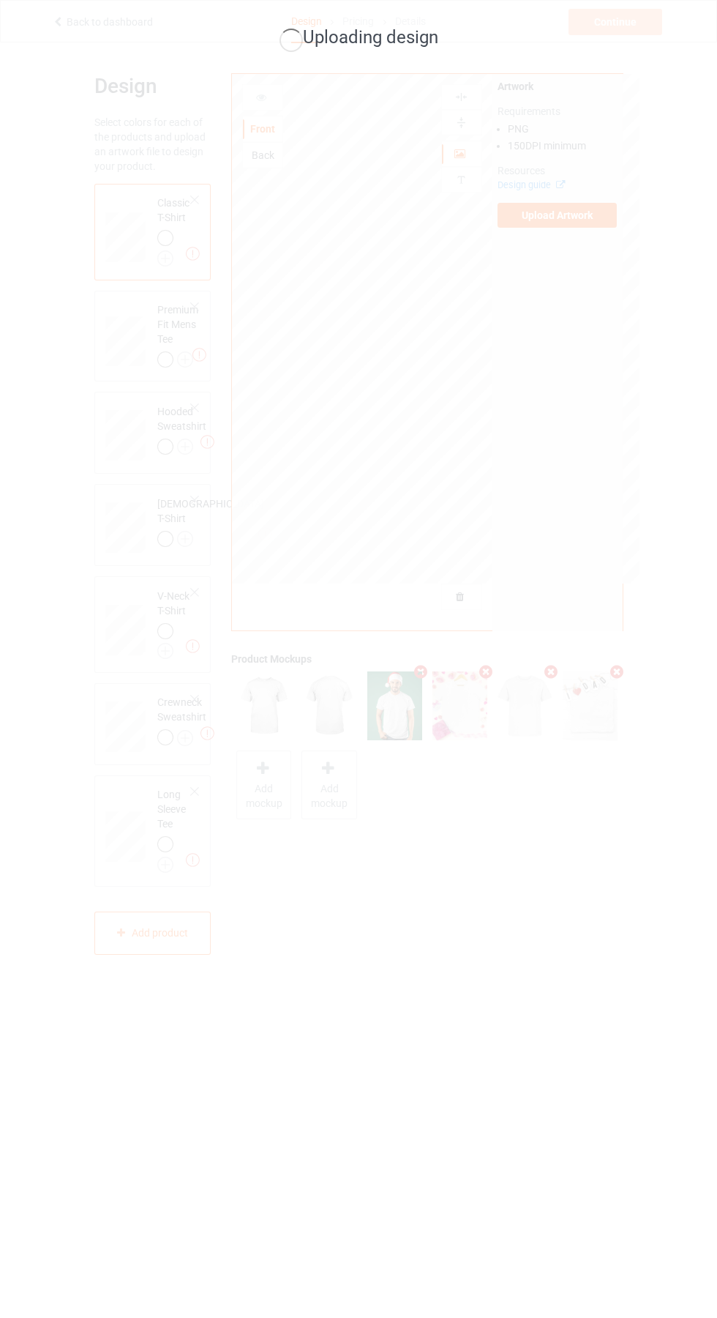
click at [608, 922] on div "Uploading design" at bounding box center [358, 659] width 717 height 1318
click at [586, 1002] on div "Uploading design" at bounding box center [358, 659] width 717 height 1318
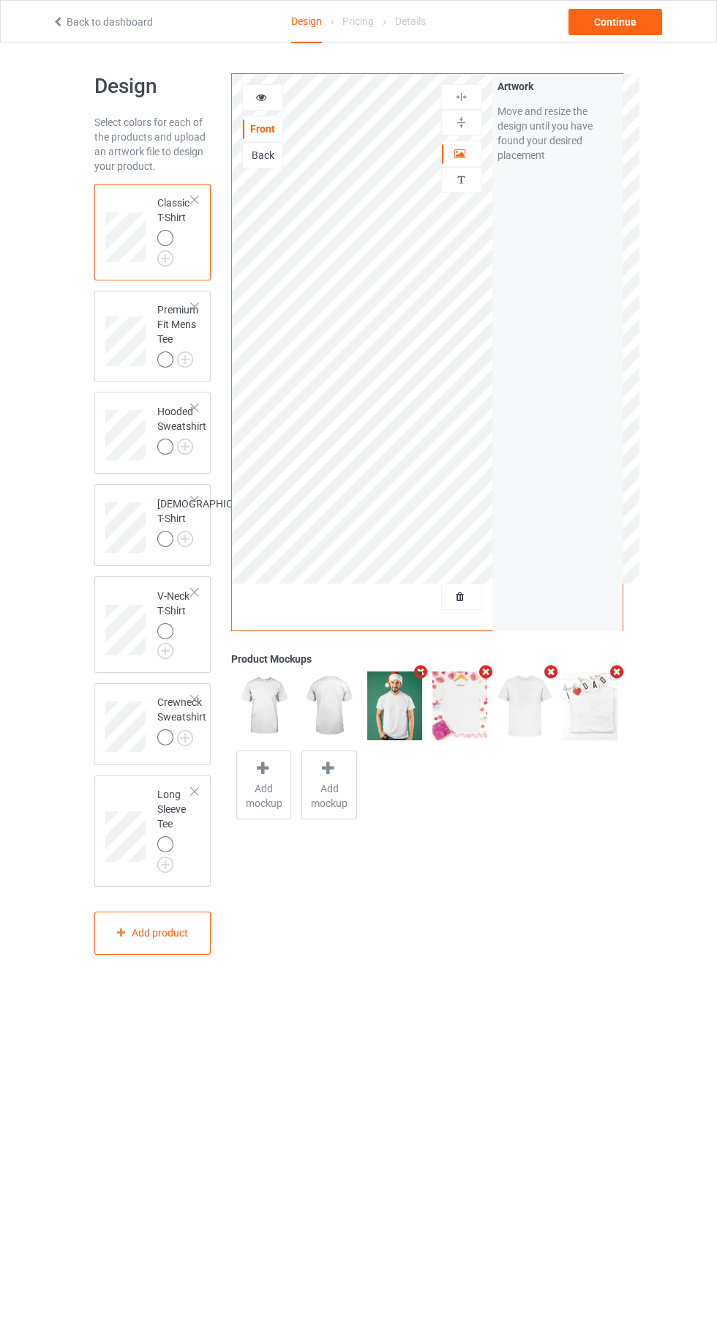
click at [268, 102] on div at bounding box center [263, 97] width 40 height 15
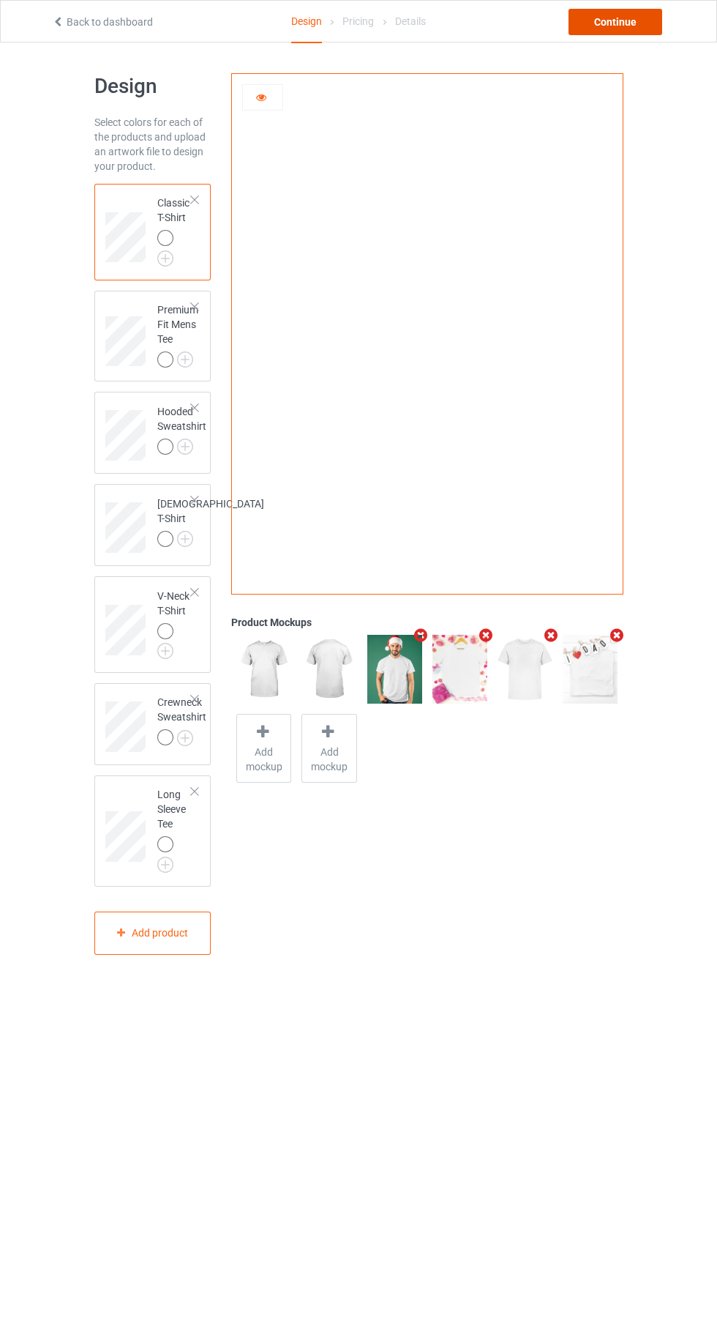
click at [643, 23] on div "Continue" at bounding box center [616, 22] width 94 height 26
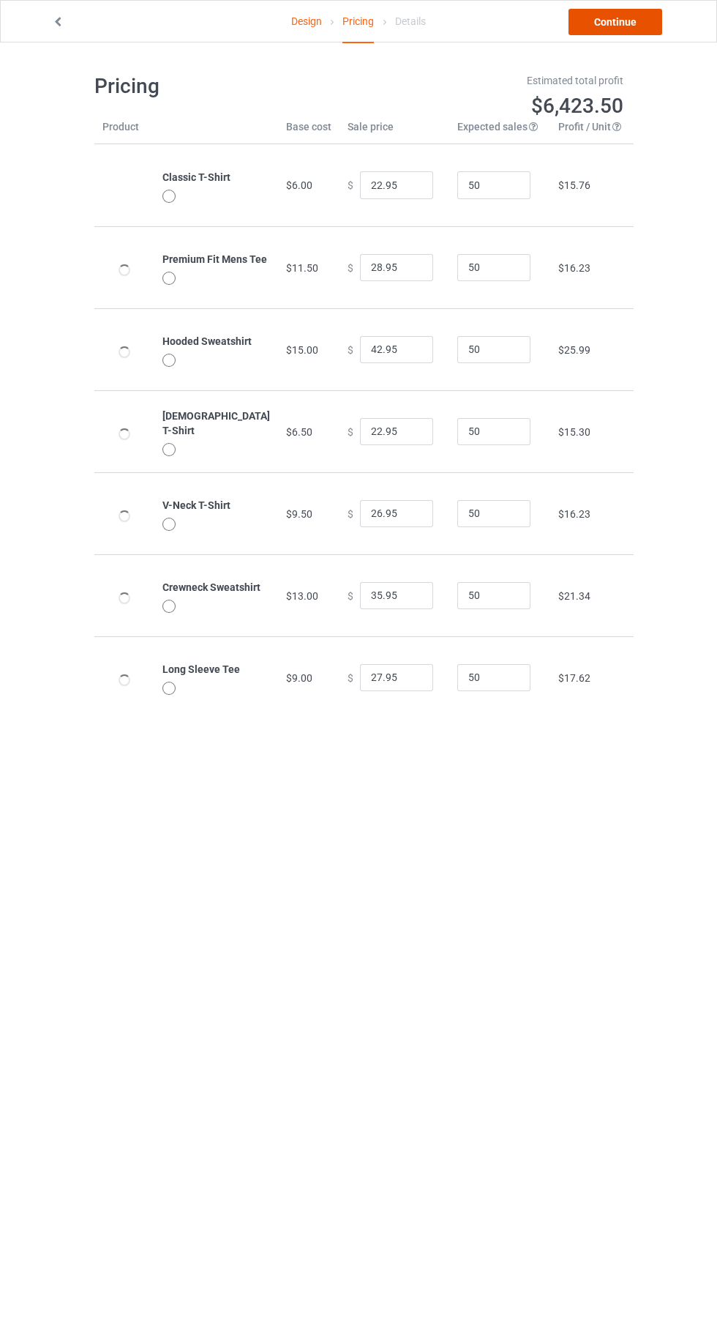
click at [633, 28] on link "Continue" at bounding box center [616, 22] width 94 height 26
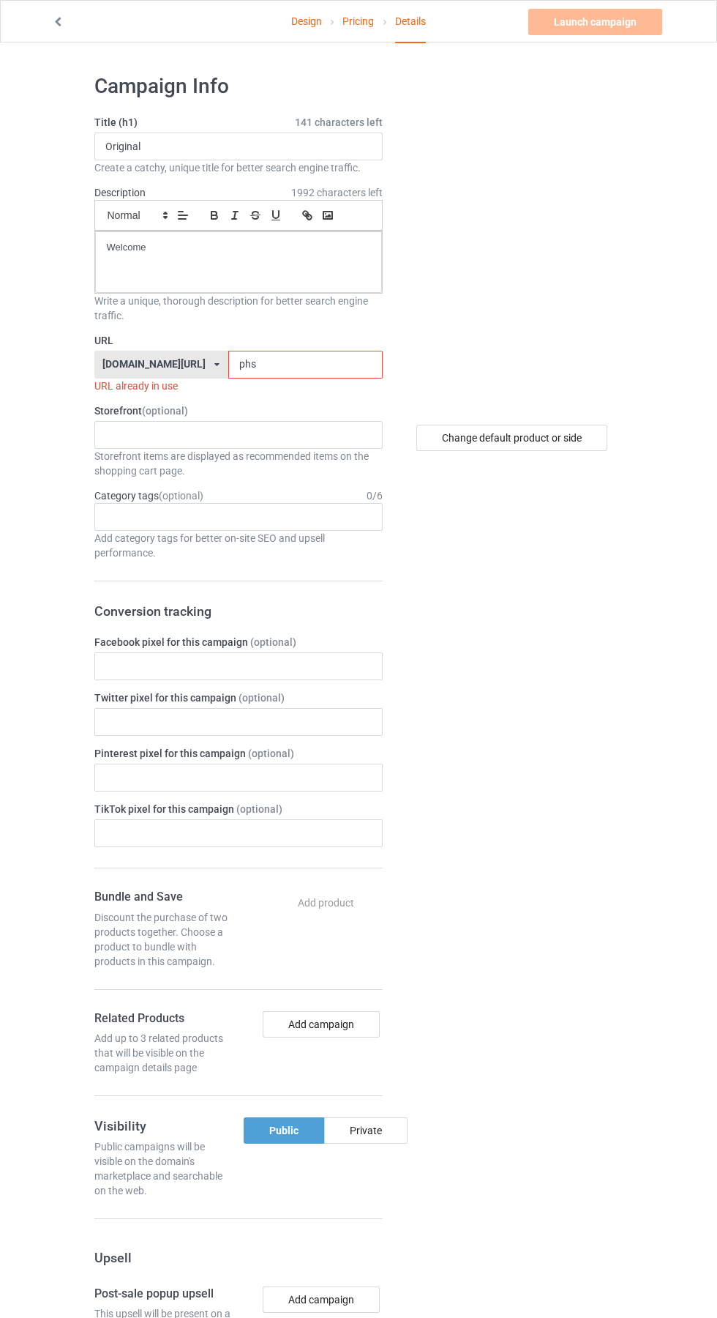
click at [280, 359] on input "phs" at bounding box center [305, 365] width 154 height 28
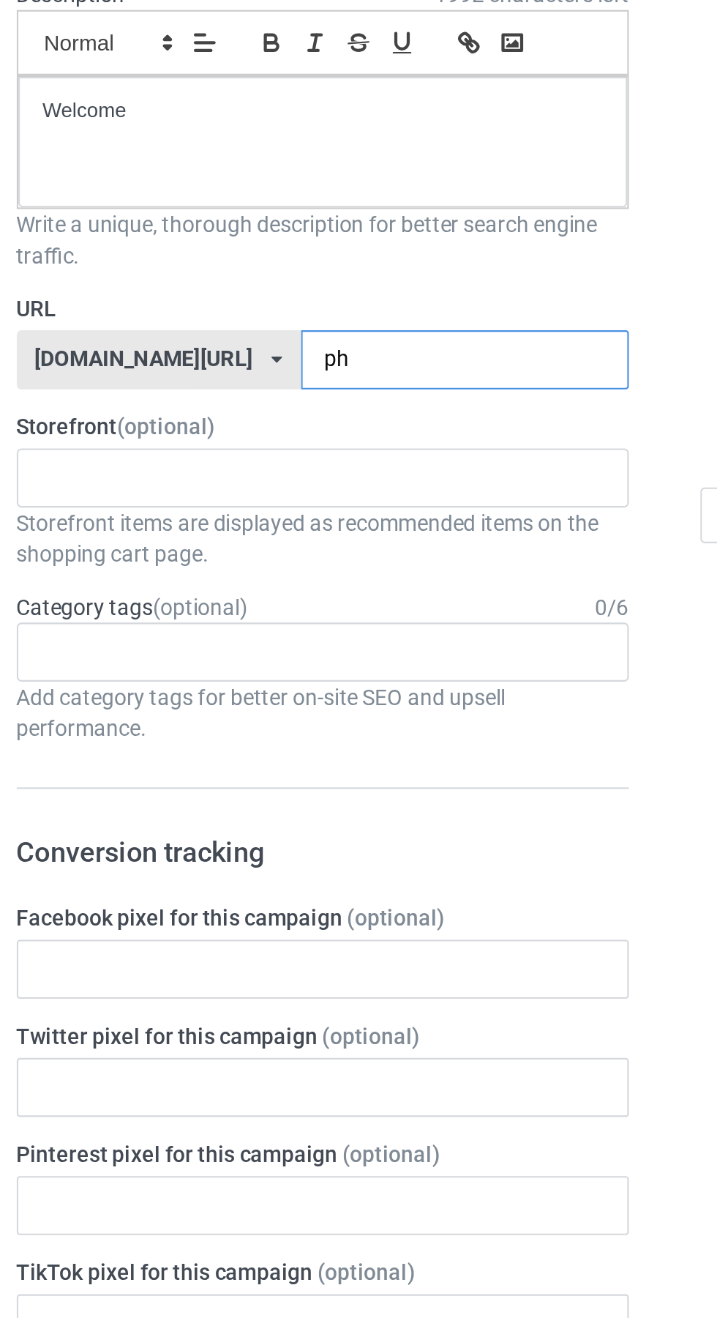
type input "phq"
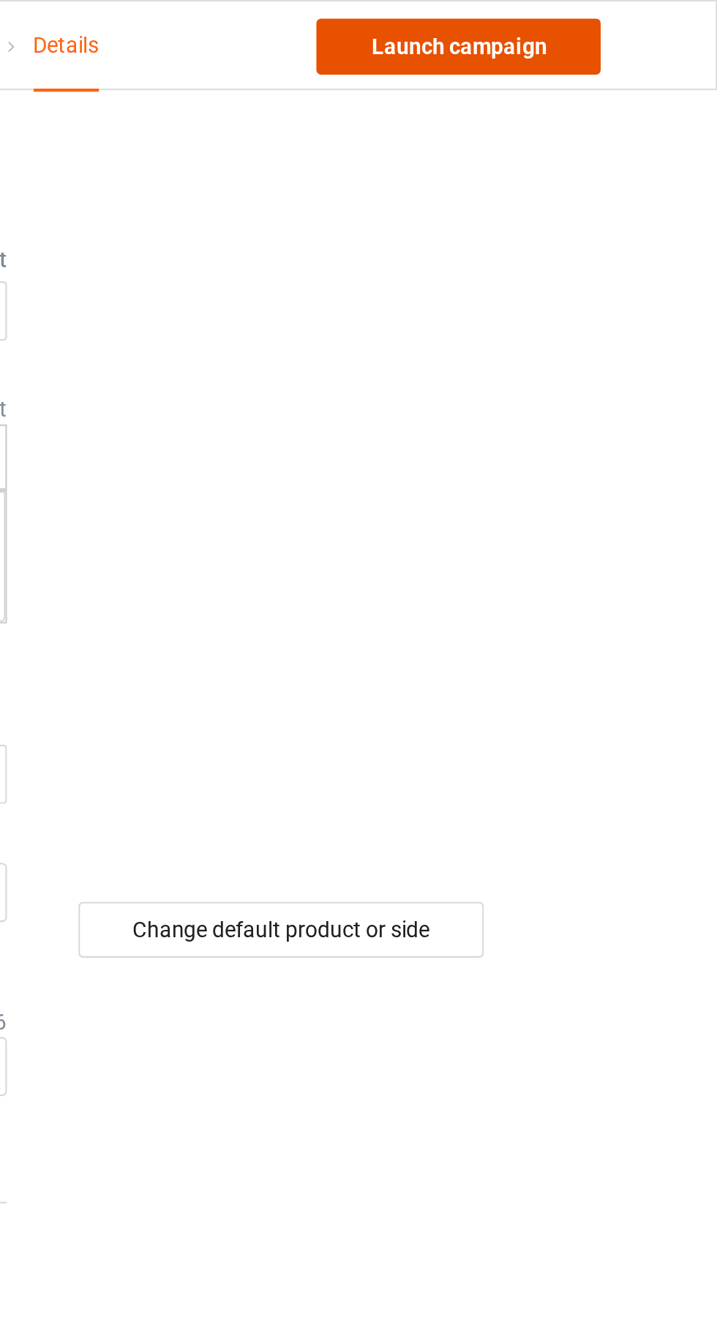
click at [625, 21] on link "Launch campaign" at bounding box center [596, 22] width 134 height 26
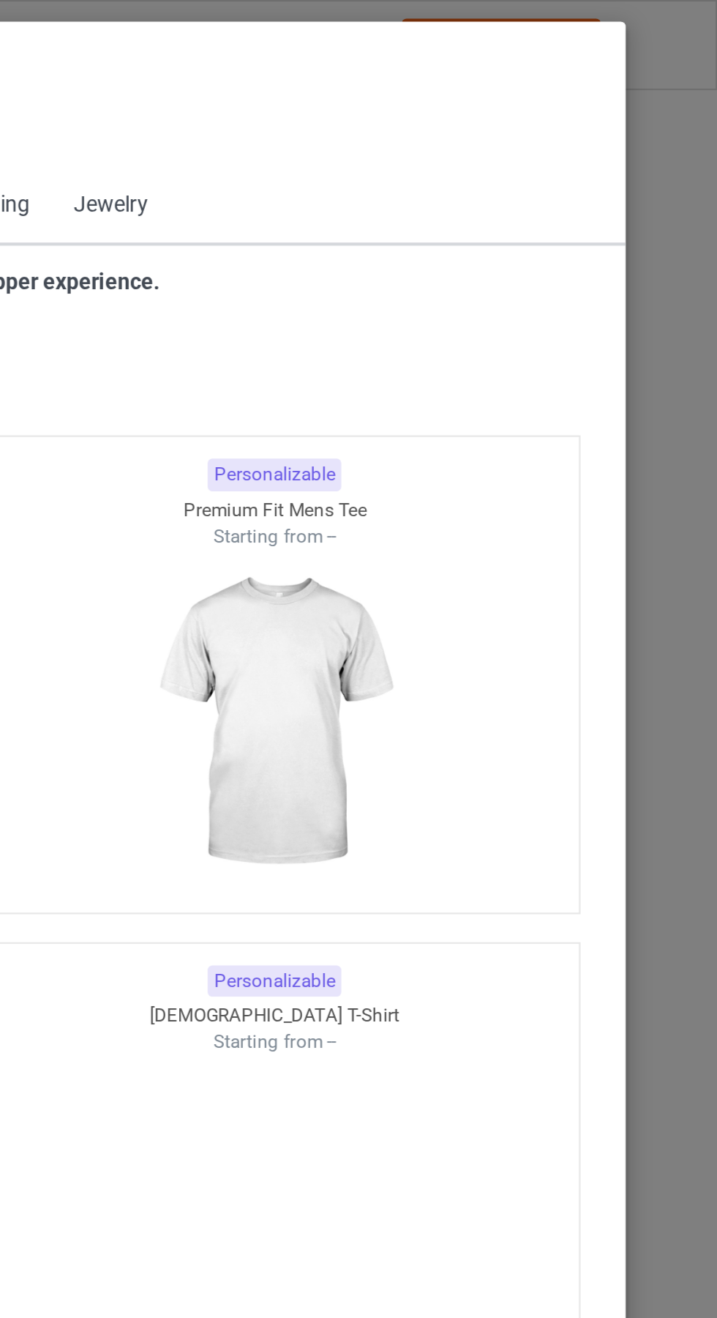
scroll to position [783, 0]
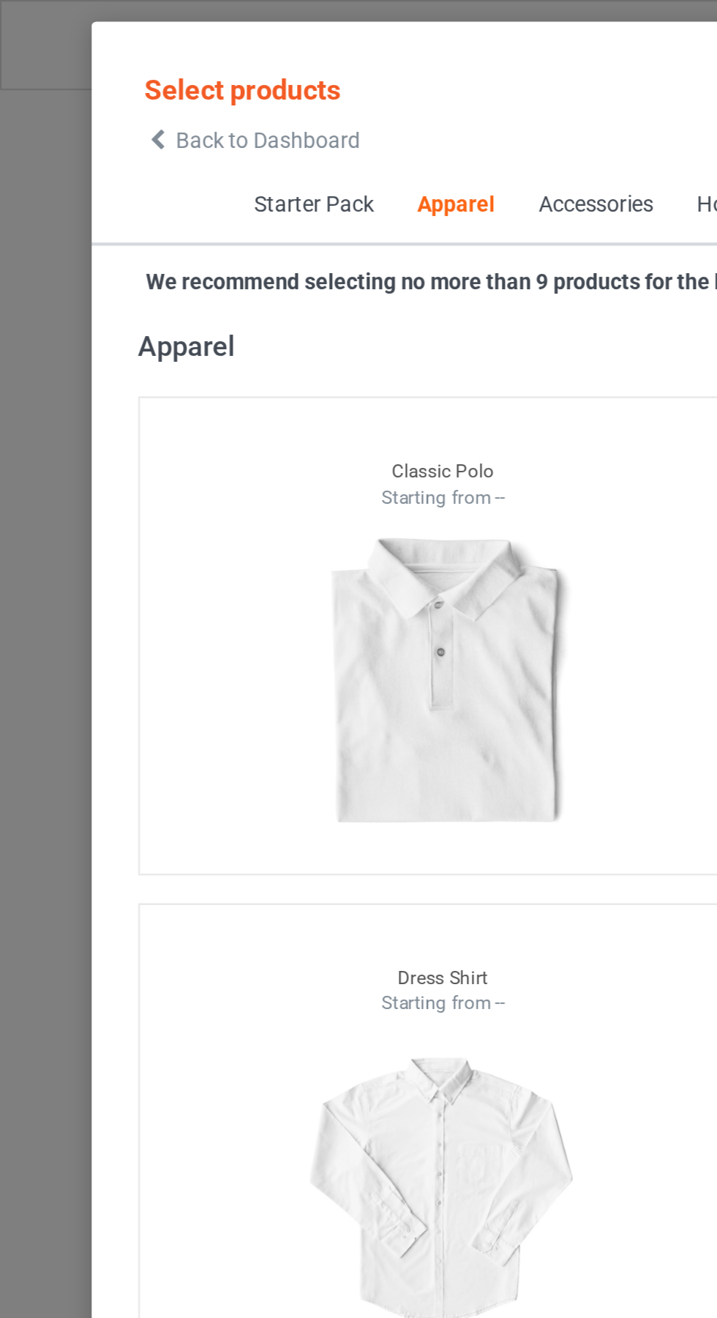
click at [90, 68] on span "Back to Dashboard" at bounding box center [126, 66] width 87 height 12
